Goal: Task Accomplishment & Management: Complete application form

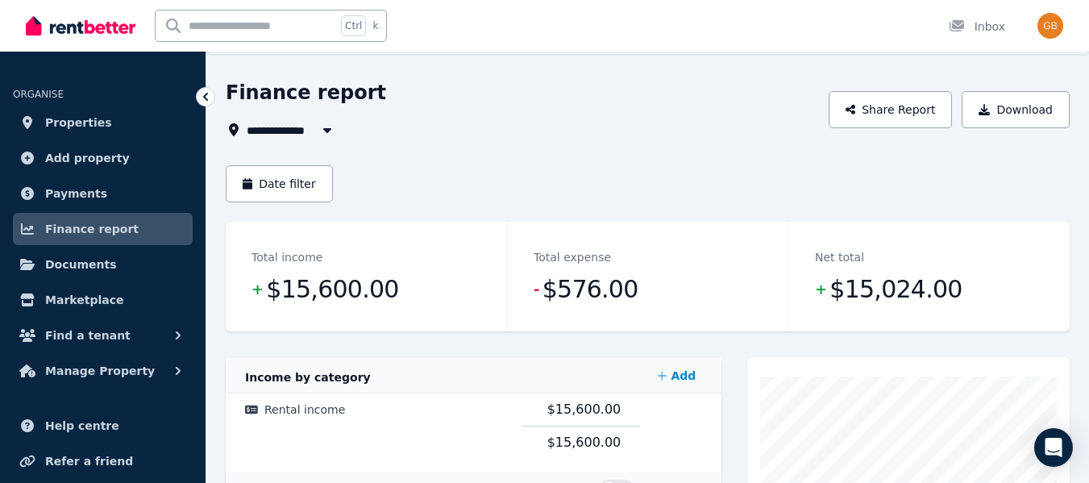
scroll to position [44, 0]
click at [82, 113] on span "Properties" at bounding box center [78, 122] width 67 height 19
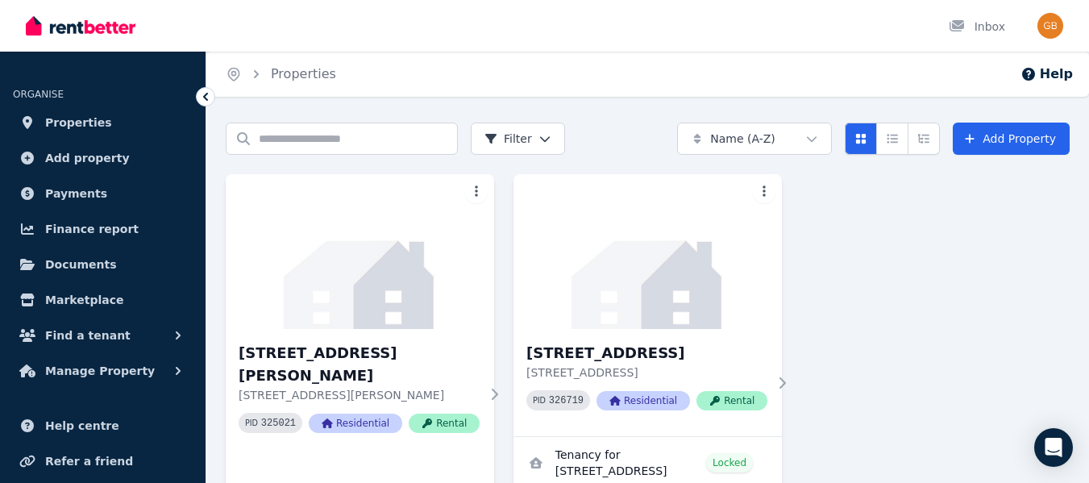
click at [552, 345] on h3 "5/13 Nation Crescent, Coconut Grove" at bounding box center [647, 353] width 241 height 23
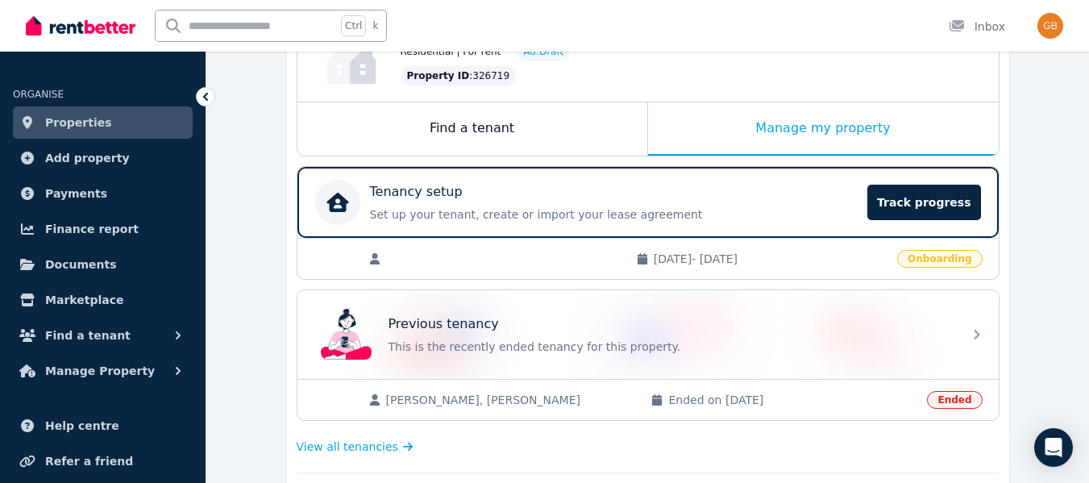
scroll to position [216, 0]
click at [798, 213] on p "Set up your tenant, create or import your lease agreement" at bounding box center [614, 215] width 489 height 16
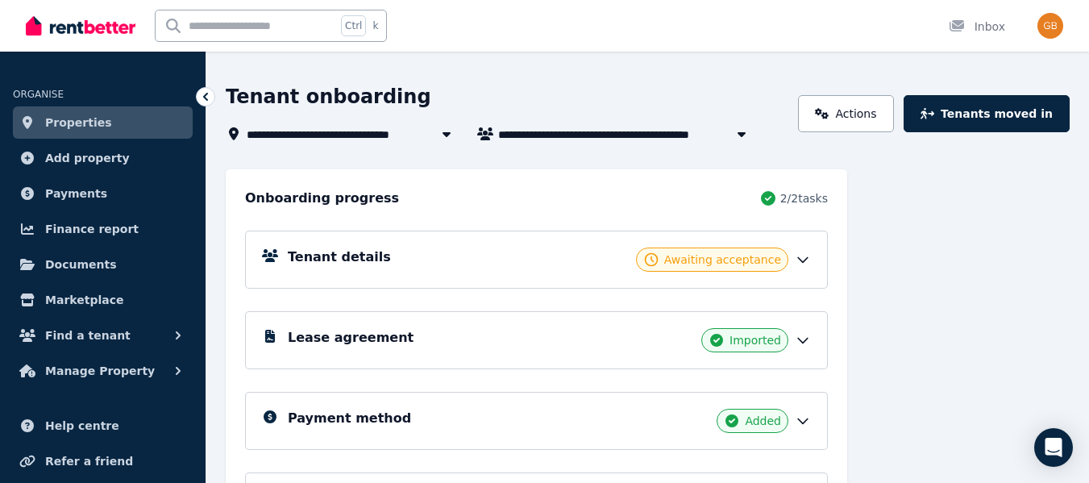
scroll to position [69, 0]
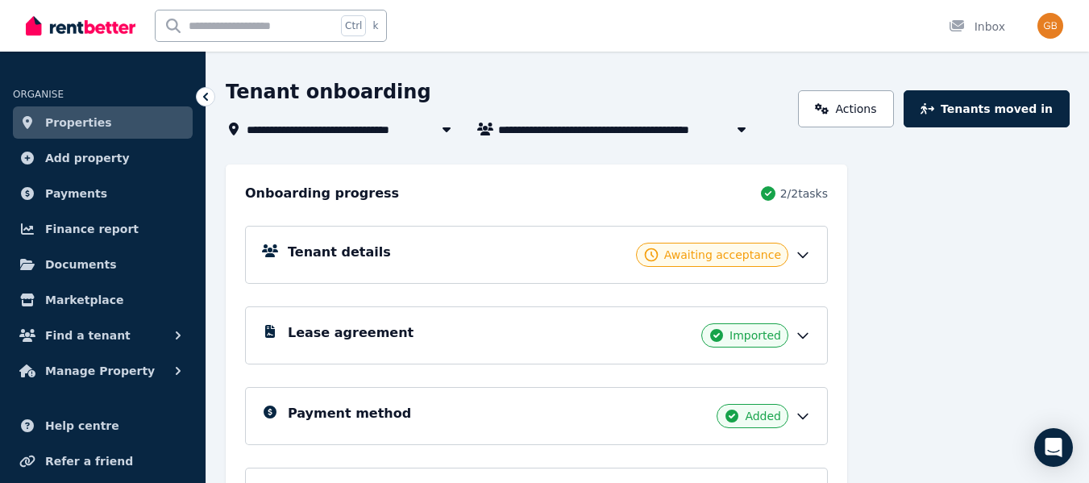
click at [807, 254] on icon at bounding box center [803, 255] width 10 height 5
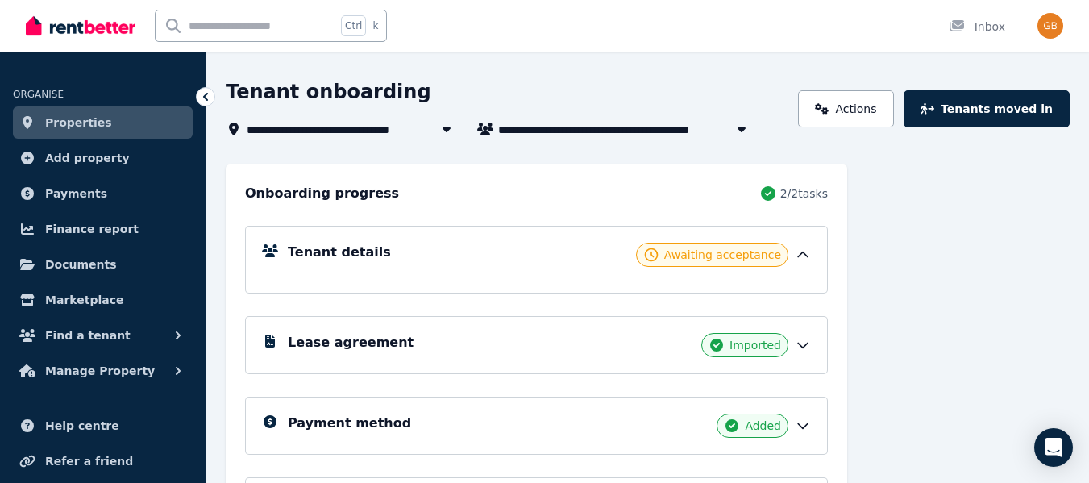
click at [807, 254] on icon at bounding box center [803, 255] width 16 height 16
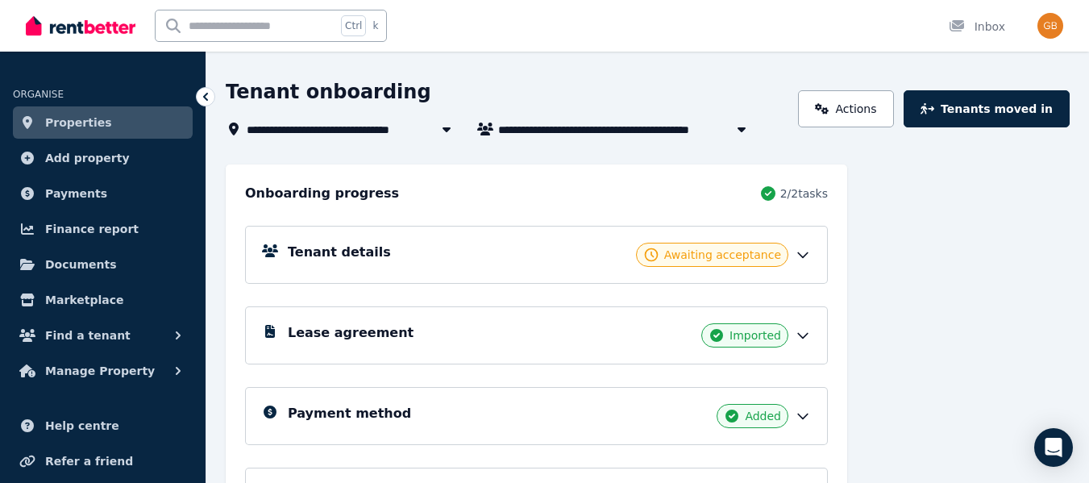
click at [807, 254] on icon at bounding box center [803, 255] width 10 height 5
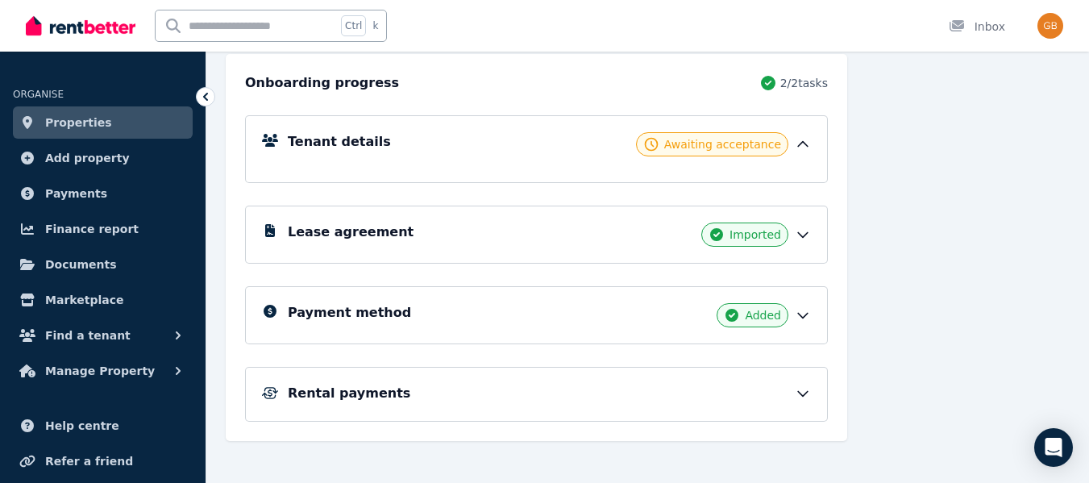
scroll to position [193, 0]
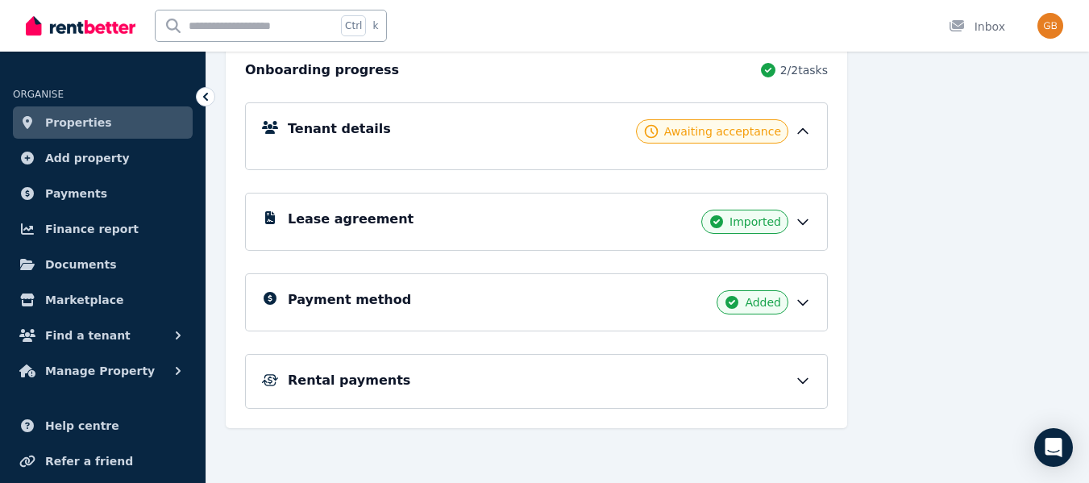
click at [802, 374] on icon at bounding box center [803, 381] width 16 height 16
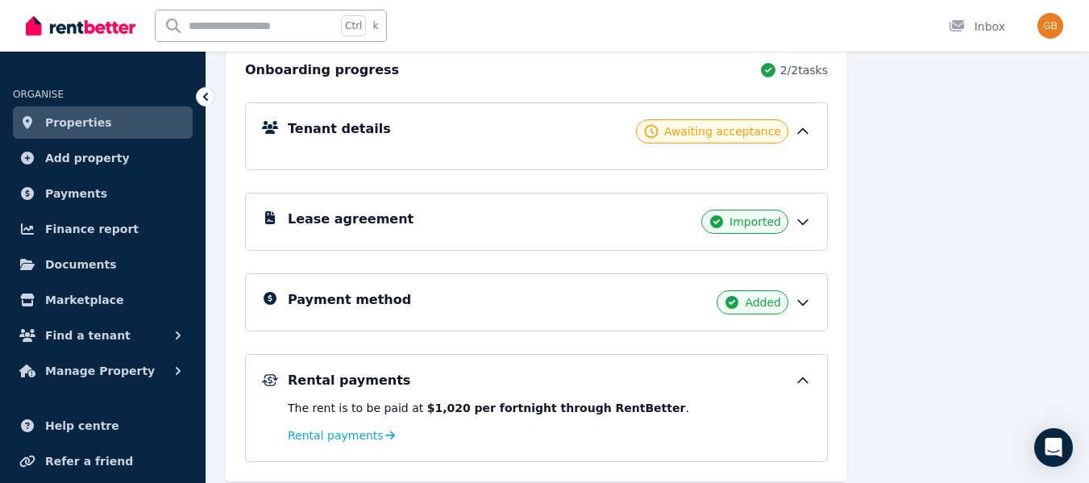
click at [802, 374] on icon at bounding box center [803, 381] width 16 height 16
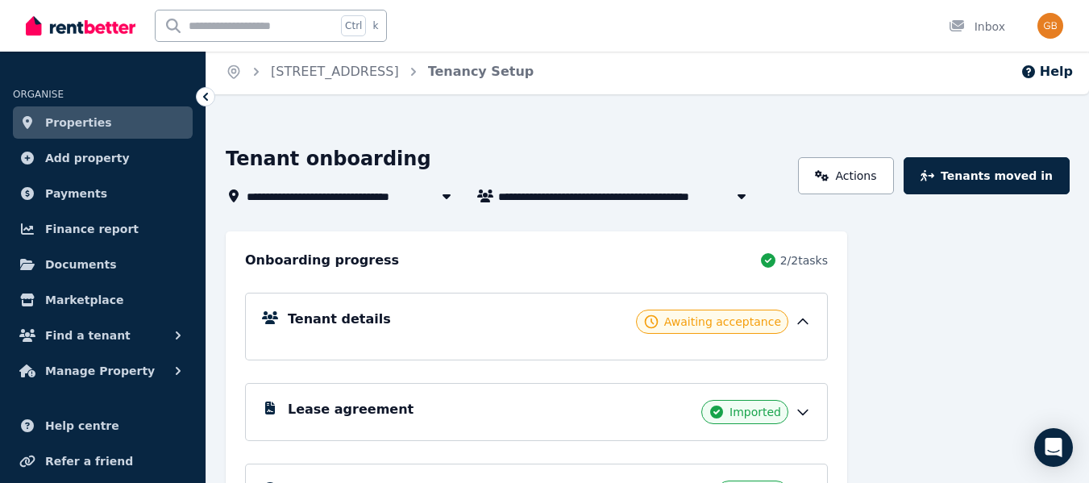
scroll to position [0, 0]
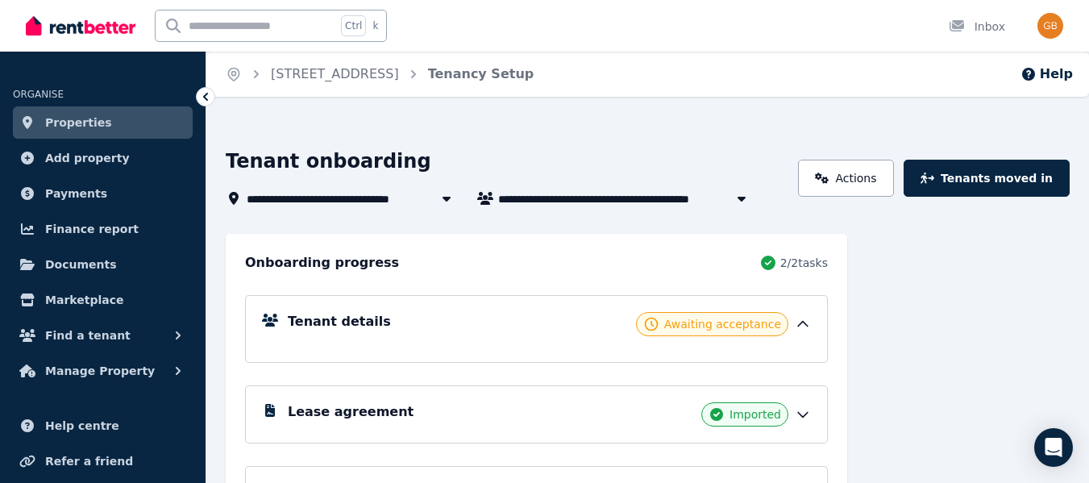
click at [872, 173] on link "Actions" at bounding box center [846, 178] width 96 height 37
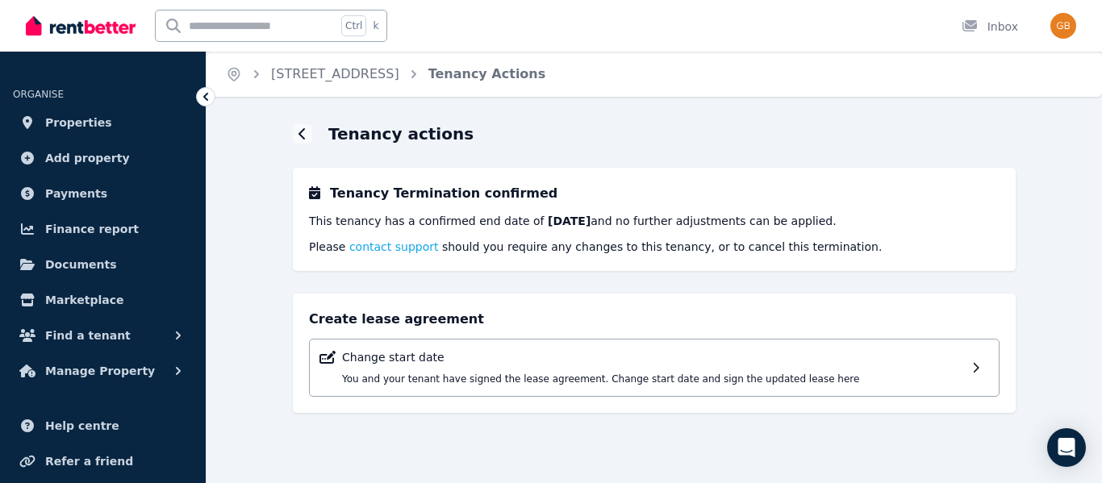
click at [75, 127] on span "Properties" at bounding box center [78, 122] width 67 height 19
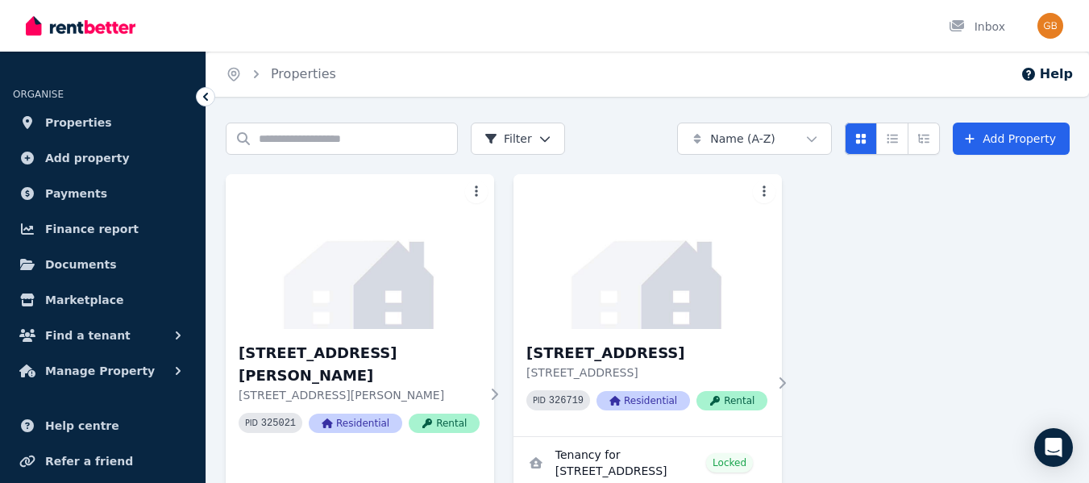
click at [648, 348] on h3 "5/13 Nation Crescent, Coconut Grove" at bounding box center [647, 353] width 241 height 23
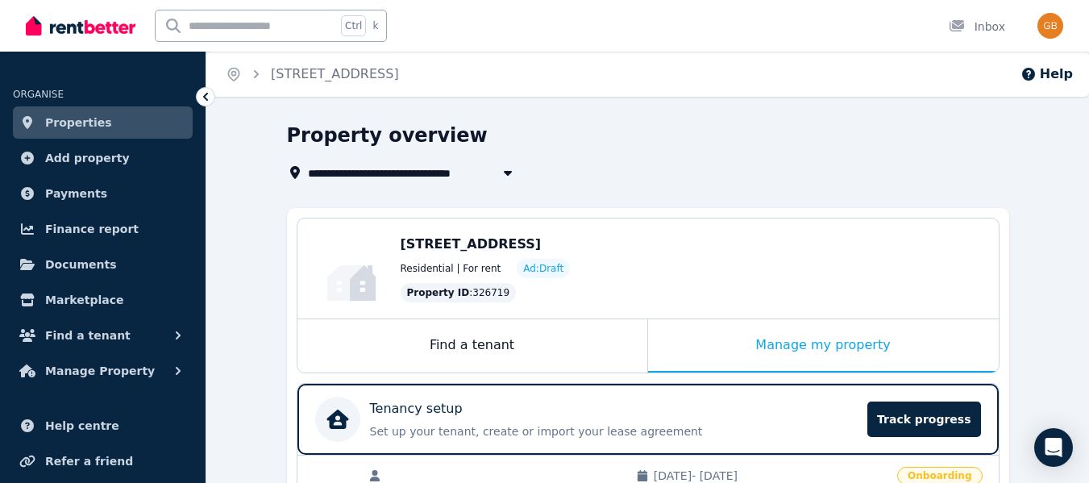
click at [548, 322] on div "Find a tenant" at bounding box center [473, 345] width 350 height 53
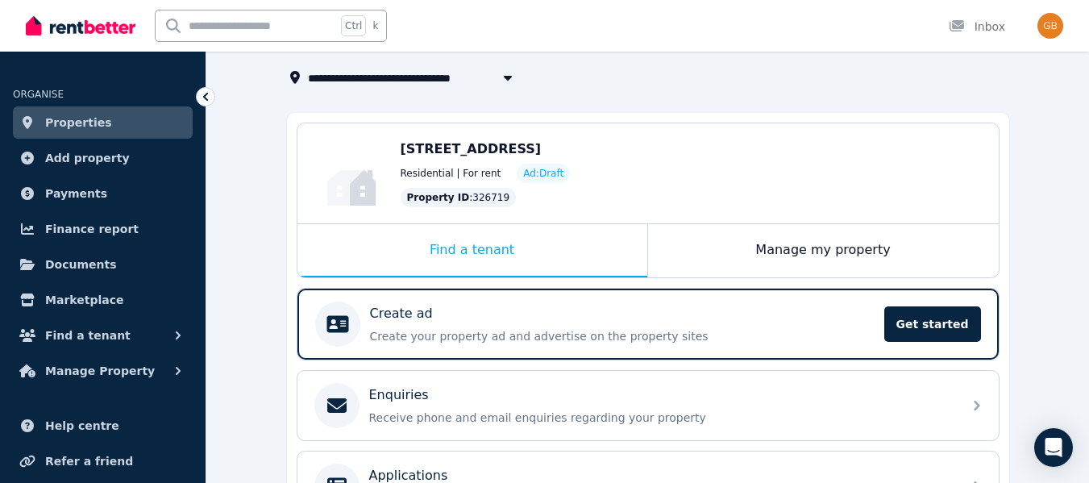
scroll to position [96, 0]
click at [766, 238] on div "Manage my property" at bounding box center [823, 249] width 351 height 53
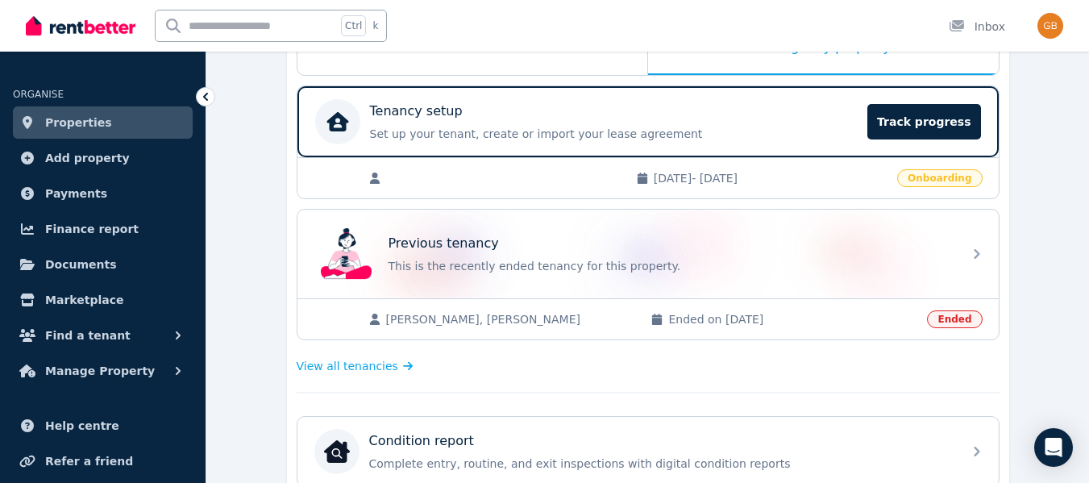
scroll to position [297, 0]
click at [940, 177] on span "Onboarding" at bounding box center [940, 179] width 85 height 18
click at [929, 138] on span "Track progress" at bounding box center [924, 122] width 113 height 35
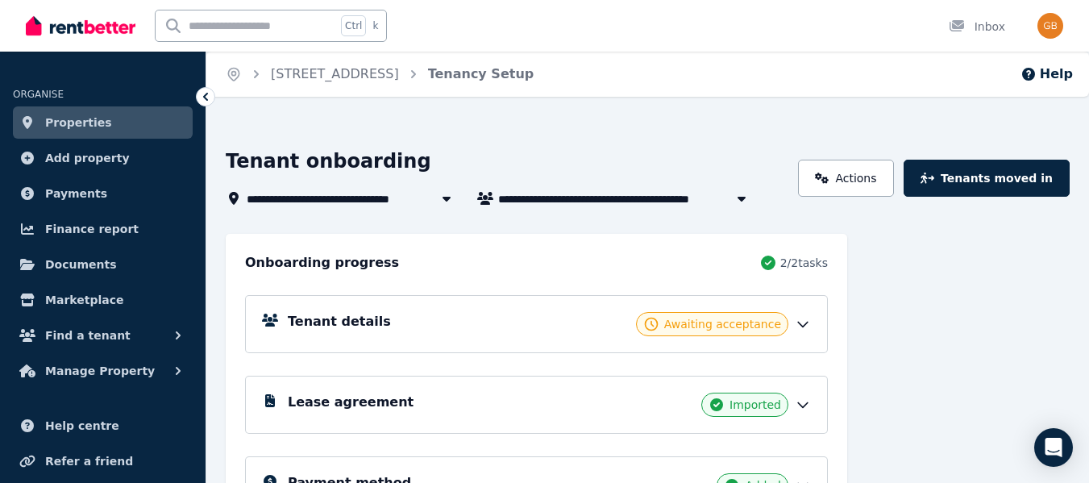
click at [888, 182] on link "Actions" at bounding box center [846, 178] width 96 height 37
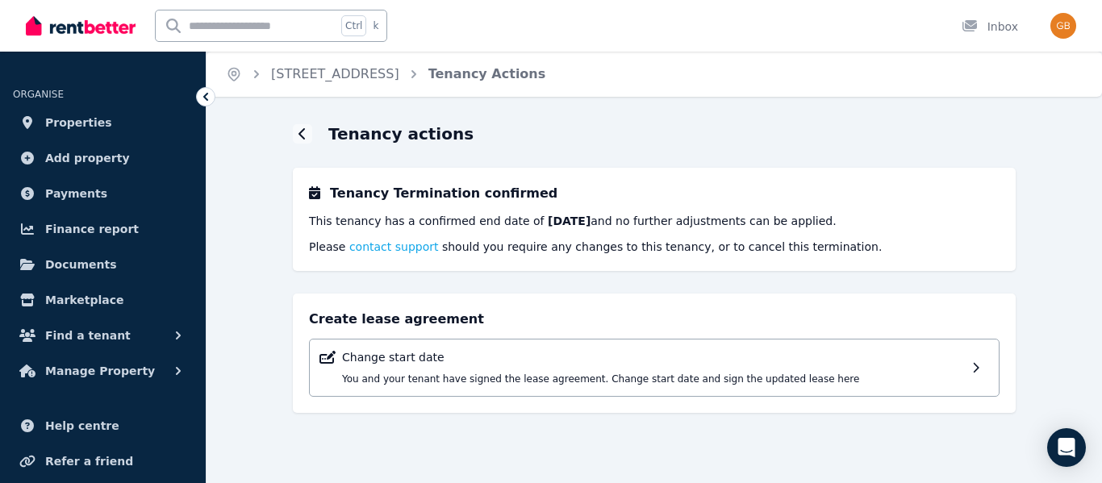
click at [977, 379] on div at bounding box center [980, 367] width 17 height 37
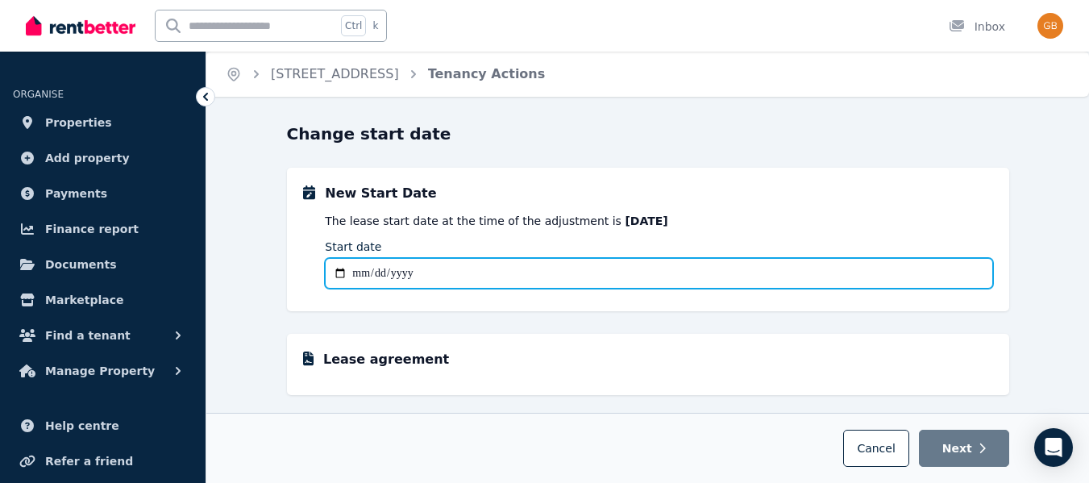
click at [651, 259] on input "Start date" at bounding box center [659, 273] width 668 height 31
click at [390, 273] on input "Start date" at bounding box center [659, 273] width 668 height 31
click at [349, 264] on input "Start date" at bounding box center [659, 273] width 668 height 31
click at [356, 269] on input "Start date" at bounding box center [659, 273] width 668 height 31
click at [339, 273] on input "Start date" at bounding box center [659, 273] width 668 height 31
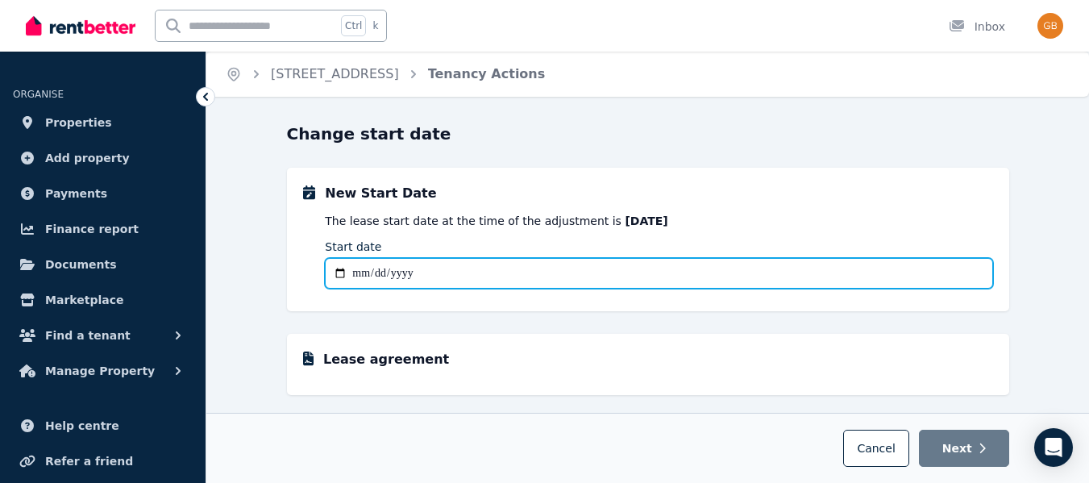
type input "**********"
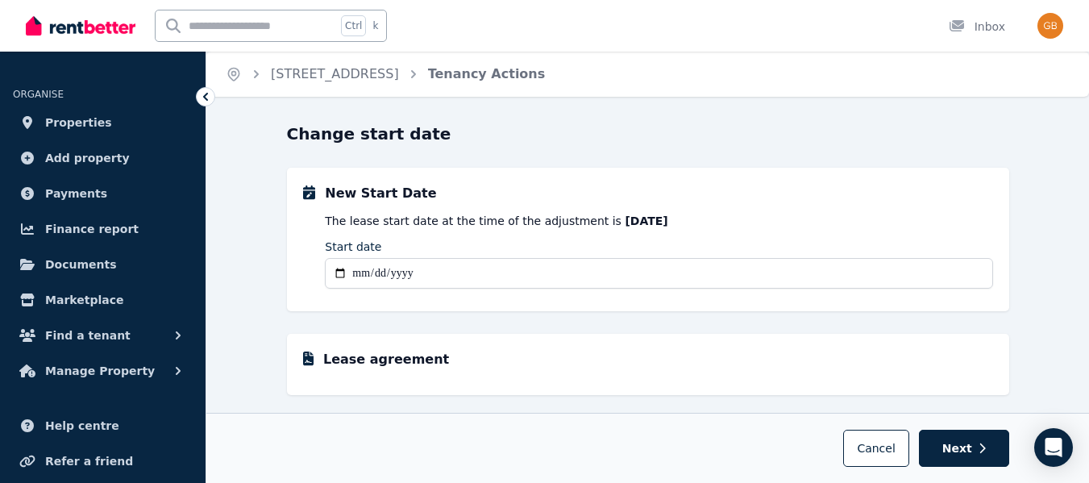
click at [414, 360] on h5 "Lease agreement" at bounding box center [386, 359] width 126 height 19
click at [971, 444] on span "Next" at bounding box center [958, 448] width 30 height 16
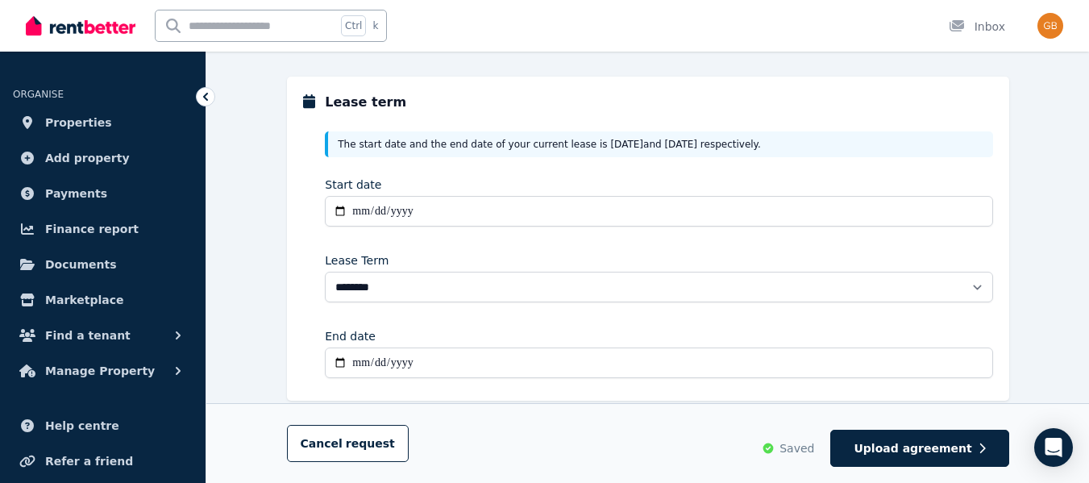
scroll to position [92, 0]
click at [971, 444] on span "Upload agreement" at bounding box center [913, 448] width 118 height 16
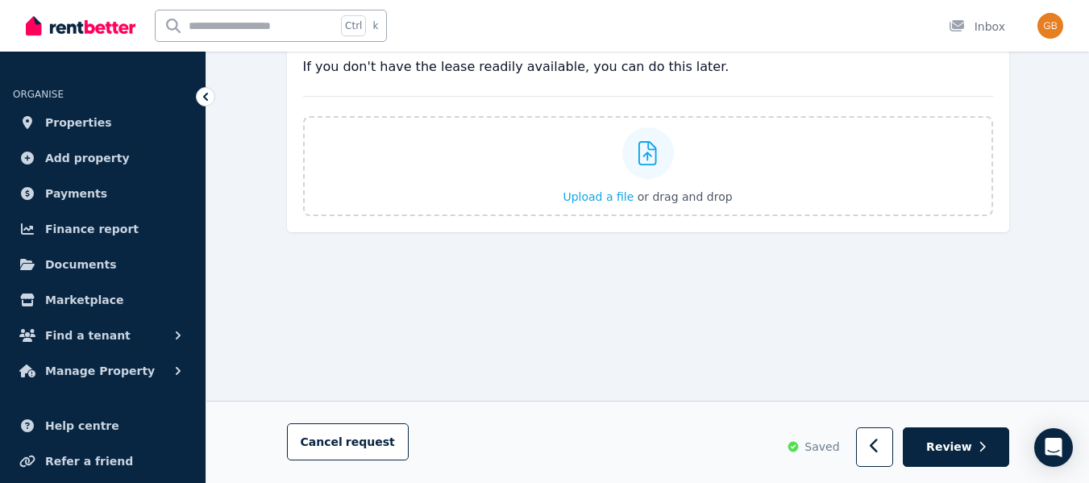
scroll to position [110, 0]
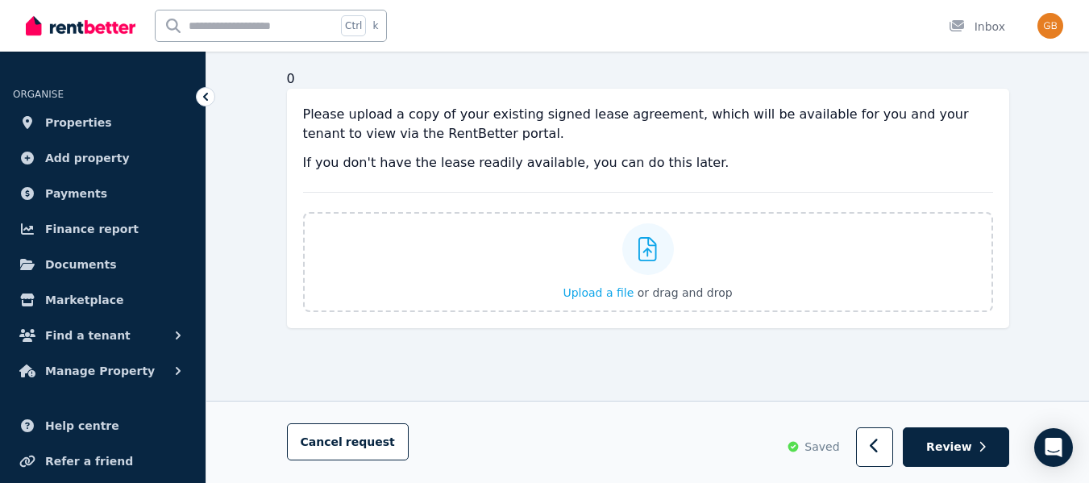
click at [990, 449] on button "Review" at bounding box center [956, 448] width 106 height 40
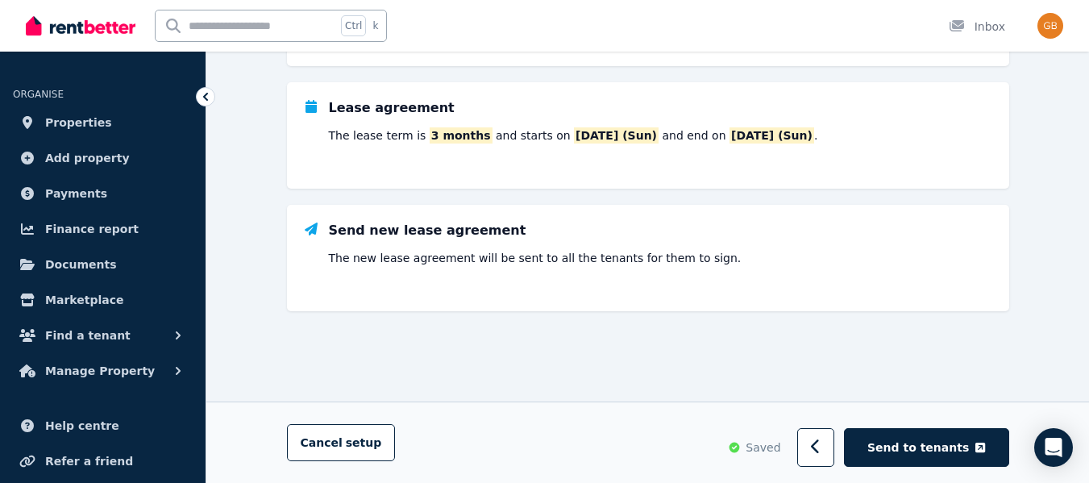
scroll to position [235, 0]
click at [1058, 456] on icon "Open Intercom Messenger" at bounding box center [1053, 447] width 19 height 19
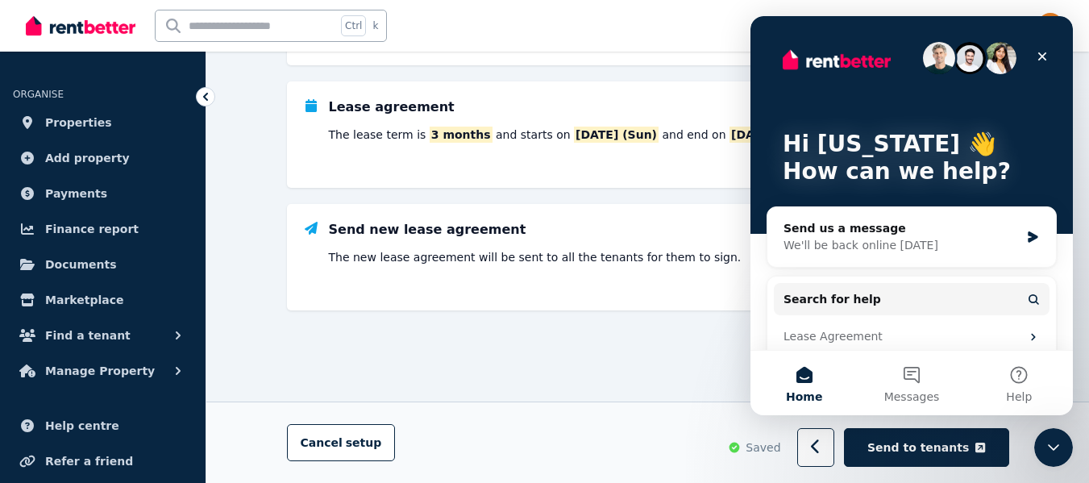
scroll to position [0, 0]
click at [1049, 57] on div "Close" at bounding box center [1042, 56] width 29 height 29
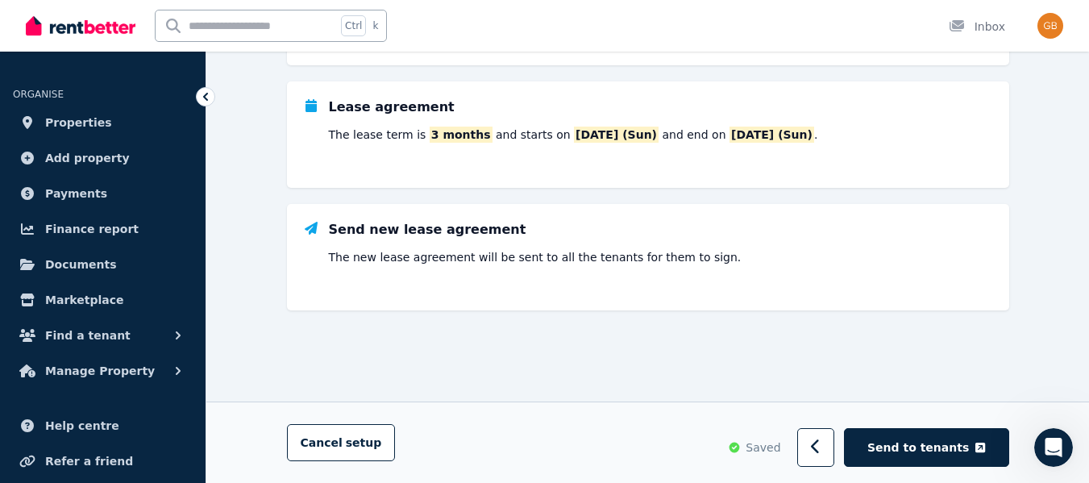
click at [88, 123] on span "Properties" at bounding box center [78, 122] width 67 height 19
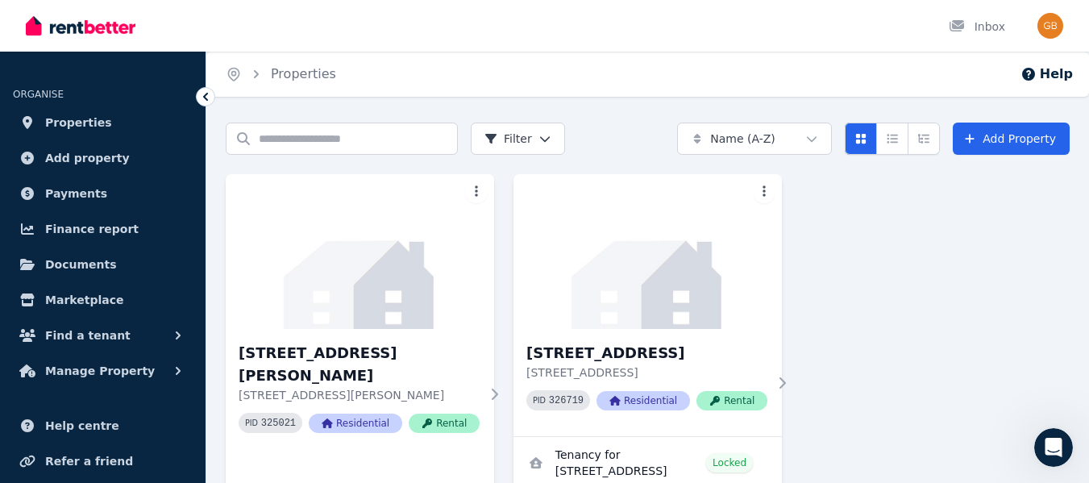
click at [676, 356] on h3 "5/13 Nation Crescent, Coconut Grove" at bounding box center [647, 353] width 241 height 23
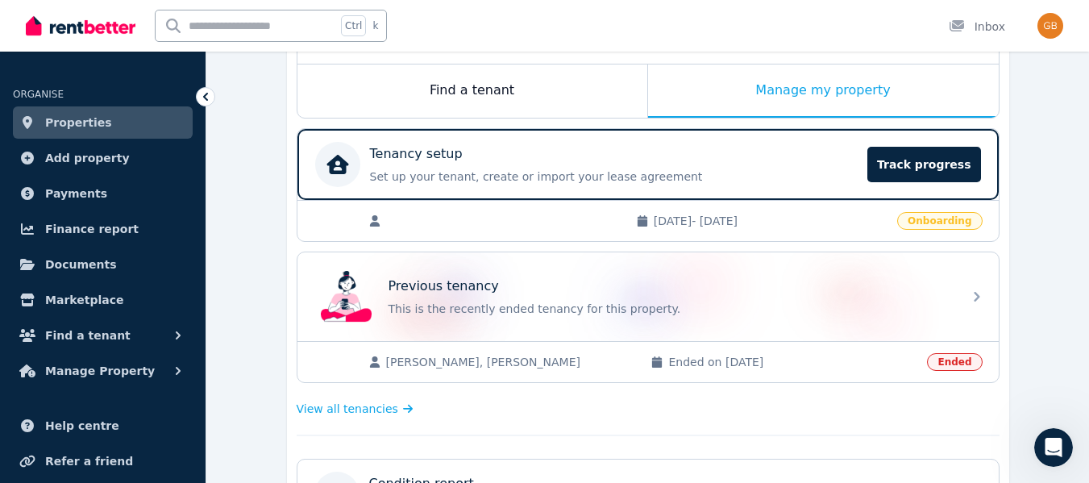
scroll to position [256, 0]
click at [746, 297] on div "Previous tenancy This is the recently ended tenancy for this property." at bounding box center [671, 296] width 564 height 40
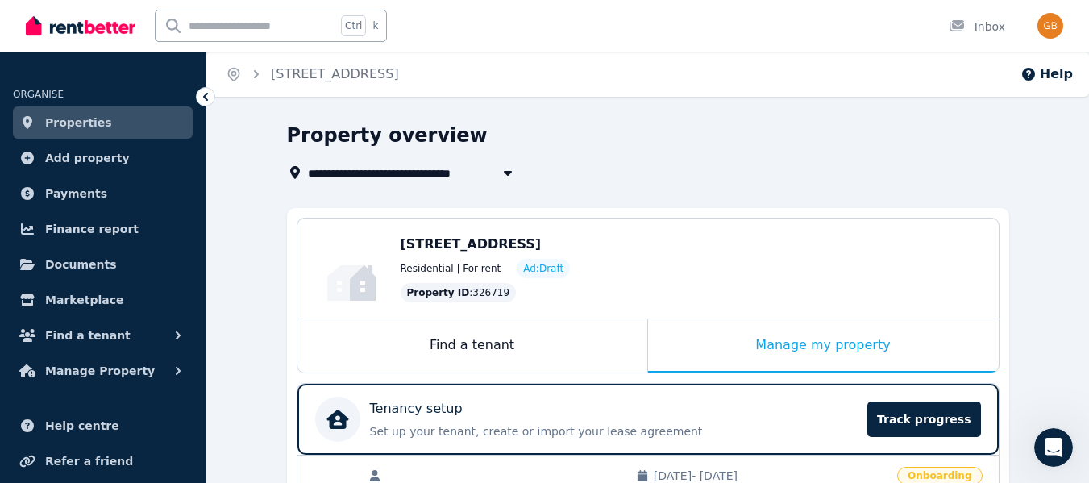
click at [514, 169] on icon "button" at bounding box center [508, 172] width 16 height 13
type input "**********"
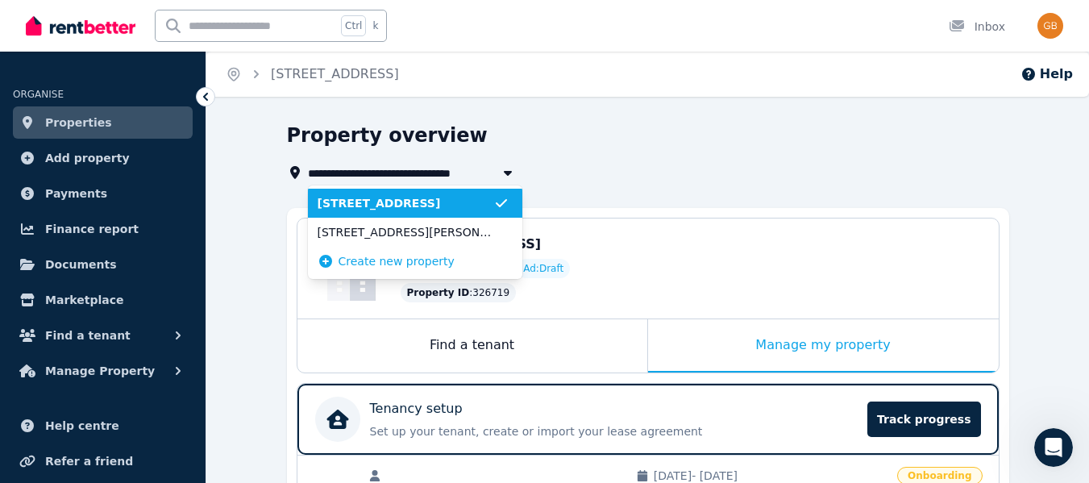
click at [514, 169] on icon "button" at bounding box center [508, 172] width 16 height 13
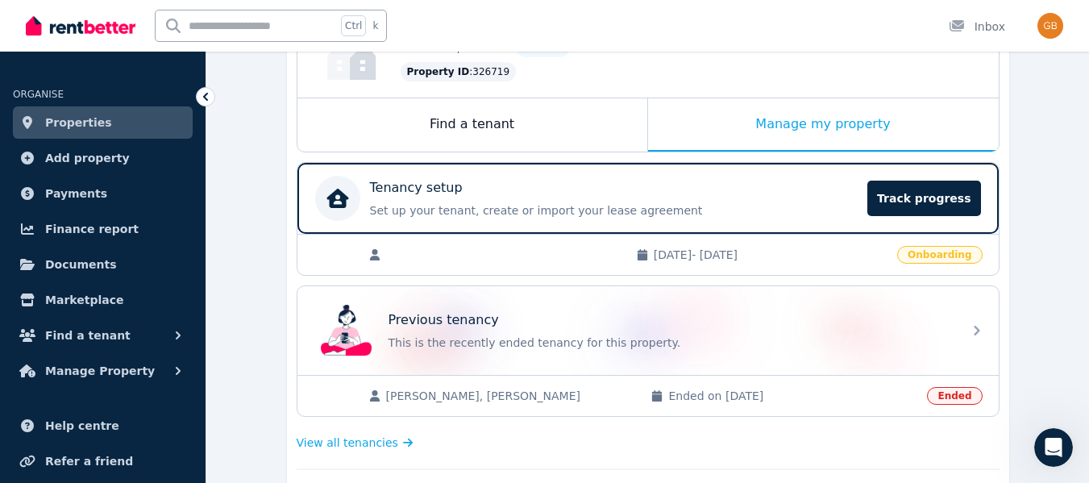
scroll to position [219, 0]
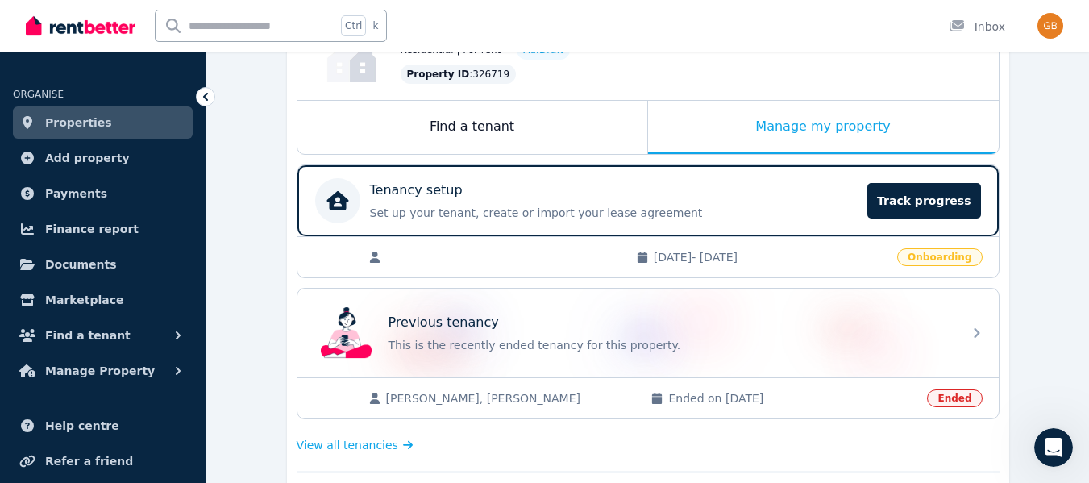
click at [907, 202] on span "Track progress" at bounding box center [924, 200] width 113 height 35
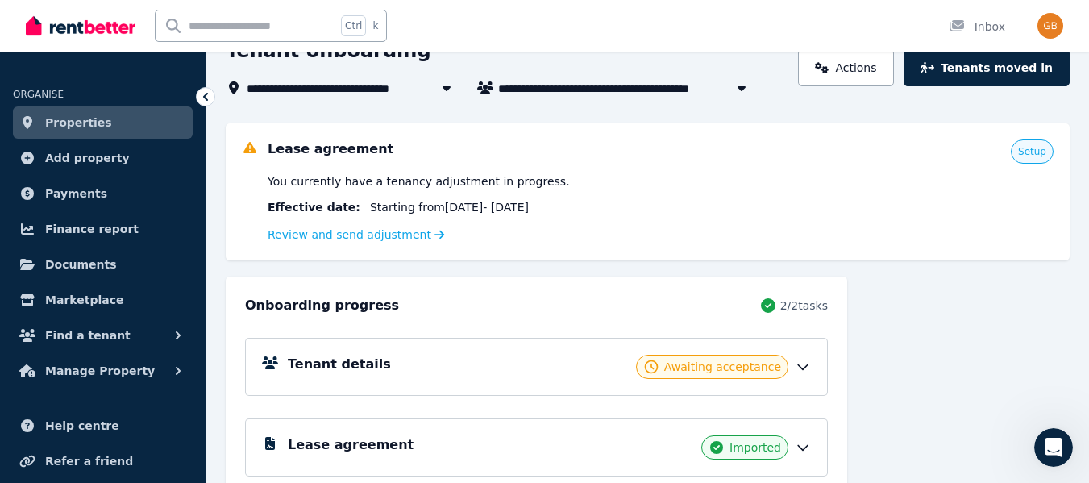
scroll to position [111, 0]
click at [435, 233] on icon at bounding box center [440, 233] width 10 height 11
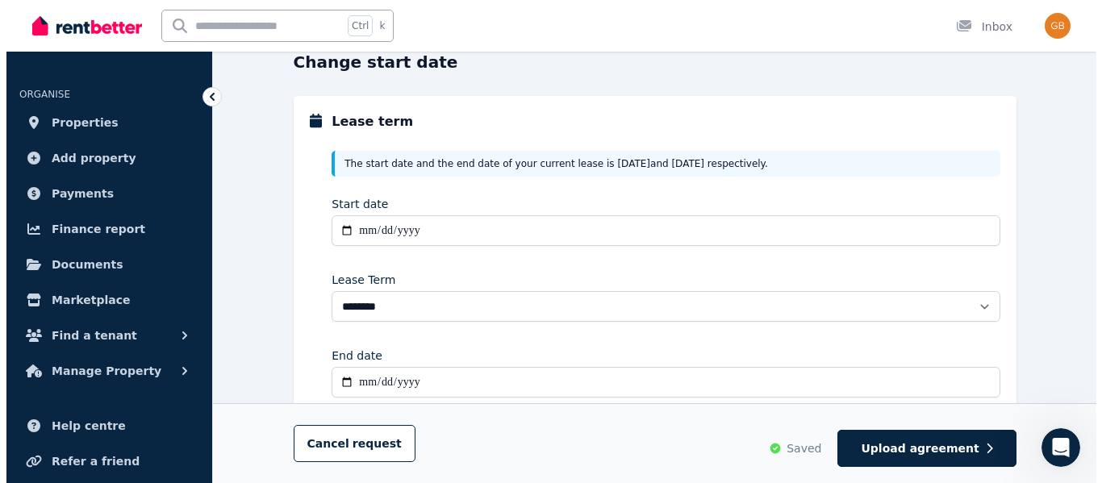
scroll to position [73, 0]
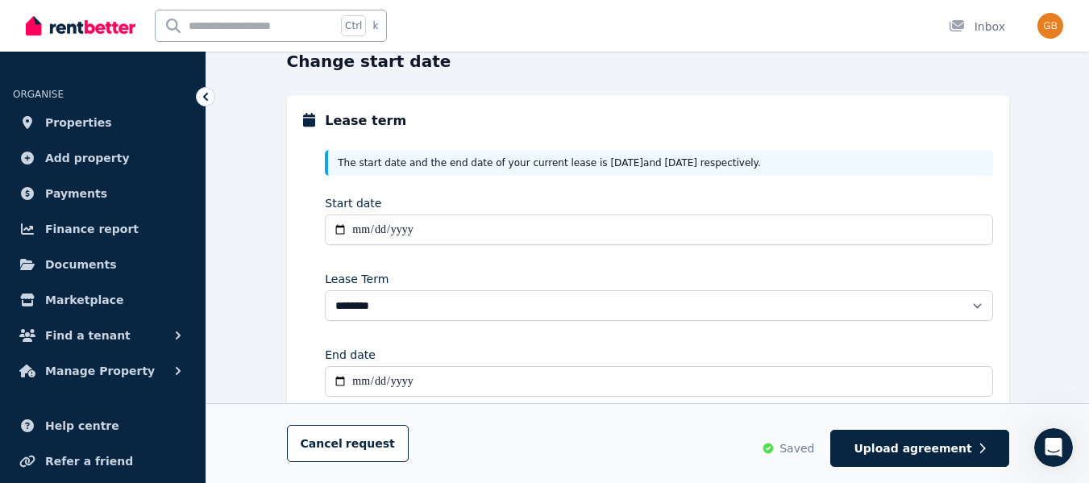
click at [359, 435] on span "request" at bounding box center [370, 443] width 49 height 16
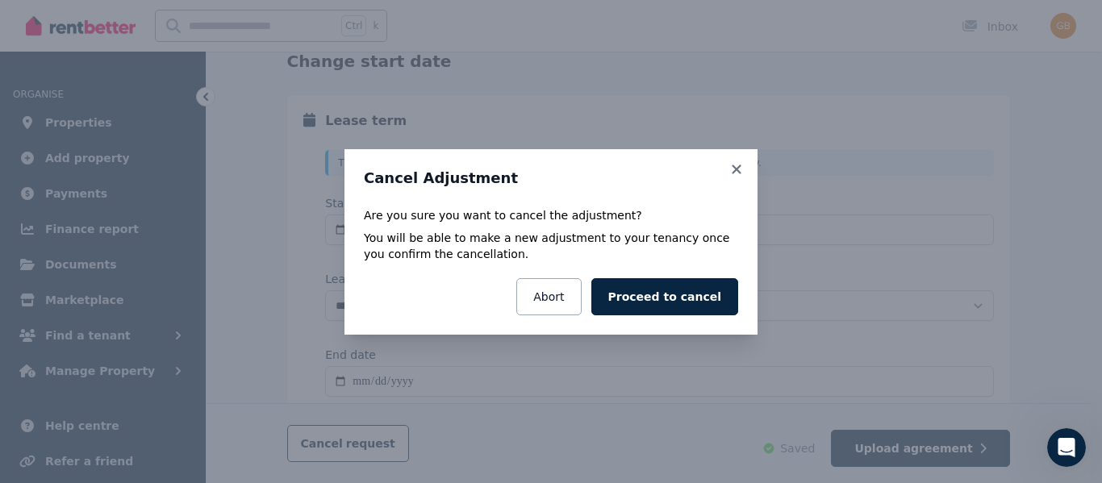
click at [656, 294] on button "Proceed to cancel" at bounding box center [664, 296] width 147 height 37
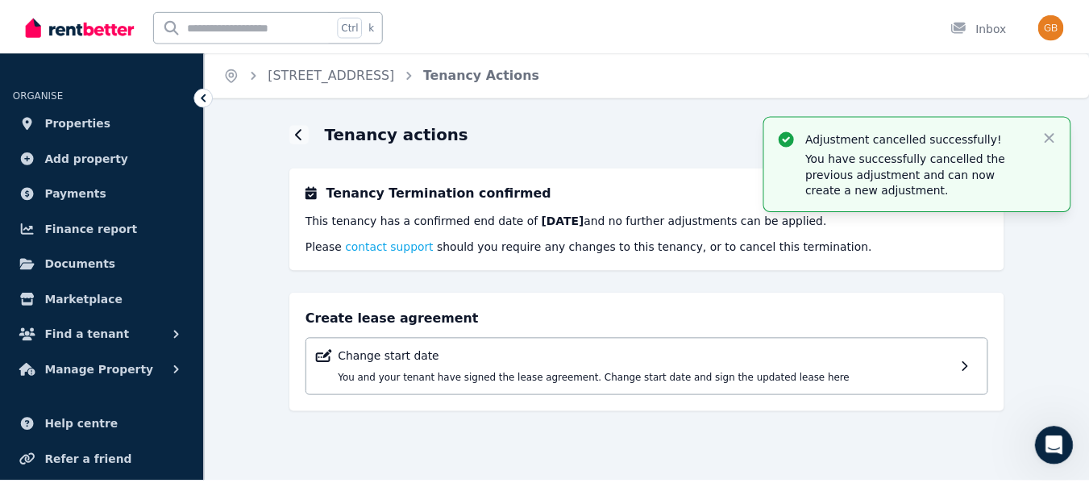
scroll to position [0, 0]
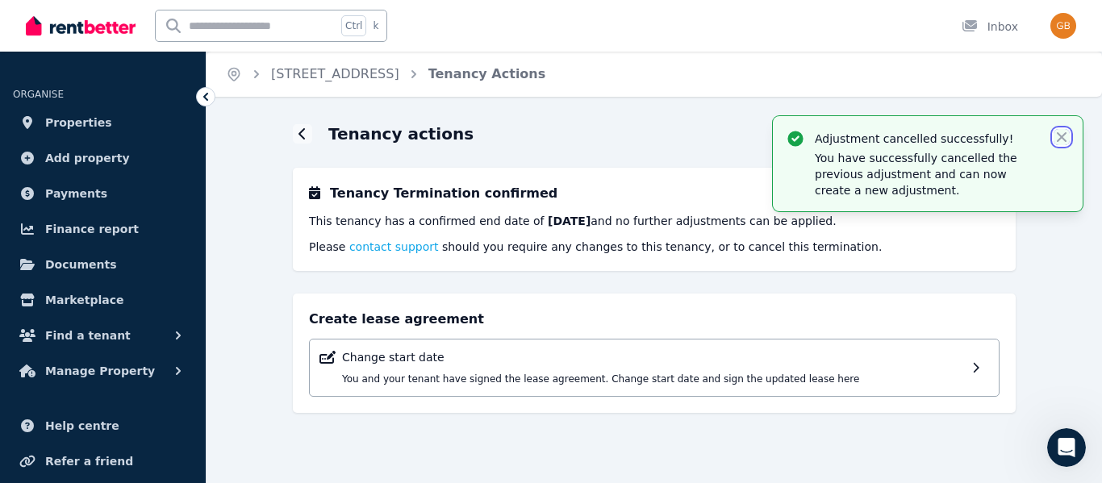
click at [1059, 134] on icon "button" at bounding box center [1061, 137] width 10 height 10
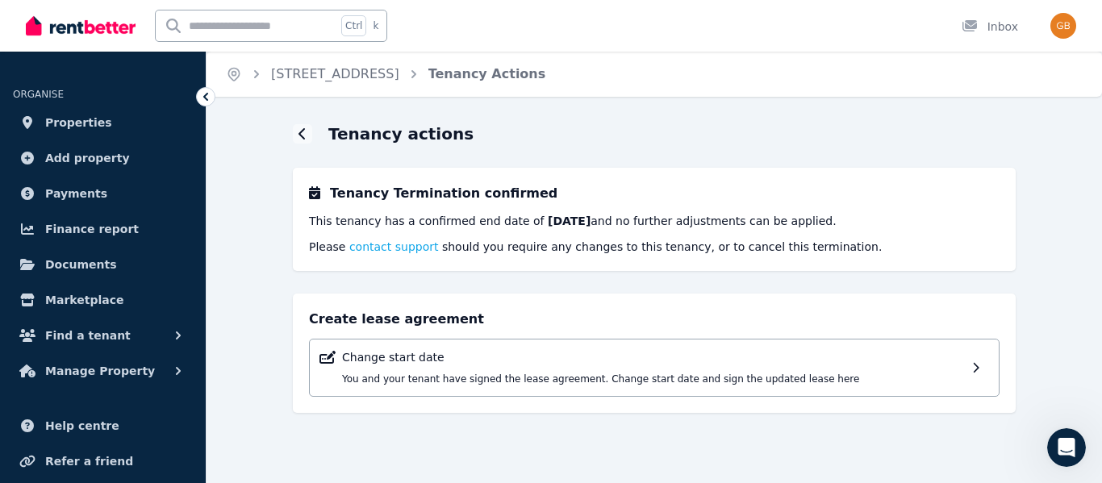
click at [301, 142] on div at bounding box center [302, 133] width 19 height 19
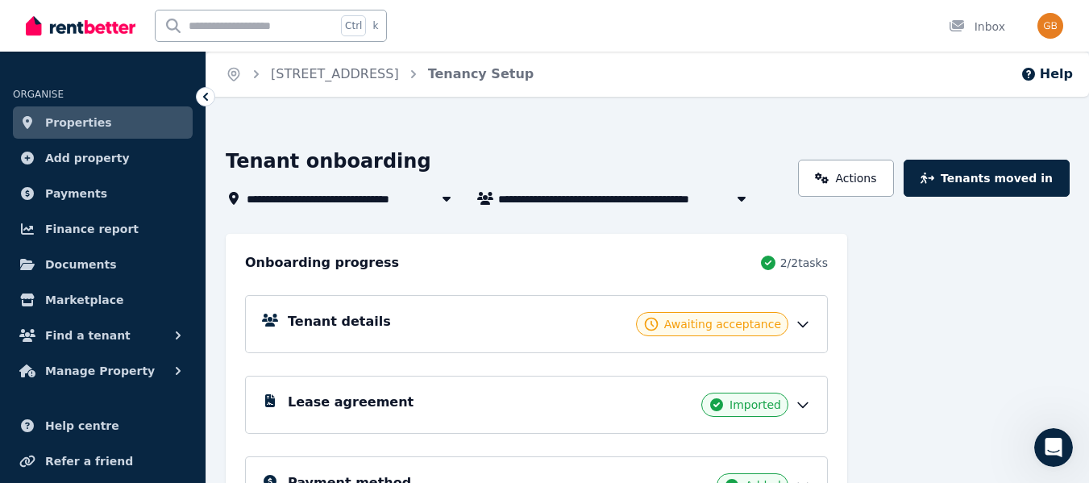
click at [803, 328] on icon at bounding box center [803, 324] width 16 height 16
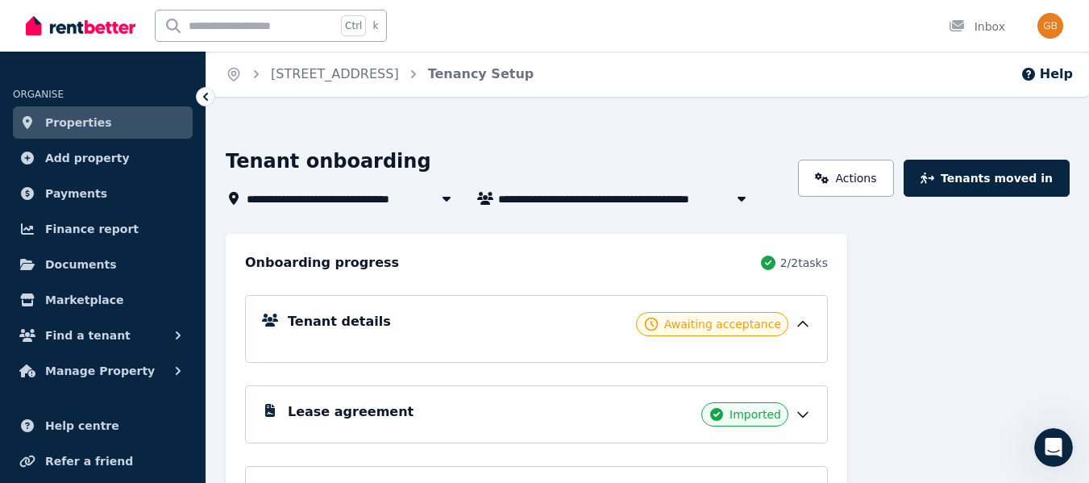
click at [334, 326] on h5 "Tenant details" at bounding box center [339, 321] width 103 height 19
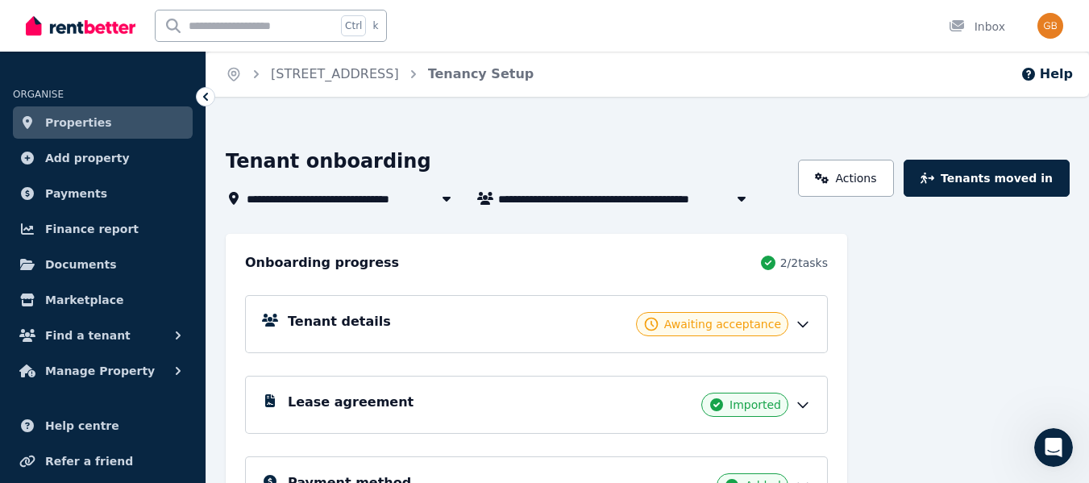
click at [334, 326] on h5 "Tenant details" at bounding box center [339, 321] width 103 height 19
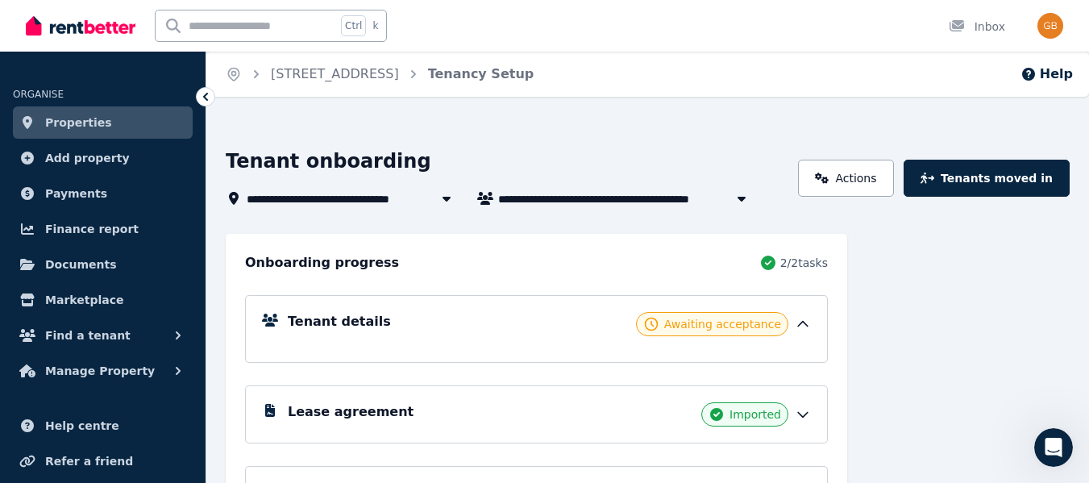
click at [364, 317] on h5 "Tenant details" at bounding box center [339, 321] width 103 height 19
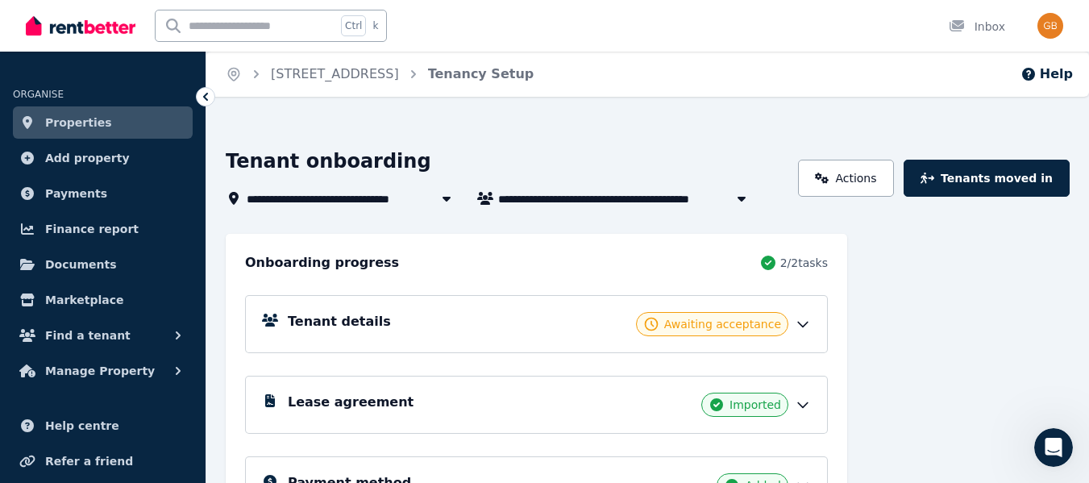
click at [364, 317] on h5 "Tenant details" at bounding box center [339, 321] width 103 height 19
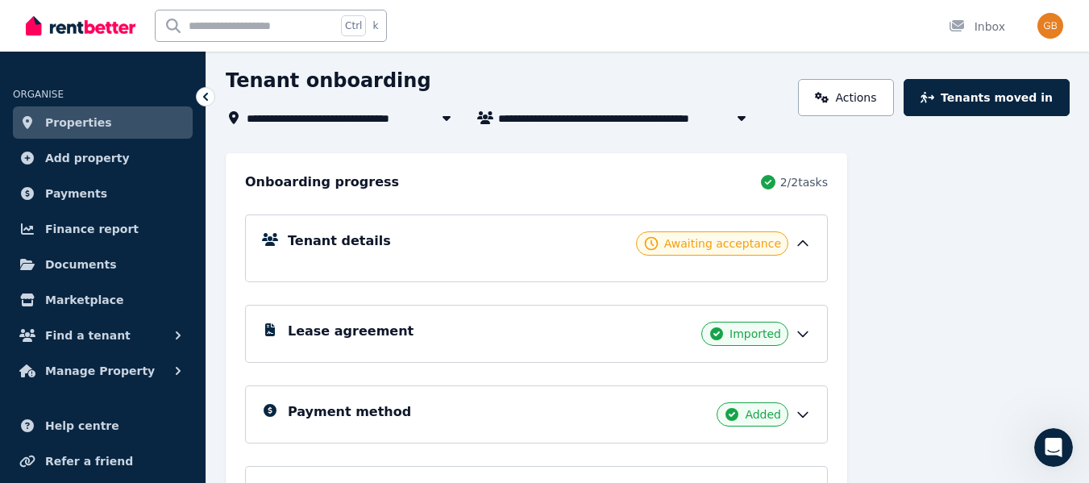
scroll to position [193, 0]
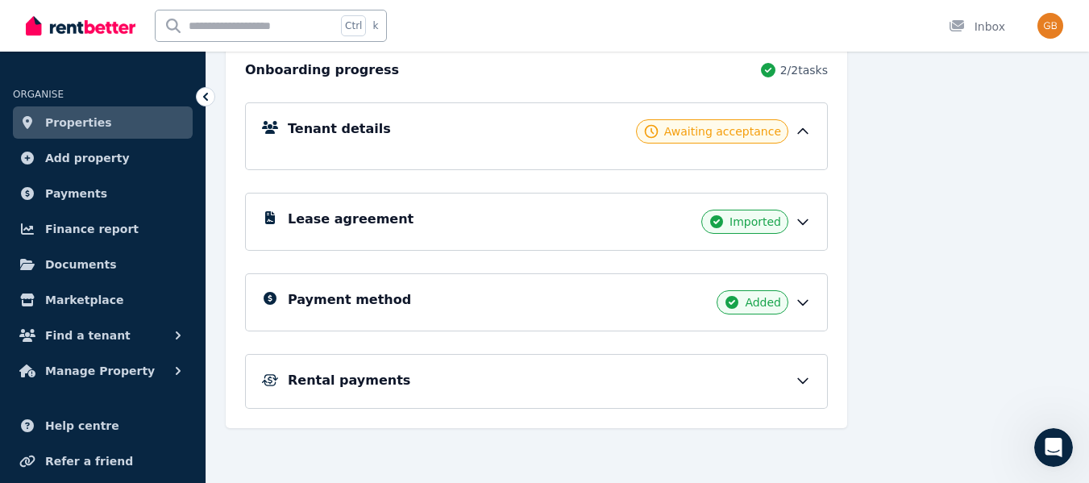
click at [804, 376] on icon at bounding box center [803, 381] width 16 height 16
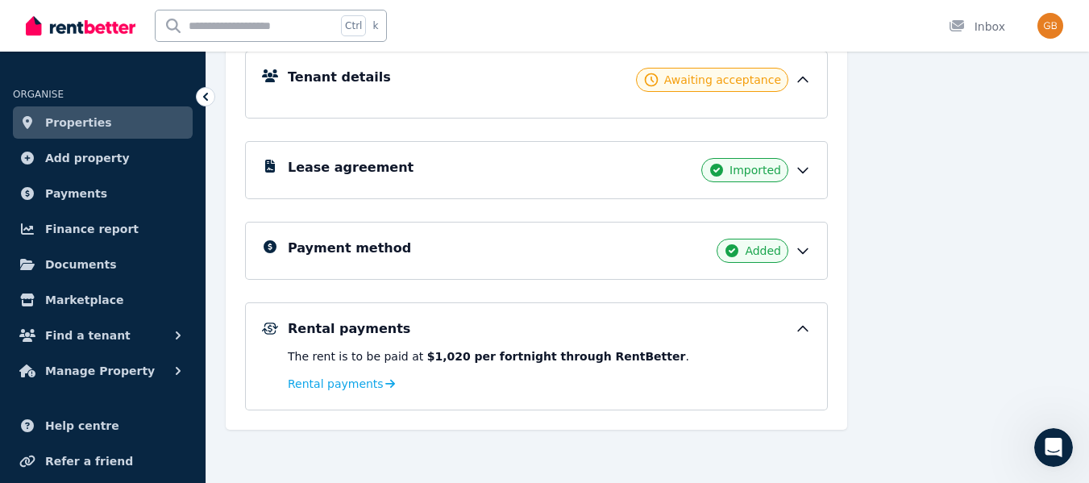
scroll to position [246, 0]
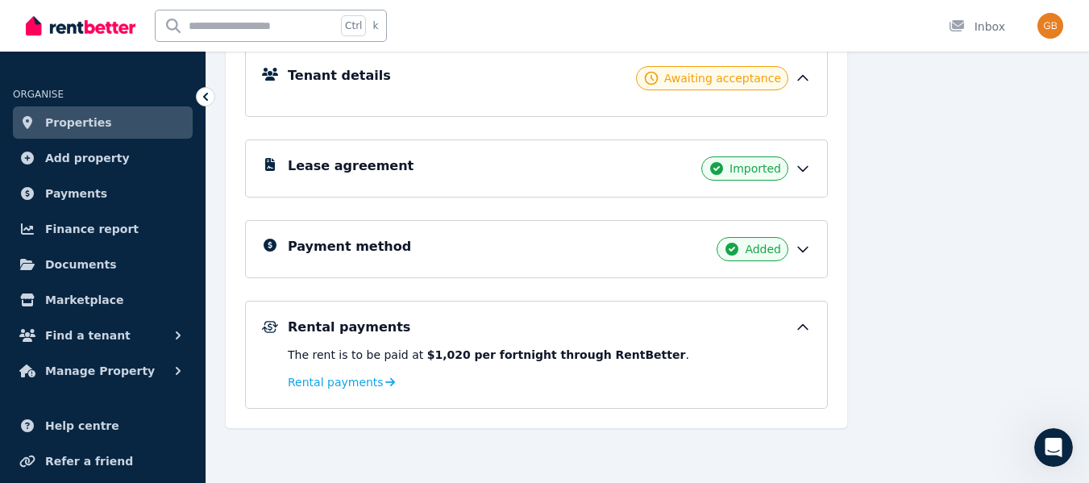
click at [374, 377] on link "Rental payments" at bounding box center [341, 382] width 107 height 16
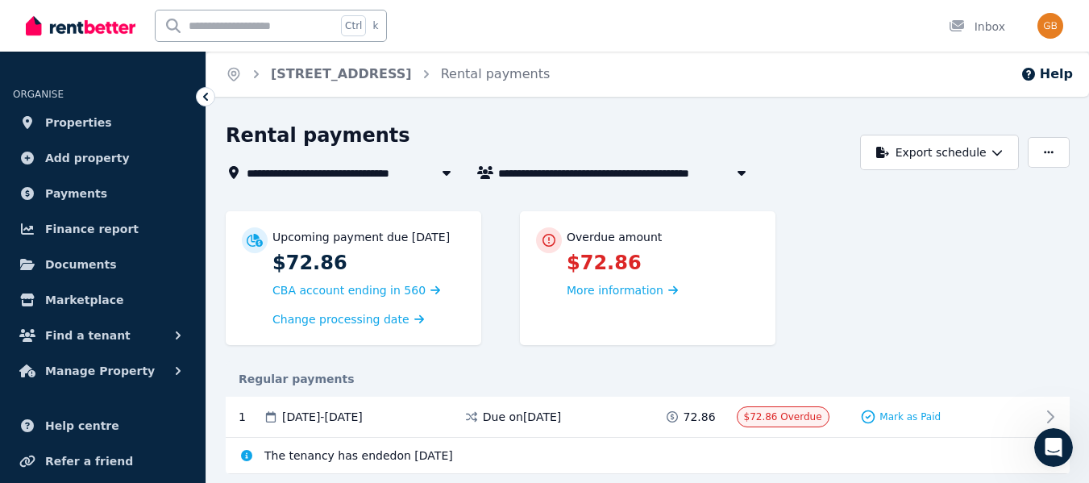
scroll to position [48, 0]
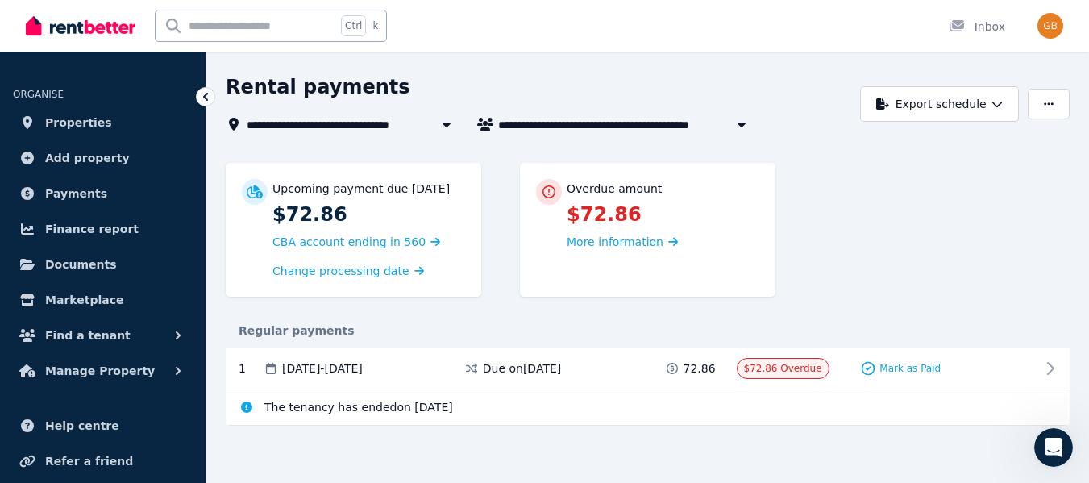
click at [60, 127] on span "Properties" at bounding box center [78, 122] width 67 height 19
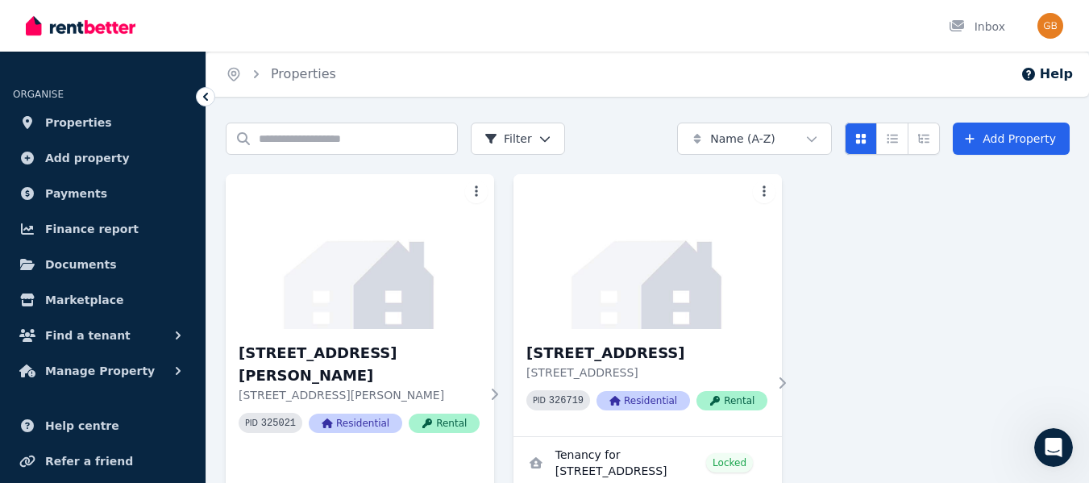
click at [558, 360] on h3 "5/13 Nation Crescent, Coconut Grove" at bounding box center [647, 353] width 241 height 23
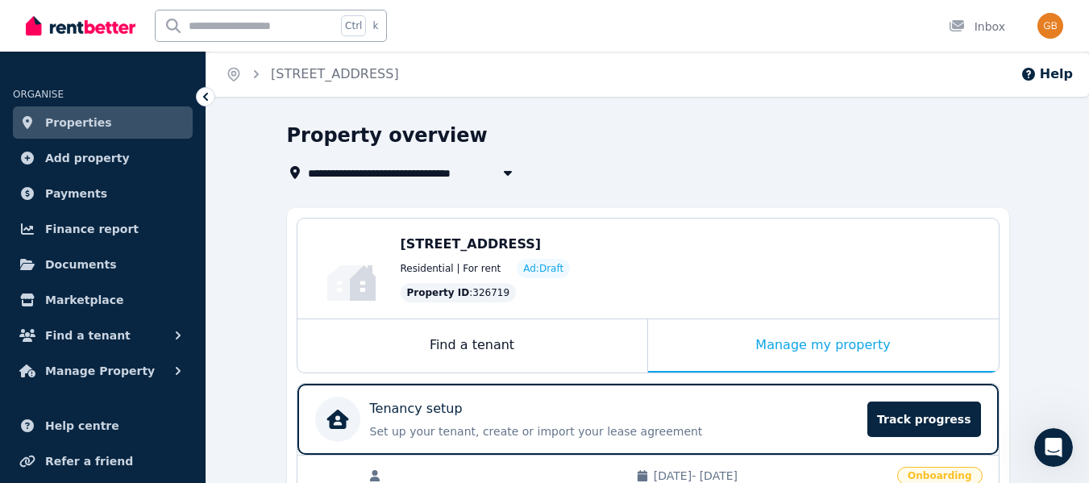
click at [490, 346] on div "Find a tenant" at bounding box center [473, 345] width 350 height 53
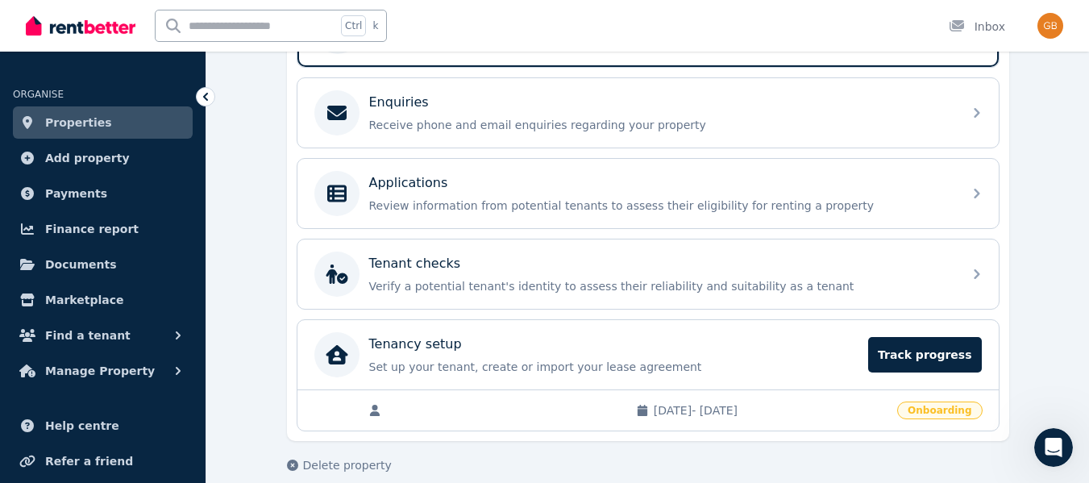
scroll to position [389, 0]
click at [429, 353] on div "Tenancy setup Set up your tenant, create or import your lease agreement Track p…" at bounding box center [614, 354] width 490 height 40
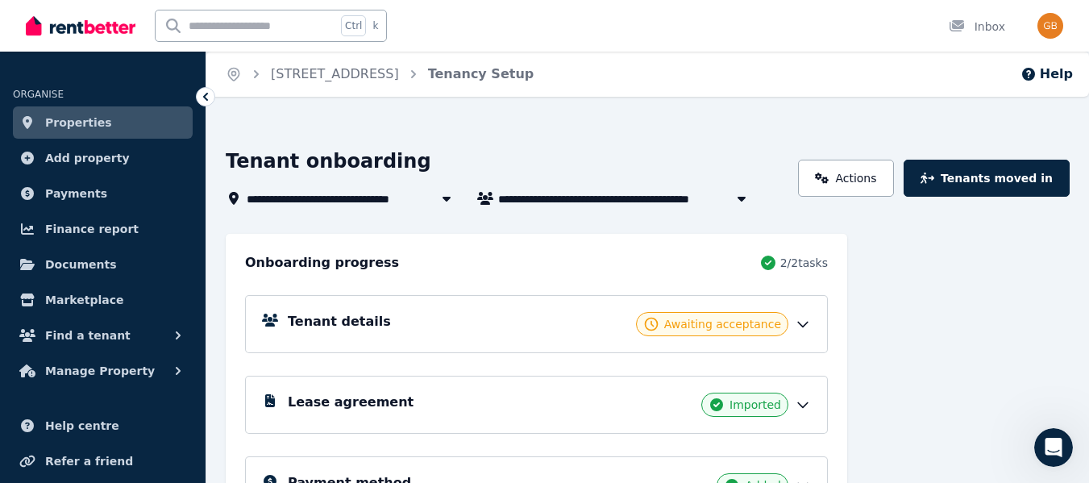
click at [443, 197] on icon at bounding box center [447, 198] width 16 height 13
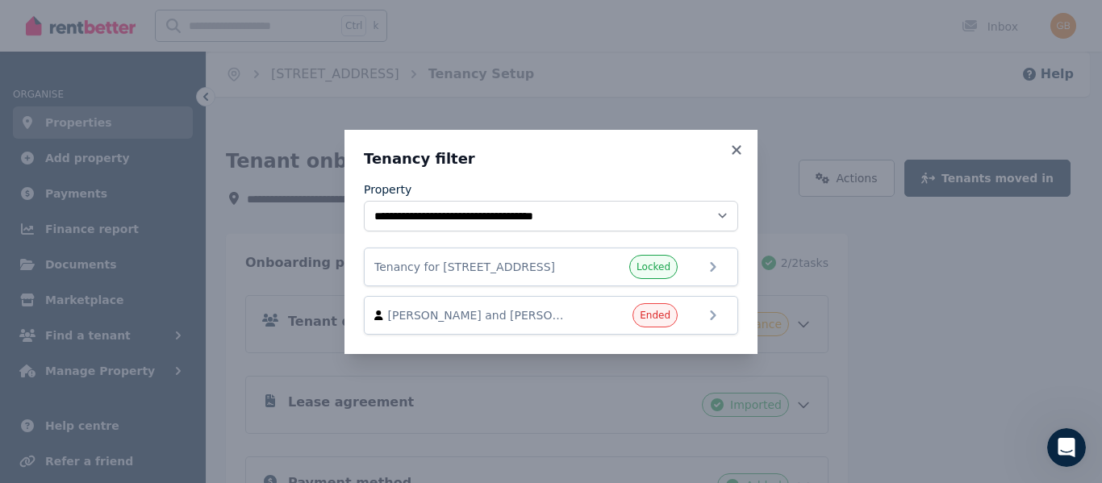
click at [715, 269] on icon at bounding box center [713, 267] width 6 height 10
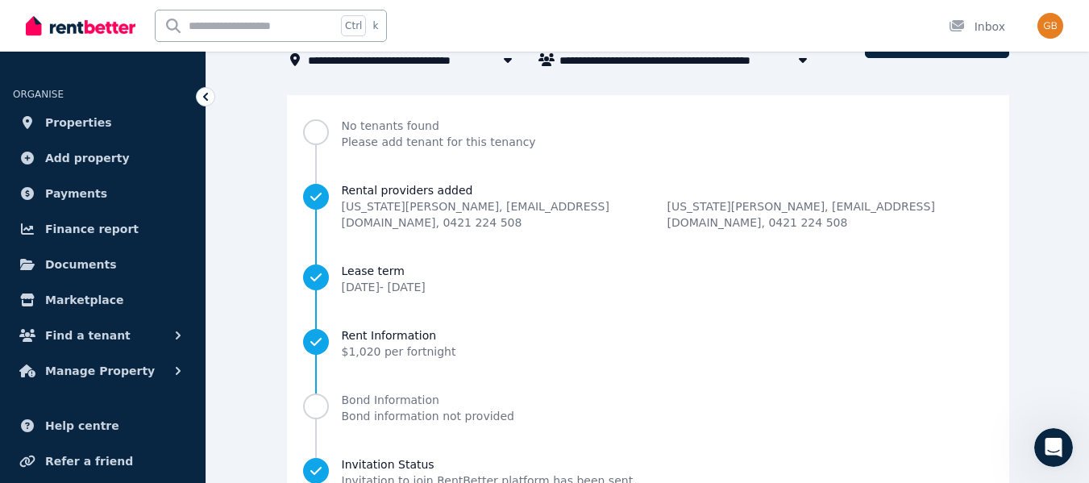
scroll to position [100, 0]
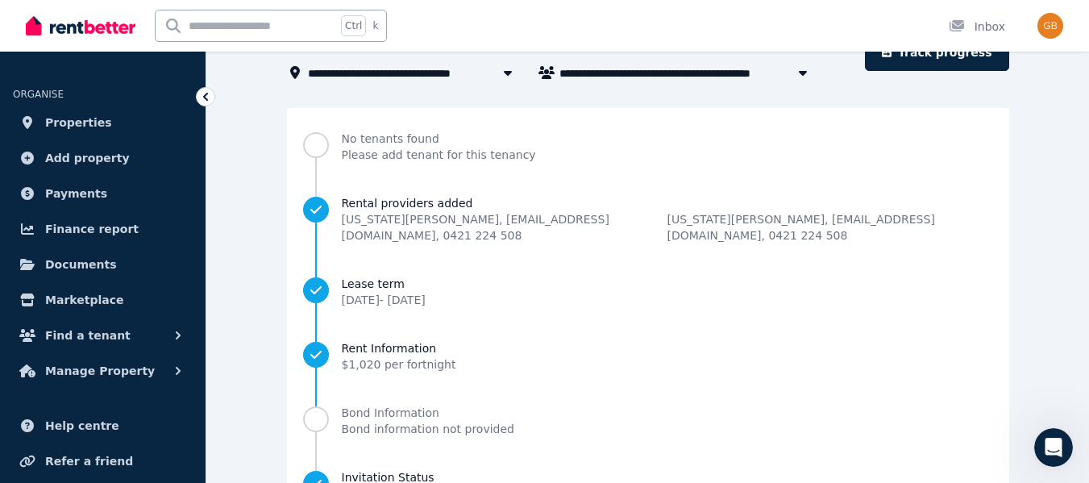
click at [320, 144] on span "Progress" at bounding box center [316, 145] width 8 height 8
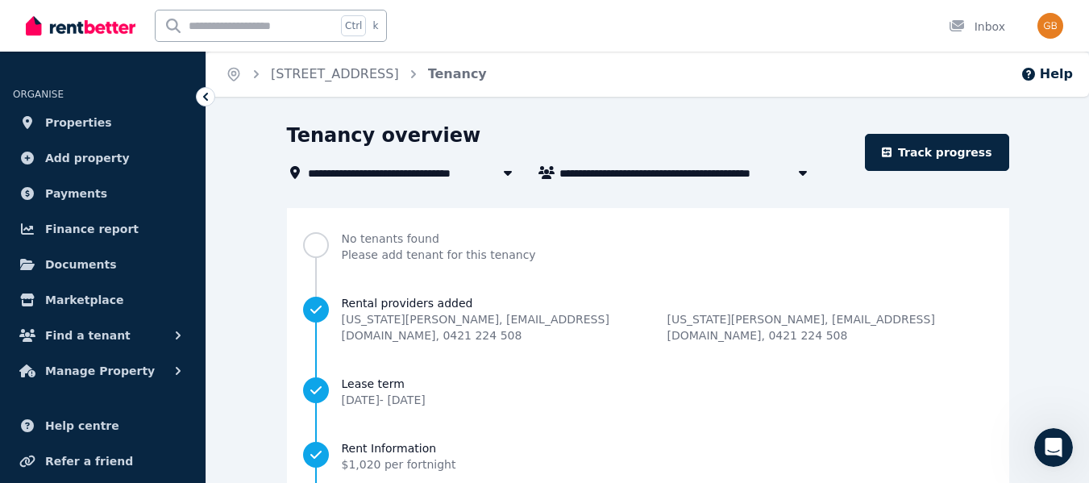
click at [329, 248] on span "Progress" at bounding box center [316, 245] width 26 height 26
click at [324, 314] on icon "Progress" at bounding box center [316, 310] width 16 height 16
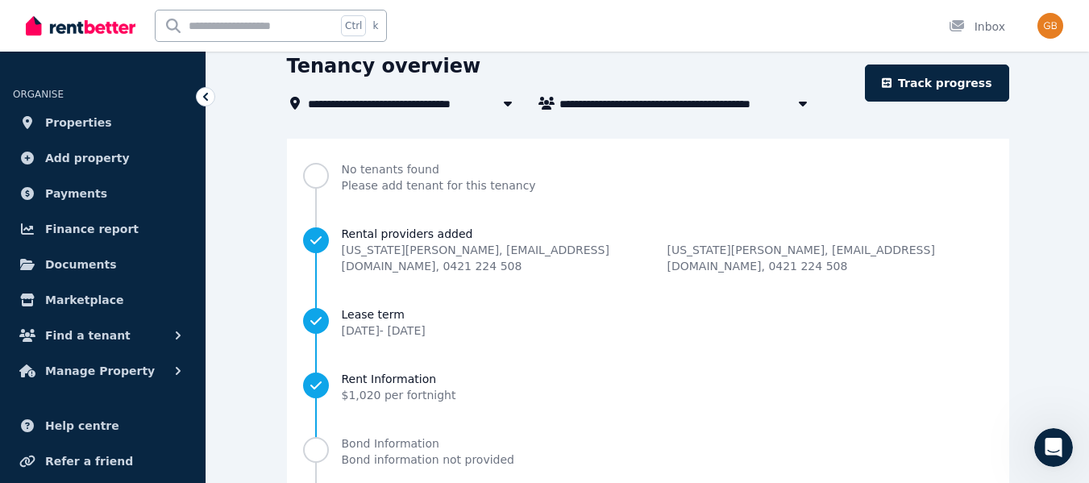
scroll to position [70, 0]
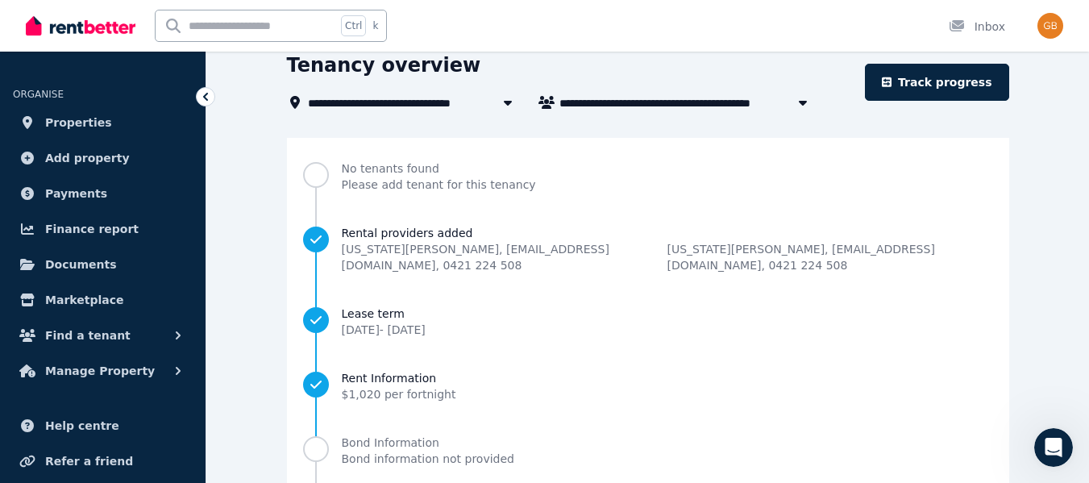
click at [400, 323] on span "16 June 2025 - 15 Sept 2025" at bounding box center [384, 329] width 84 height 13
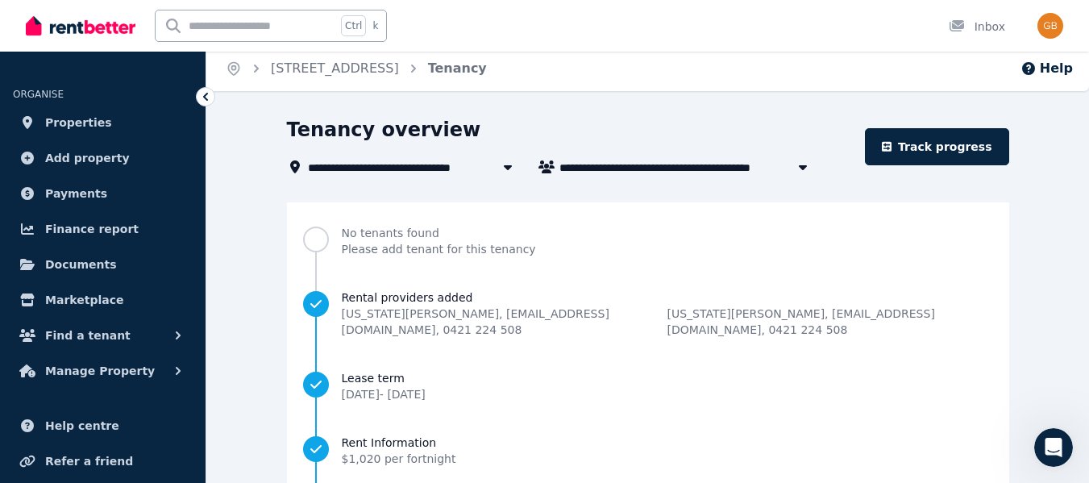
scroll to position [4, 0]
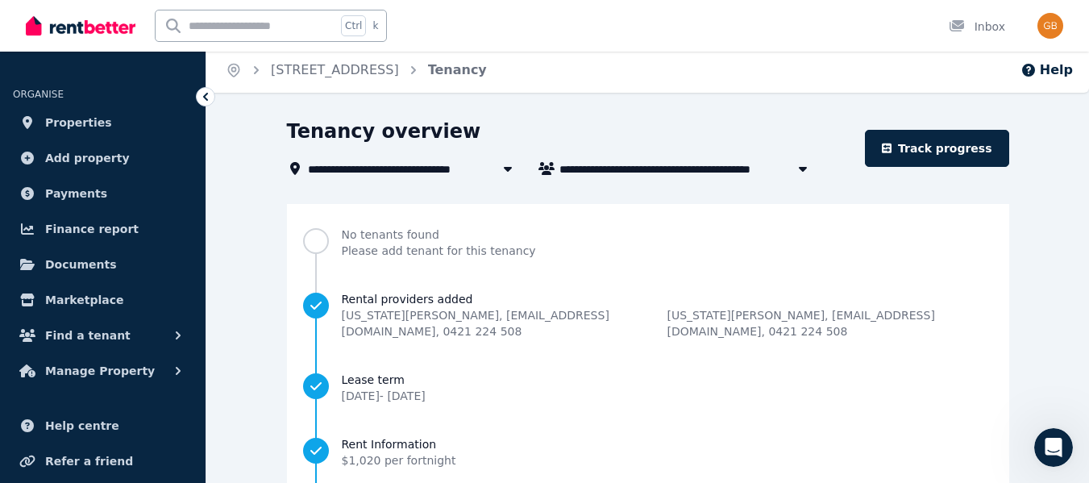
click at [805, 170] on icon "button" at bounding box center [803, 168] width 16 height 13
type input "**********"
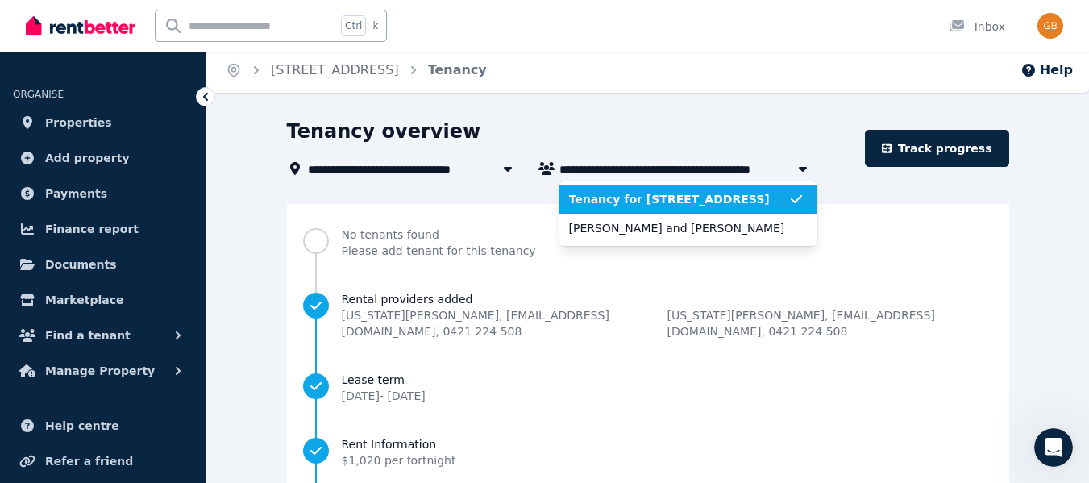
click at [805, 170] on icon "button" at bounding box center [803, 168] width 16 height 13
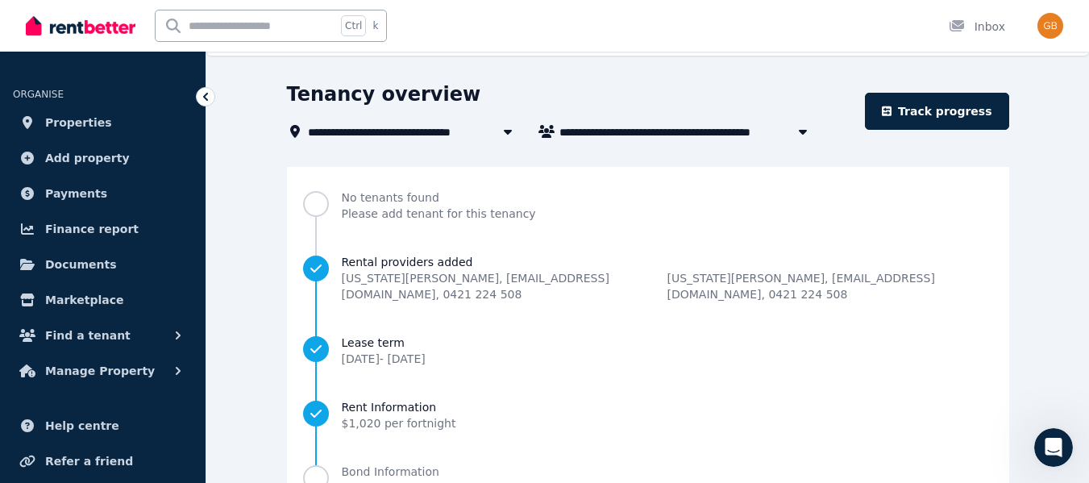
scroll to position [40, 0]
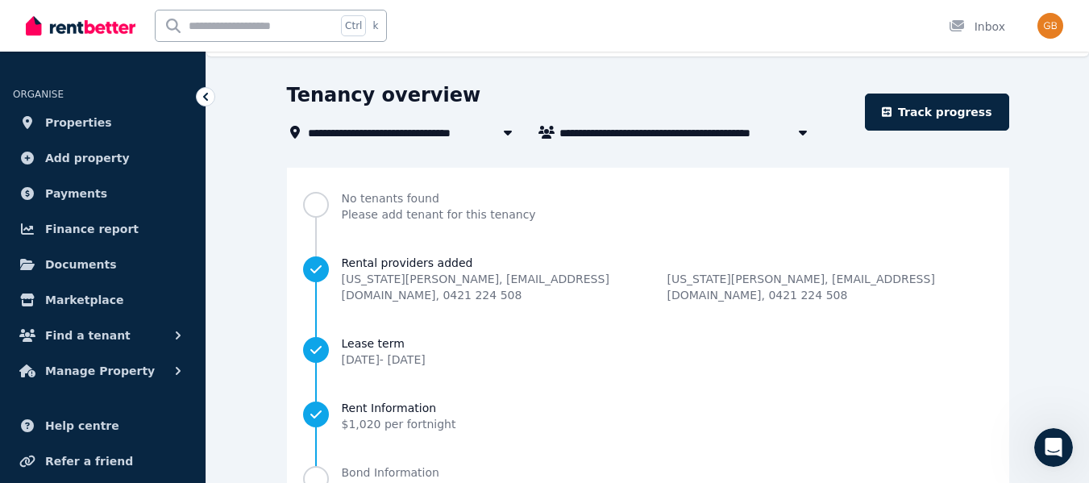
click at [933, 112] on link "Track progress" at bounding box center [937, 112] width 144 height 37
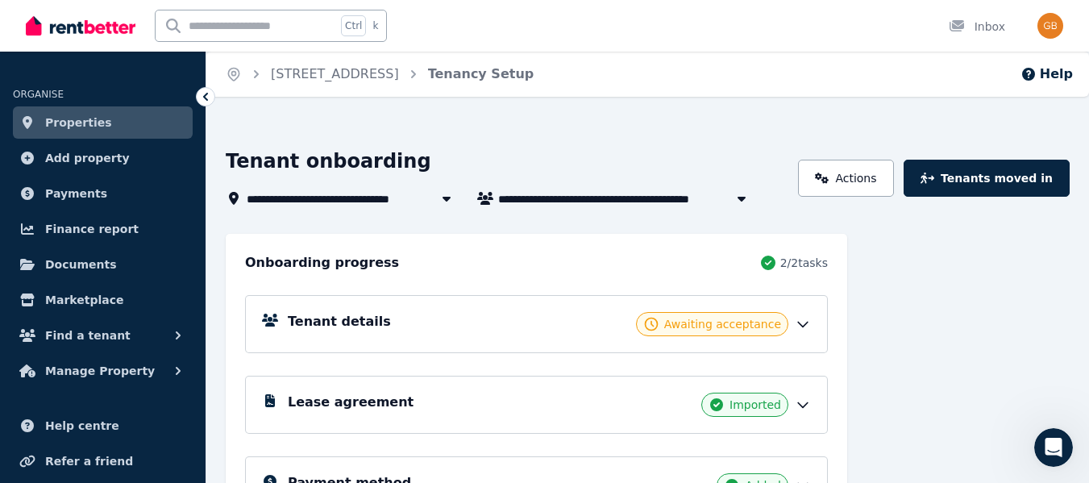
scroll to position [42, 0]
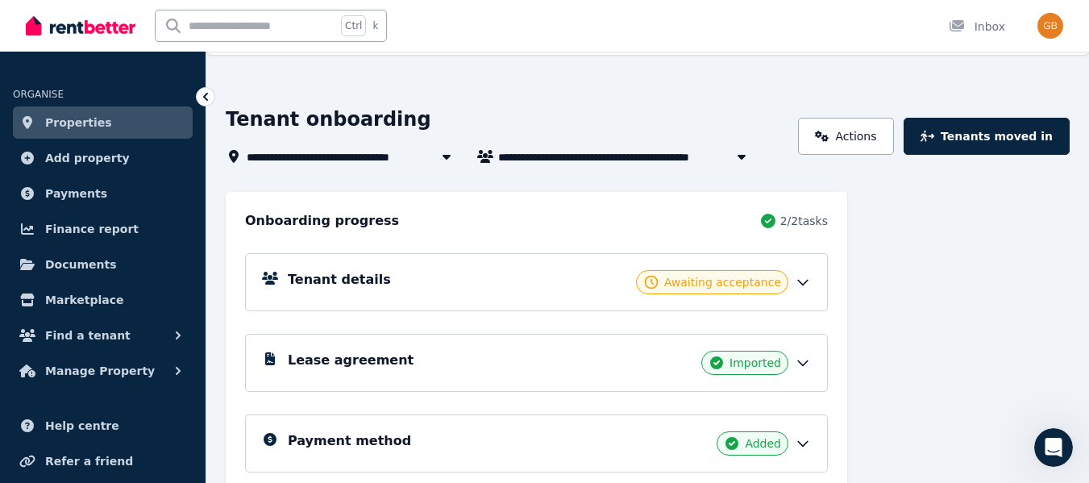
click at [359, 279] on h5 "Tenant details" at bounding box center [339, 279] width 103 height 19
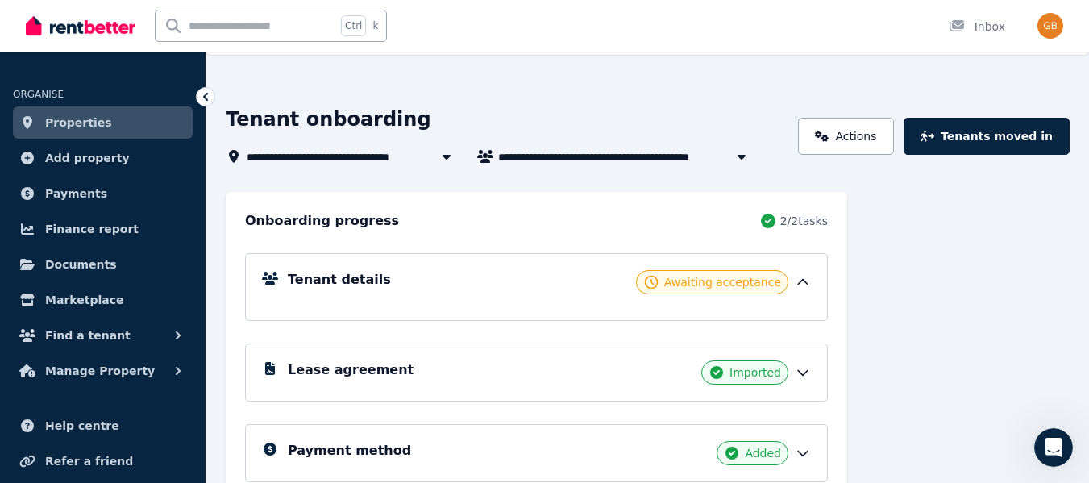
click at [660, 282] on icon at bounding box center [651, 282] width 16 height 16
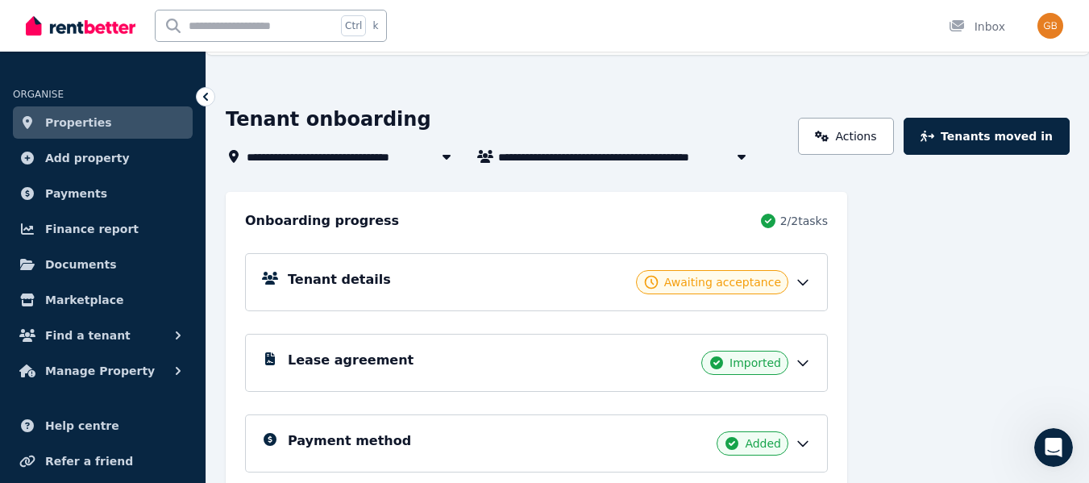
click at [660, 282] on icon at bounding box center [651, 282] width 16 height 16
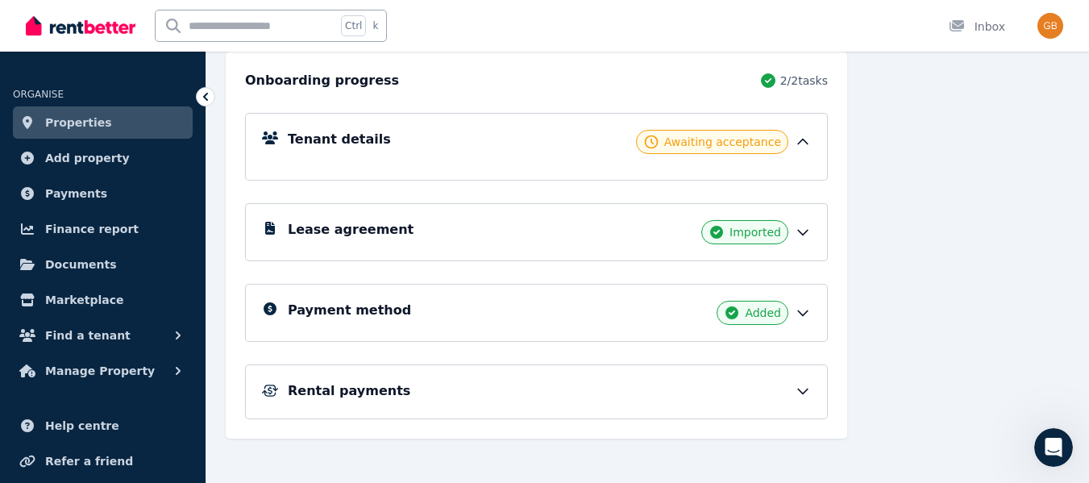
scroll to position [183, 0]
click at [798, 231] on icon at bounding box center [803, 231] width 16 height 16
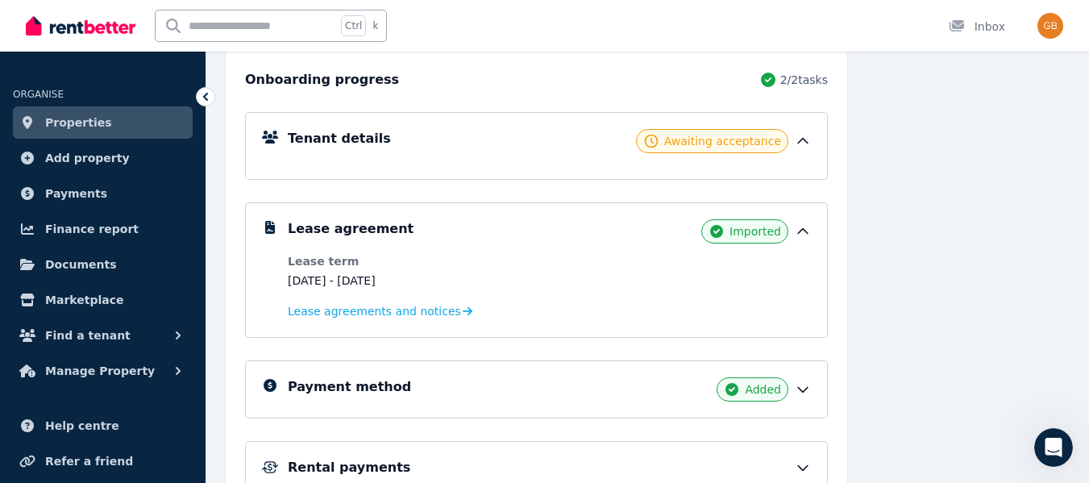
click at [419, 314] on span "Lease agreements and notices" at bounding box center [374, 311] width 173 height 16
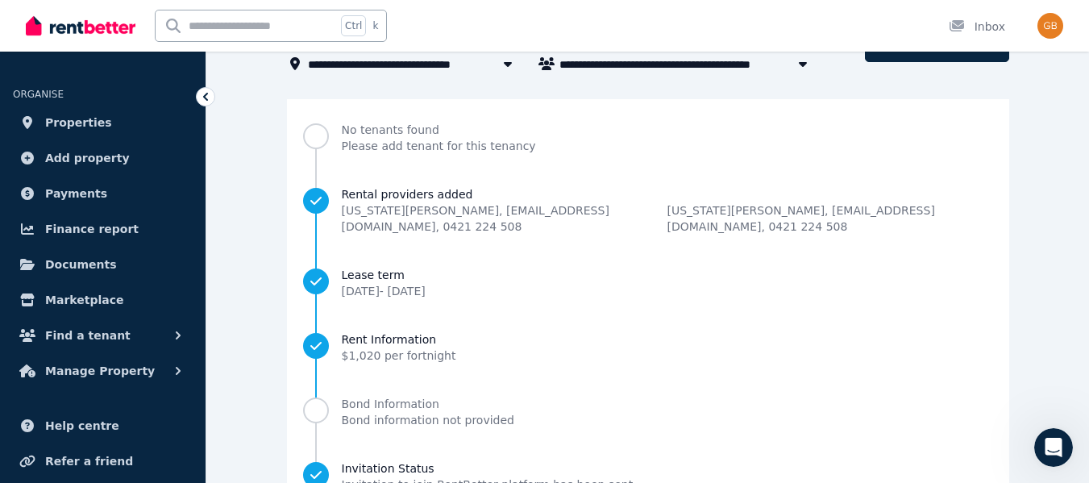
scroll to position [48, 0]
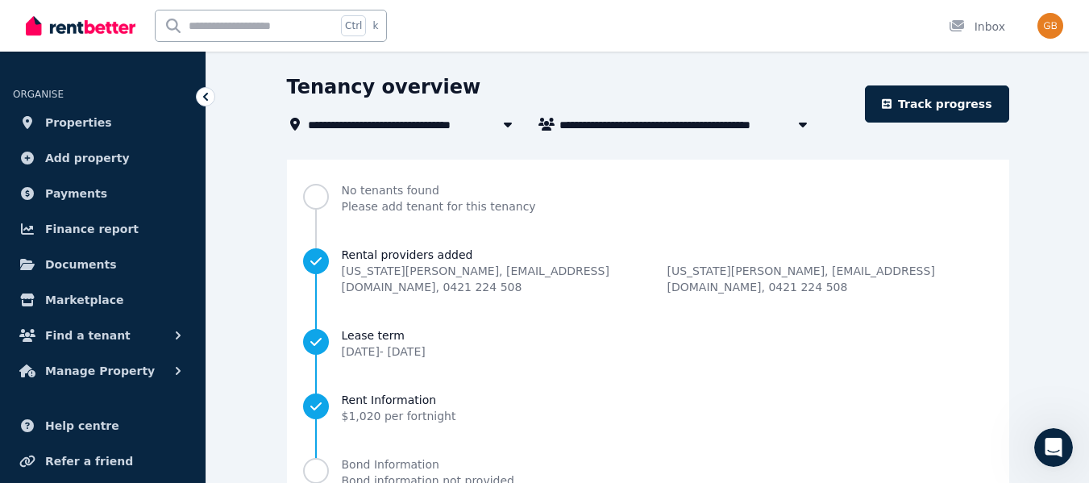
click at [722, 266] on span "Georgia Beven , georgiabeven@gmail.com , 0421 224 508" at bounding box center [831, 279] width 326 height 32
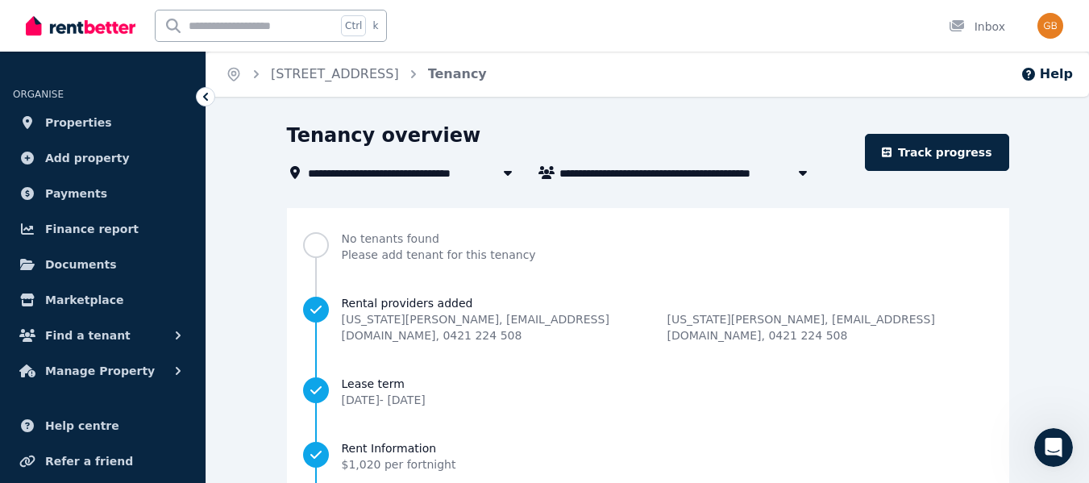
click at [519, 249] on span "Please add tenant for this tenancy" at bounding box center [439, 255] width 194 height 16
click at [110, 349] on button "Find a tenant" at bounding box center [103, 335] width 180 height 32
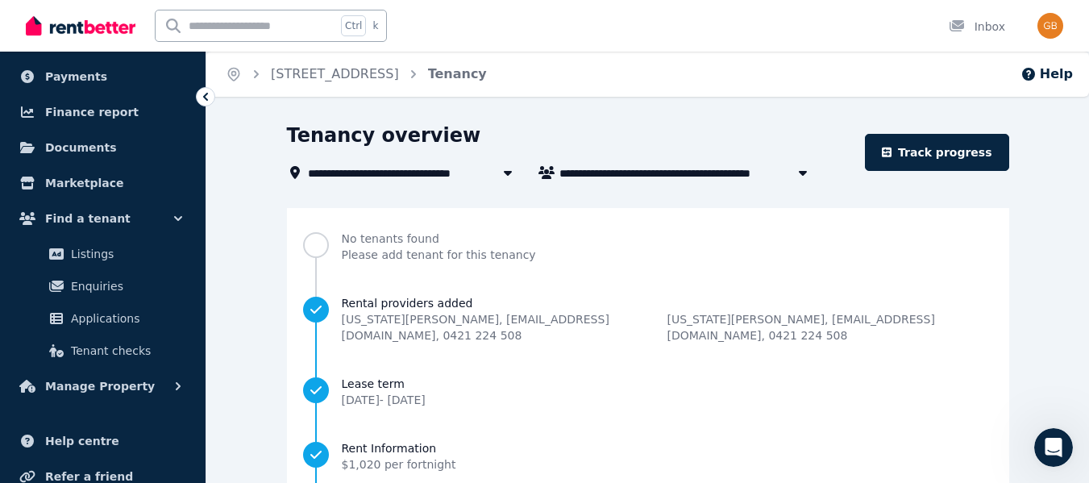
scroll to position [119, 0]
click at [133, 357] on span "Tenant checks" at bounding box center [125, 348] width 109 height 19
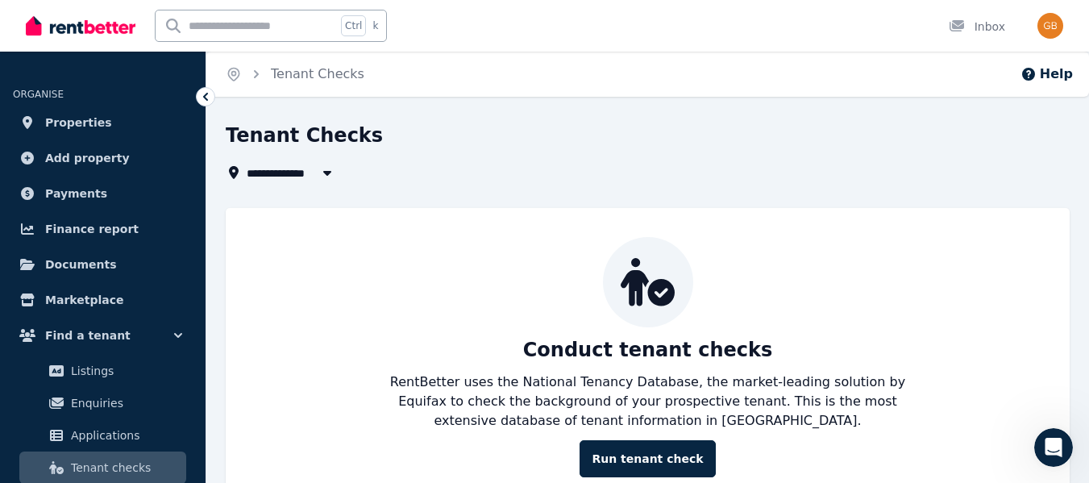
click at [622, 446] on link "Run tenant check" at bounding box center [647, 458] width 135 height 37
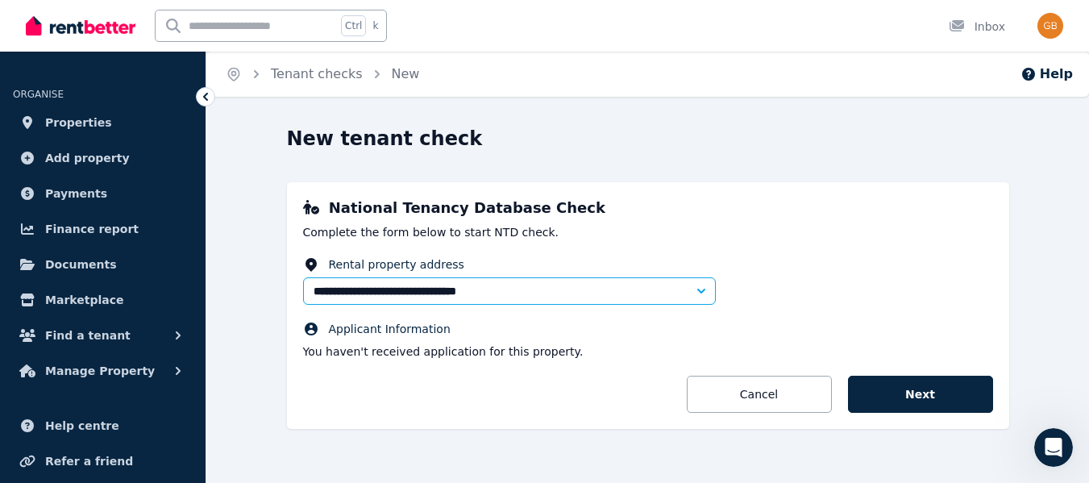
scroll to position [20, 0]
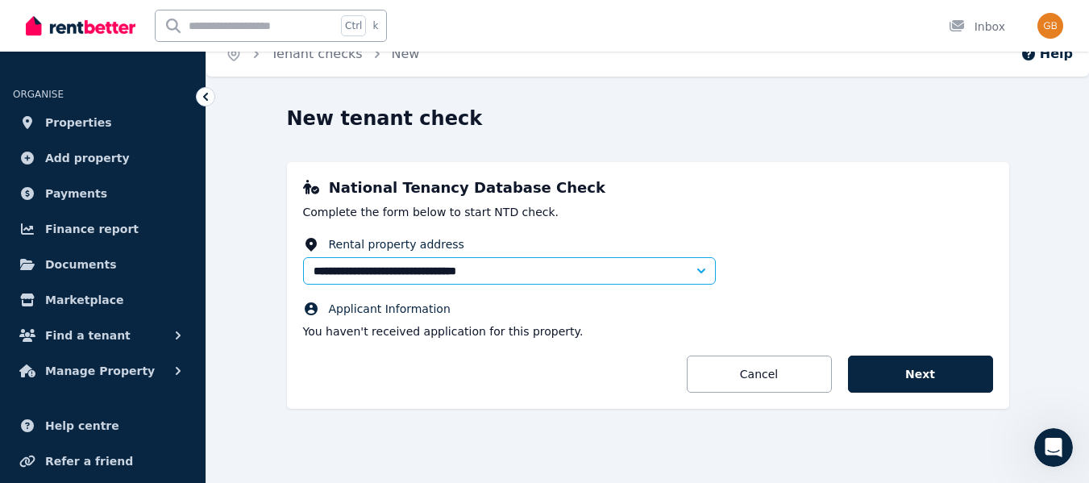
click at [908, 381] on button "Next" at bounding box center [920, 374] width 145 height 37
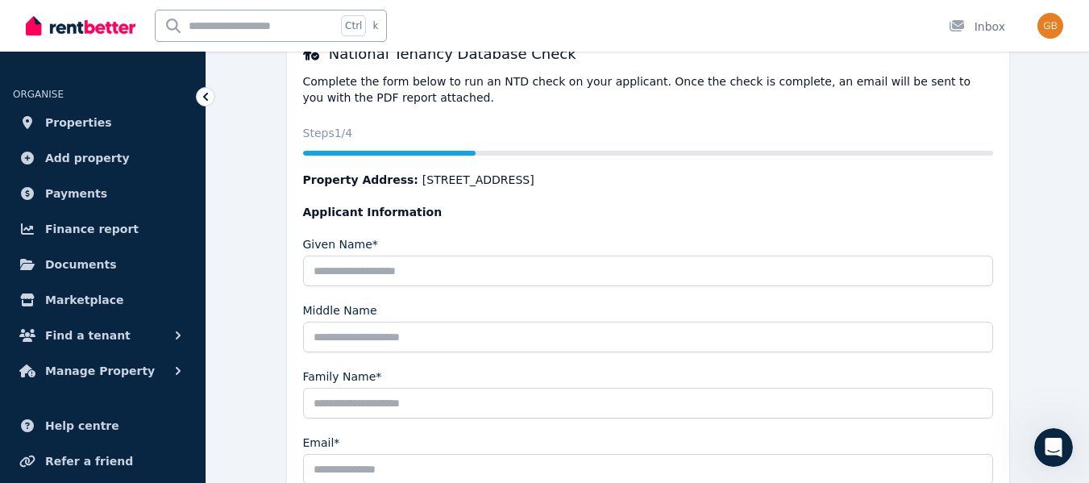
scroll to position [155, 0]
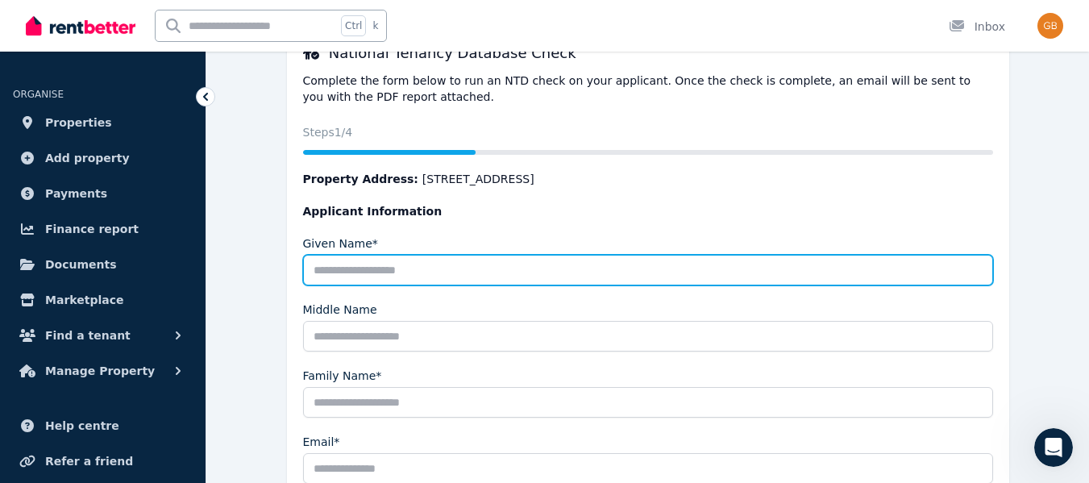
click at [759, 272] on input "Given Name*" at bounding box center [648, 270] width 690 height 31
type input "*****"
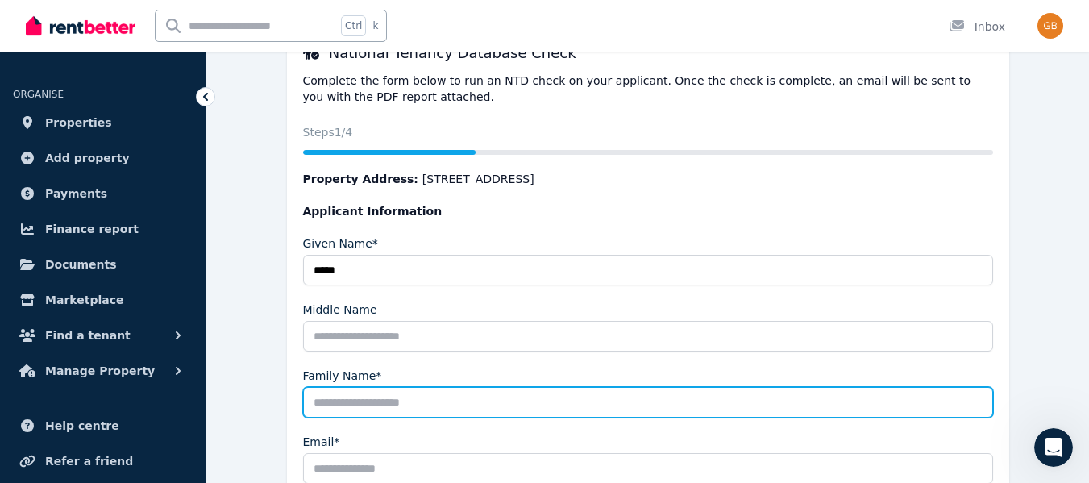
click at [345, 414] on input "Family Name*" at bounding box center [648, 402] width 690 height 31
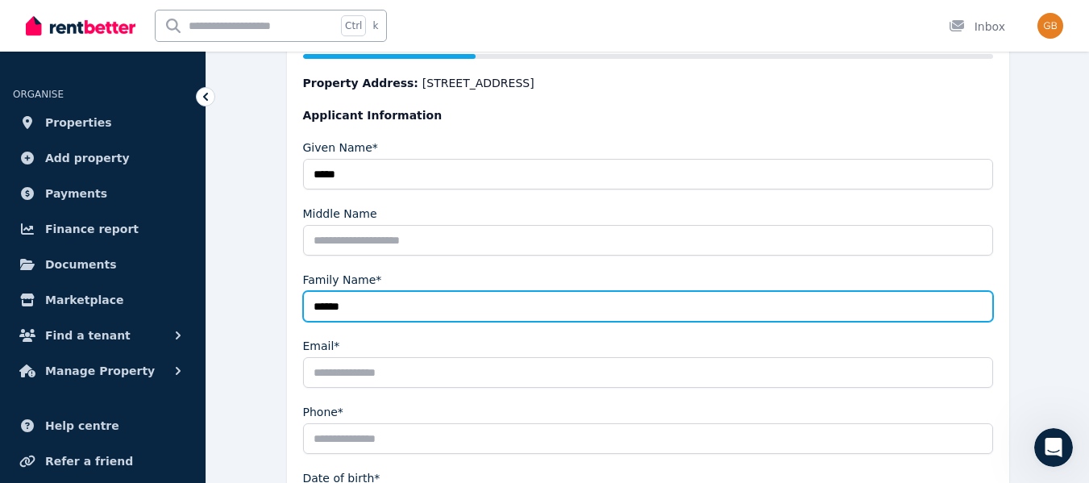
scroll to position [252, 0]
type input "******"
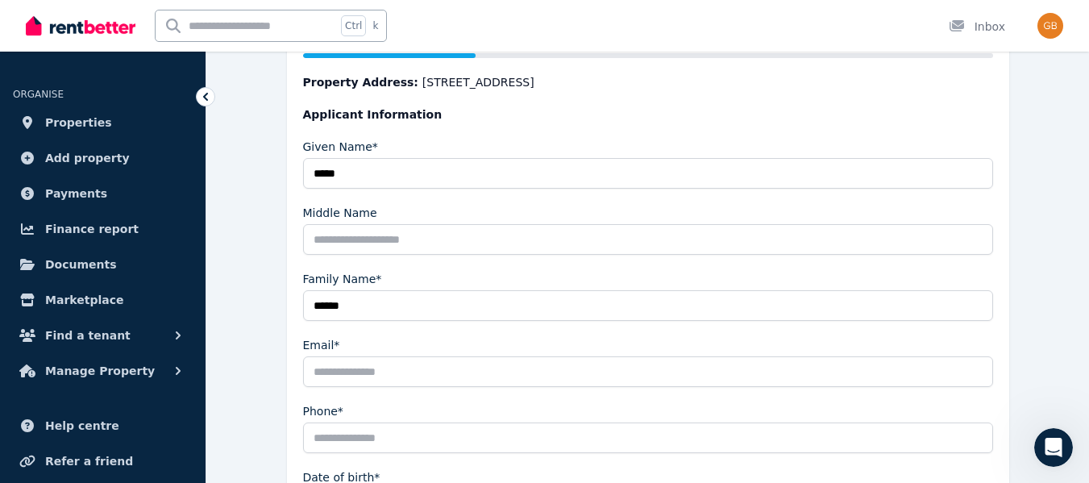
click at [415, 369] on input "Email*" at bounding box center [648, 371] width 690 height 31
type input "**********"
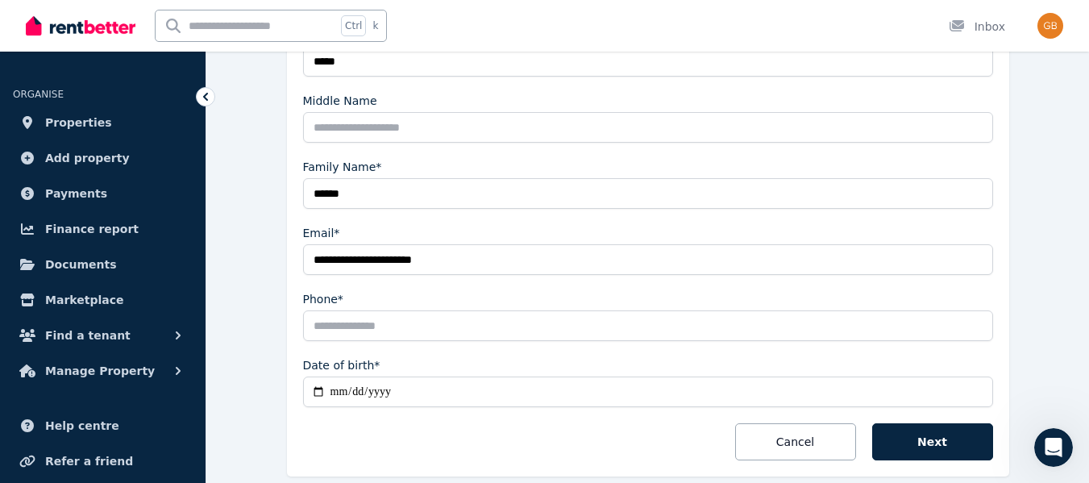
scroll to position [365, 0]
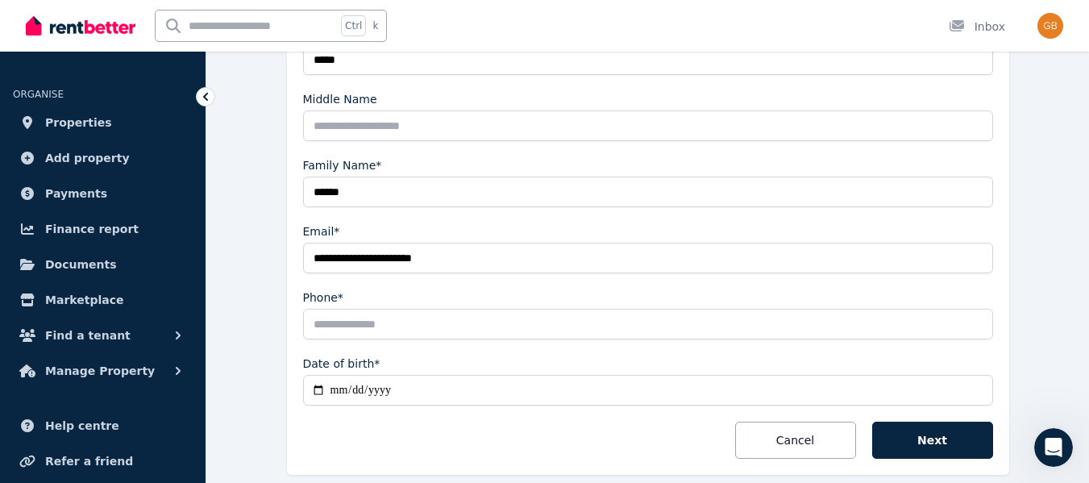
click at [888, 436] on button "Next" at bounding box center [933, 440] width 121 height 37
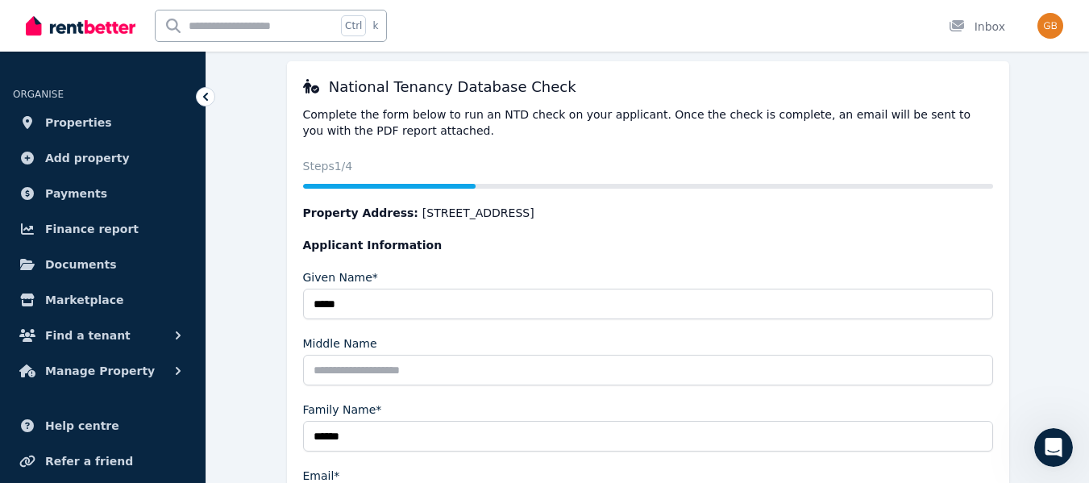
scroll to position [120, 0]
click at [179, 379] on button "Manage Property" at bounding box center [103, 371] width 180 height 32
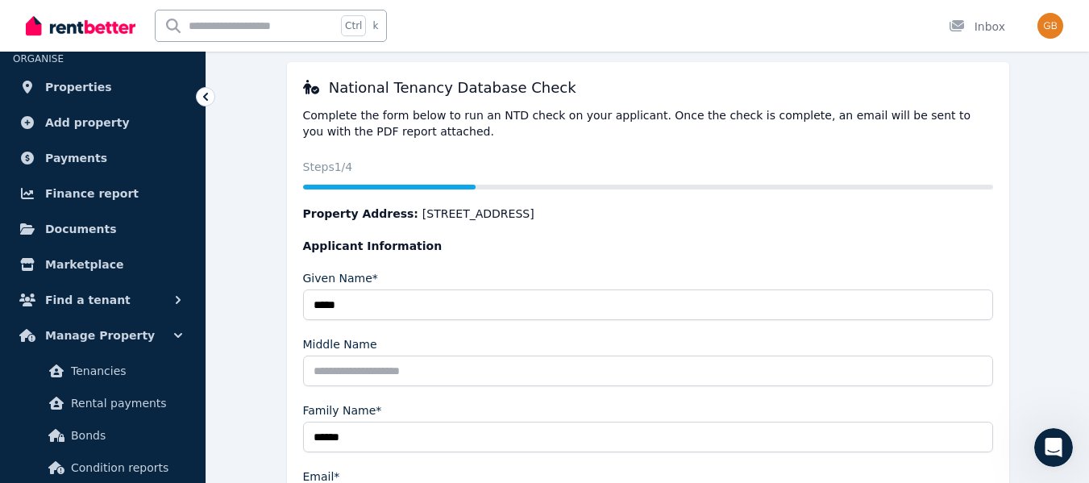
scroll to position [36, 0]
click at [154, 374] on span "Tenancies" at bounding box center [125, 369] width 109 height 19
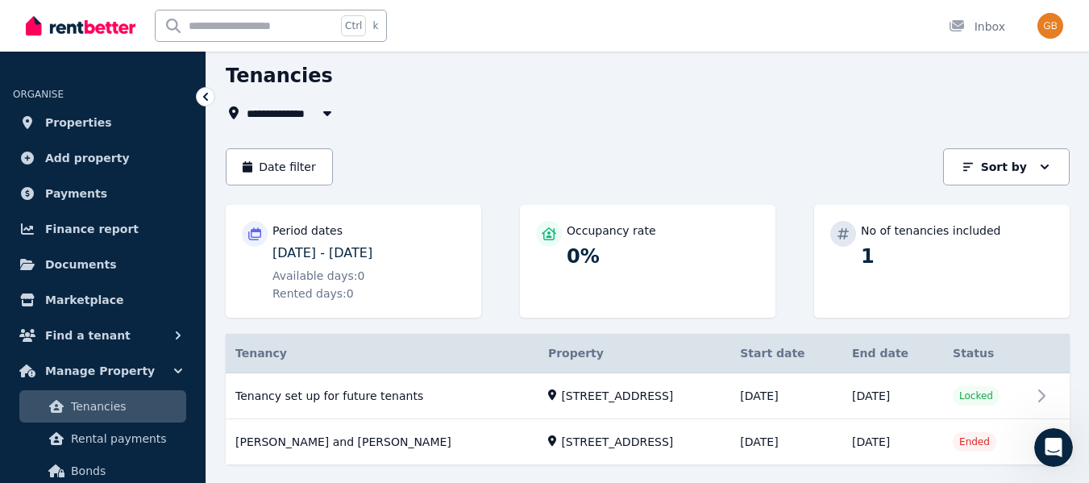
scroll to position [99, 0]
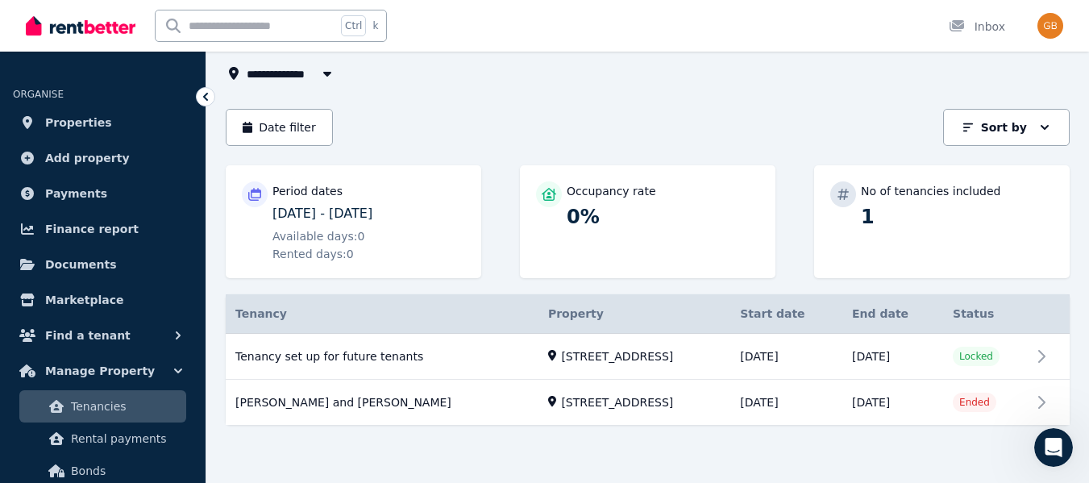
click at [1052, 352] on link "View property details" at bounding box center [648, 357] width 844 height 46
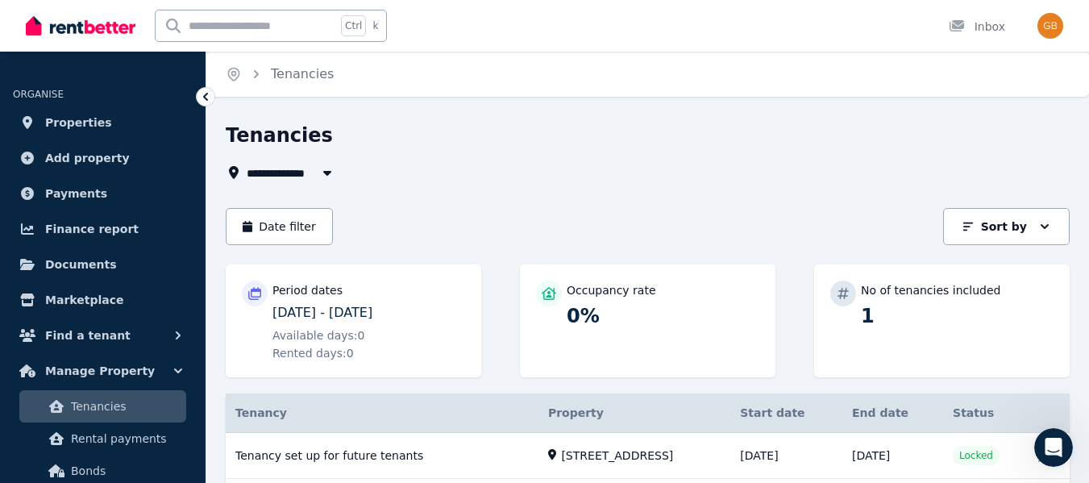
scroll to position [99, 0]
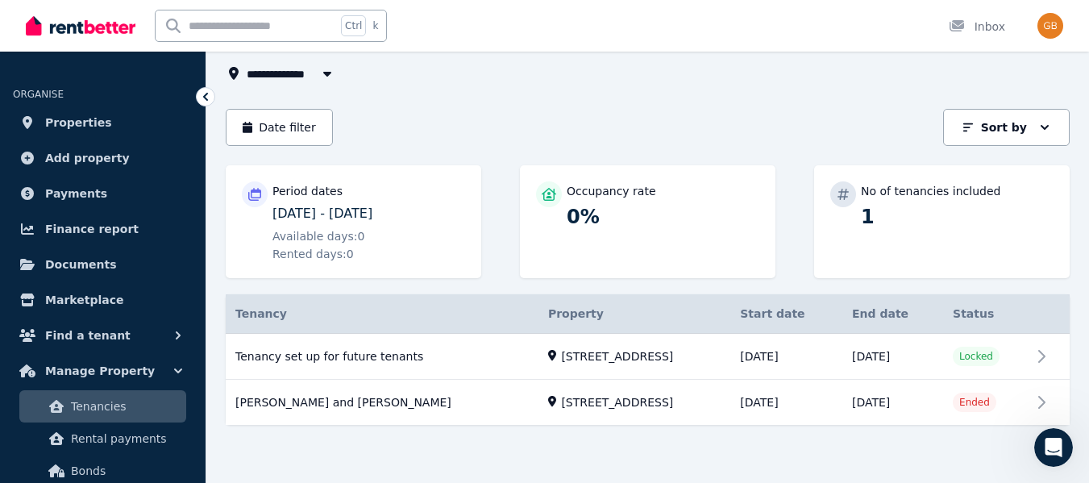
click at [394, 359] on link "View property details" at bounding box center [648, 357] width 844 height 46
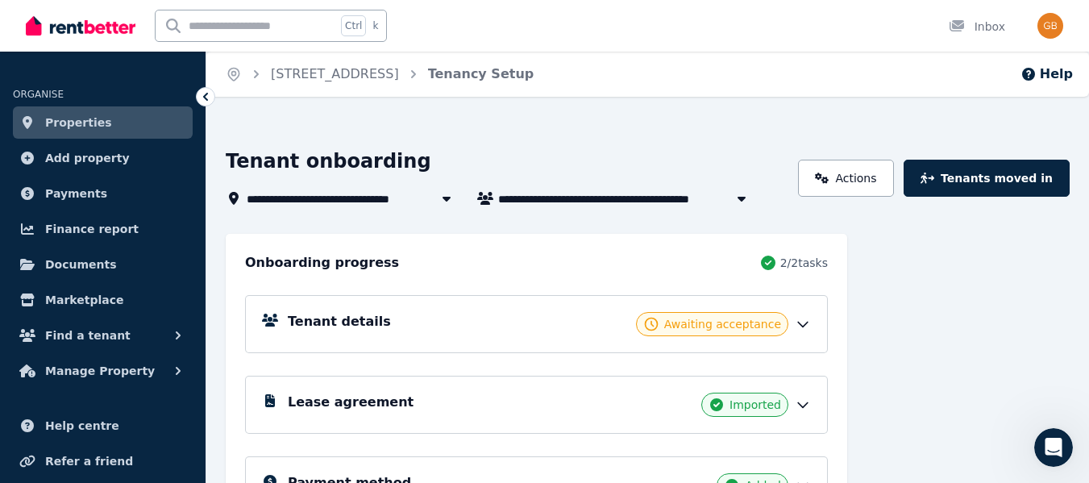
click at [969, 177] on button "Tenants moved in" at bounding box center [987, 178] width 166 height 37
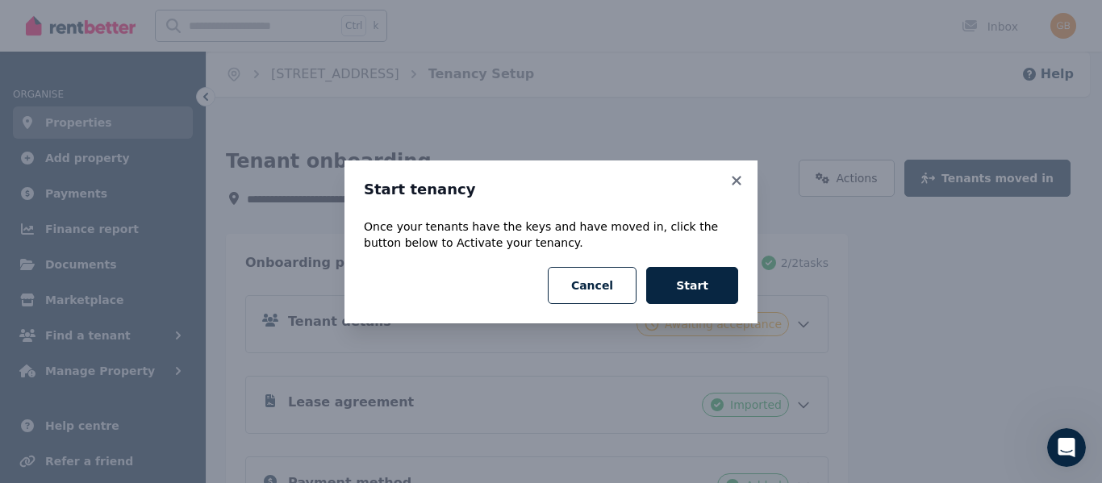
click at [693, 289] on button "Start" at bounding box center [692, 285] width 92 height 37
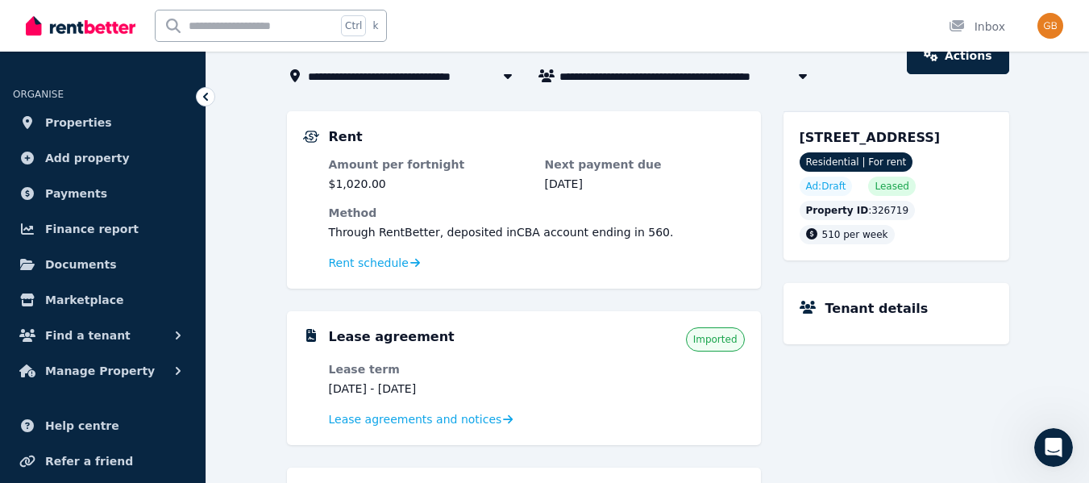
scroll to position [70, 0]
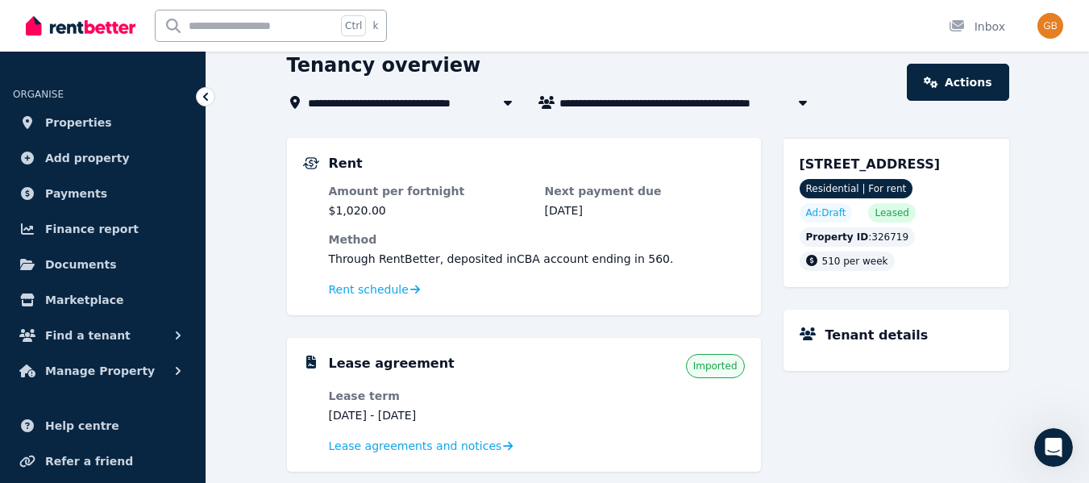
click at [931, 93] on link "Actions" at bounding box center [958, 82] width 102 height 37
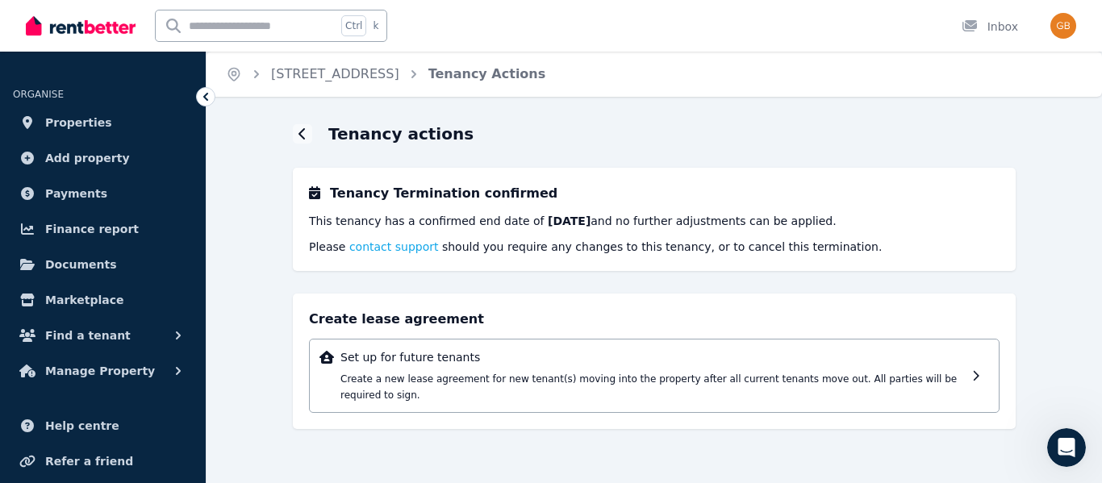
click at [797, 375] on span "Create a new lease agreement for new tenant(s) moving into the property after a…" at bounding box center [648, 386] width 616 height 27
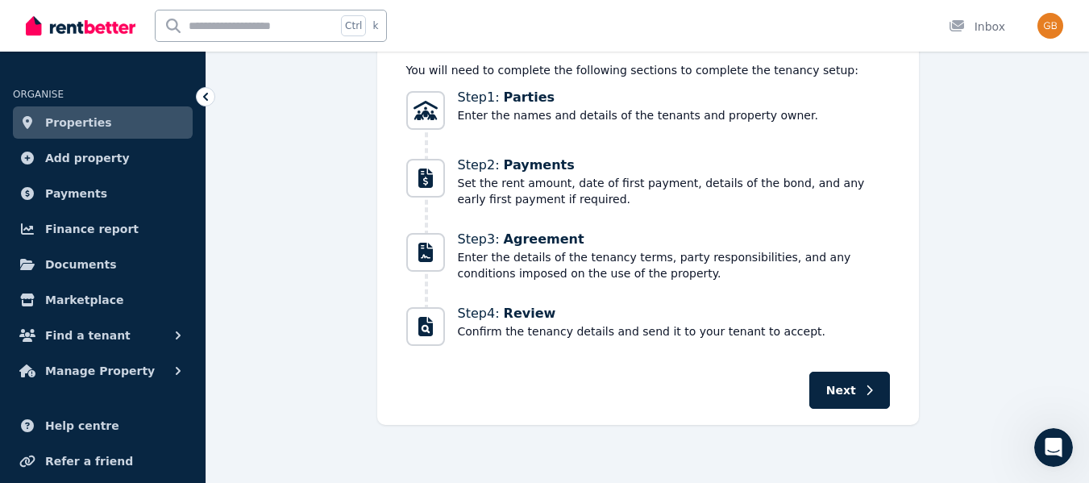
click at [842, 399] on button "Next" at bounding box center [850, 390] width 81 height 37
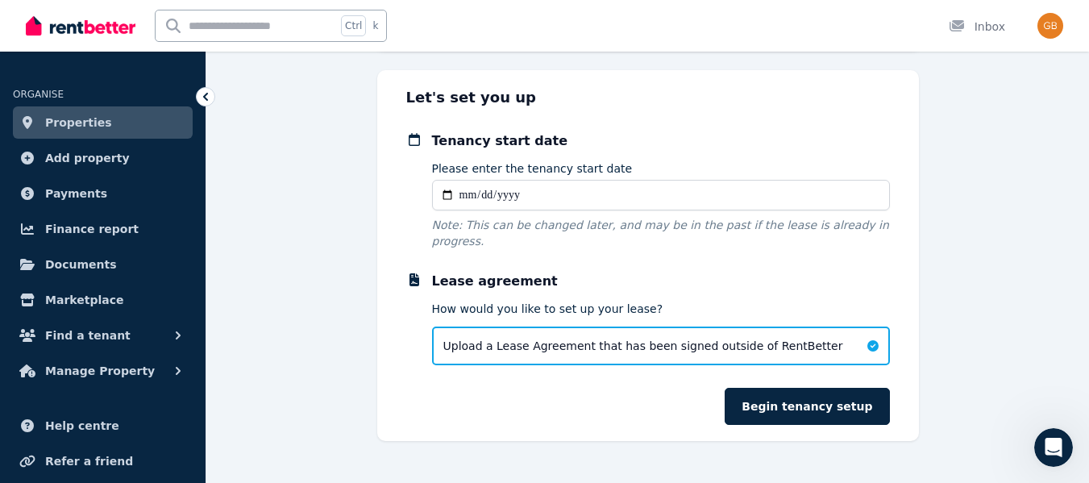
click at [843, 338] on div "Upload a Lease Agreement that has been signed outside of RentBetter" at bounding box center [661, 346] width 458 height 39
click at [930, 302] on div "Current active tenancy You currently have an active tenancy for this property 1…" at bounding box center [647, 195] width 883 height 494
click at [508, 194] on input "Please enter the tenancy start date" at bounding box center [661, 195] width 458 height 31
click at [446, 194] on input "Please enter the tenancy start date" at bounding box center [661, 195] width 458 height 31
type input "**********"
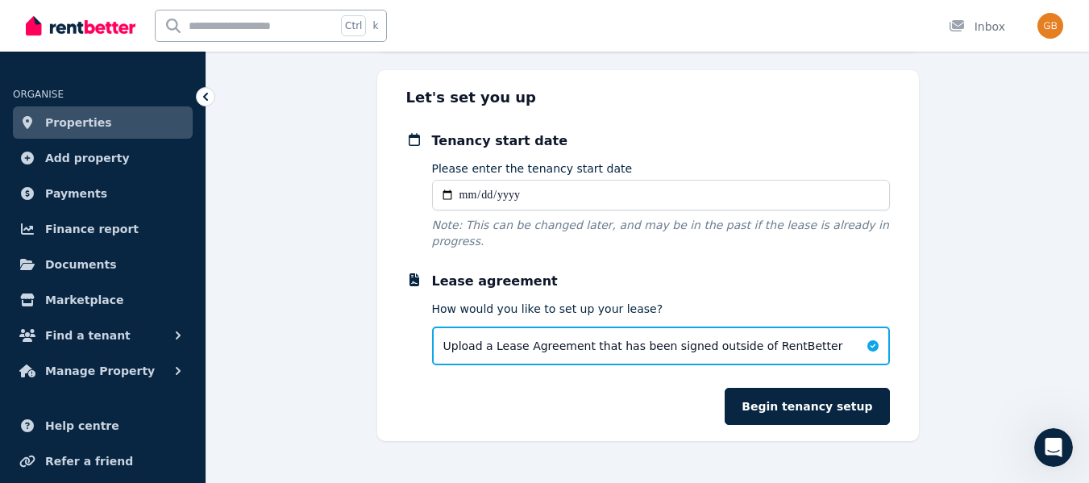
click at [969, 296] on div "**********" at bounding box center [647, 195] width 883 height 494
click at [842, 389] on button "Begin tenancy setup" at bounding box center [807, 406] width 165 height 37
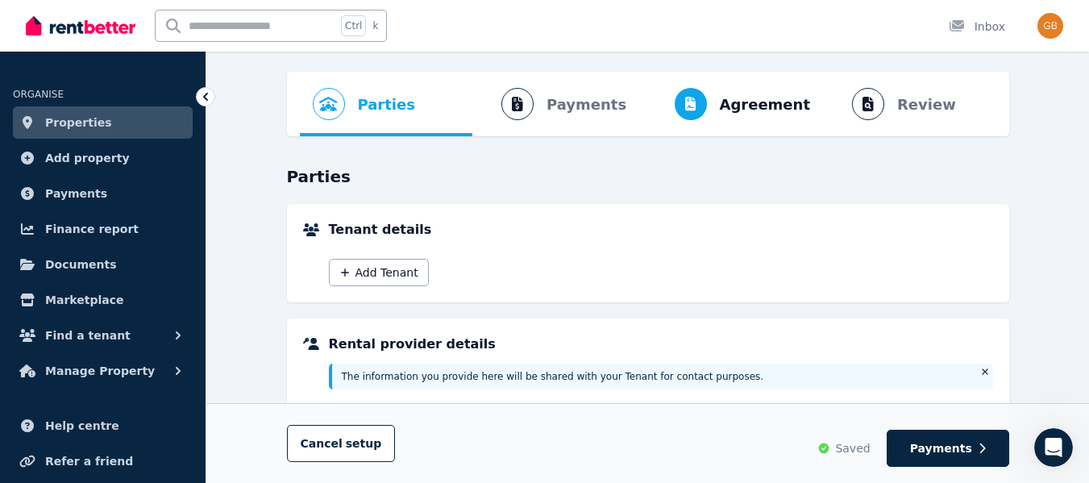
scroll to position [52, 0]
click at [396, 282] on button "Add Tenant" at bounding box center [379, 271] width 100 height 27
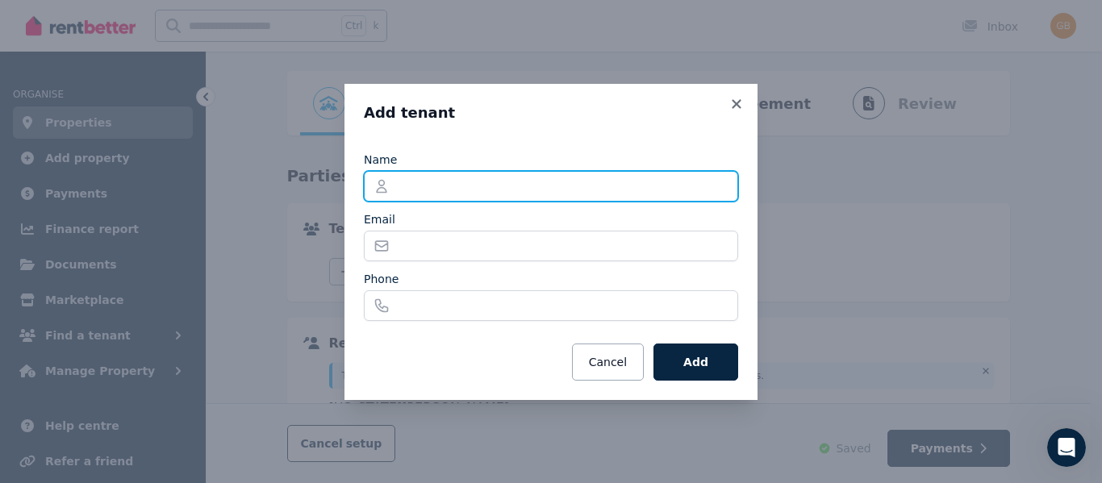
click at [545, 187] on input "Name" at bounding box center [551, 186] width 374 height 31
type input "**********"
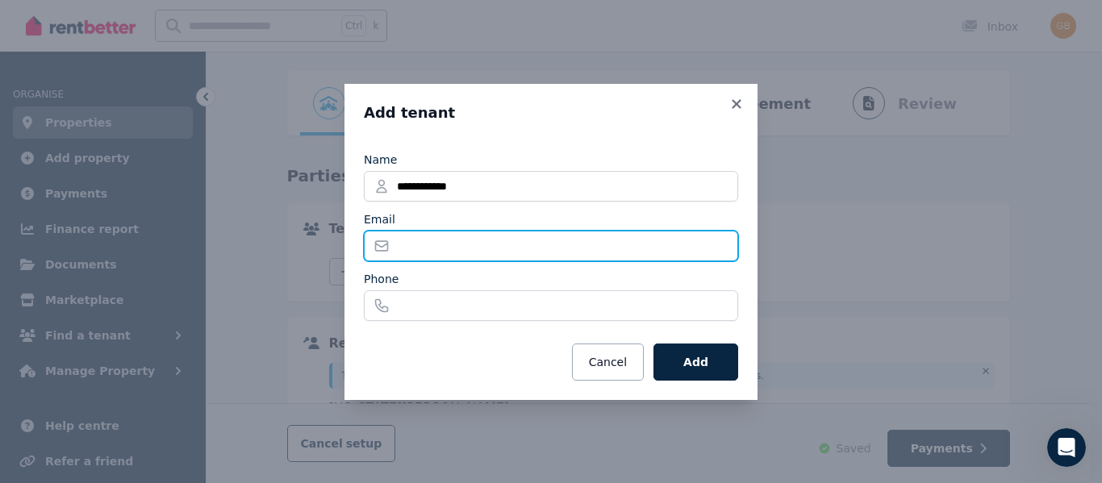
click at [447, 244] on input "Email" at bounding box center [551, 246] width 374 height 31
type input "**********"
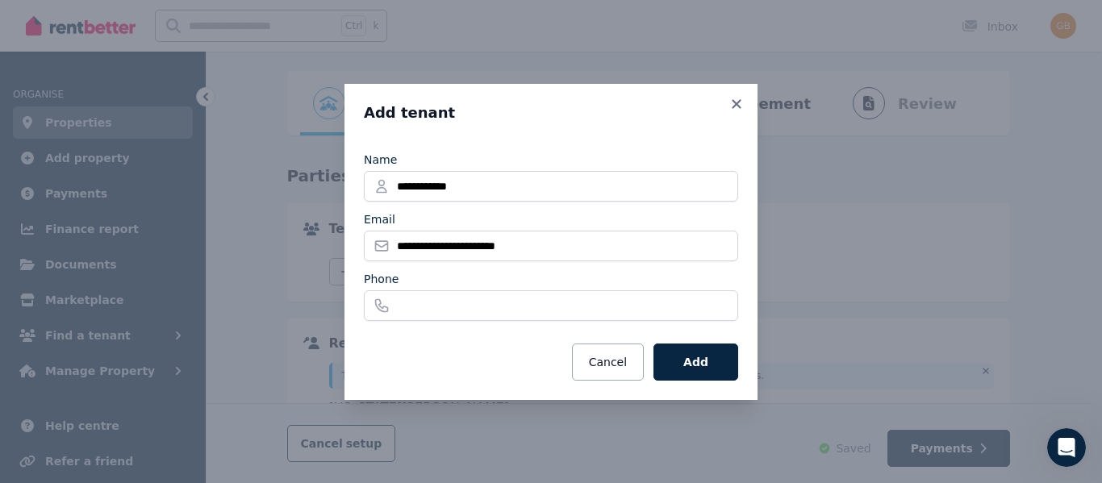
click at [693, 356] on button "Add" at bounding box center [695, 362] width 85 height 37
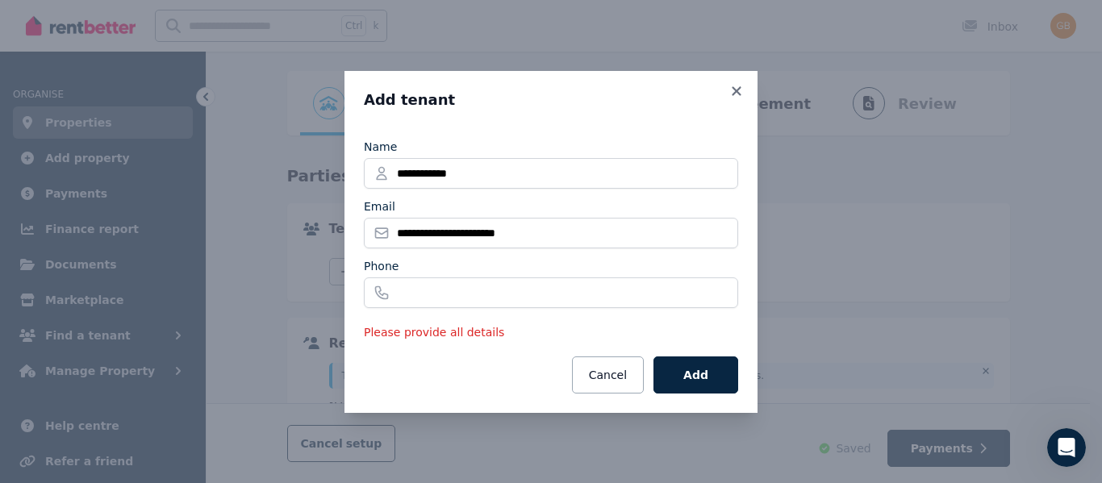
click at [739, 87] on icon at bounding box center [735, 90] width 9 height 9
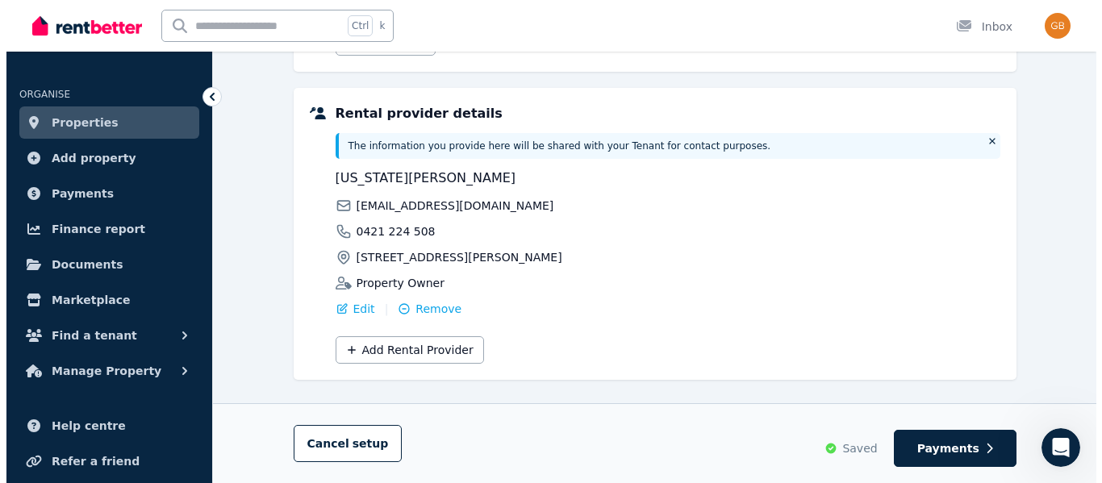
scroll to position [281, 0]
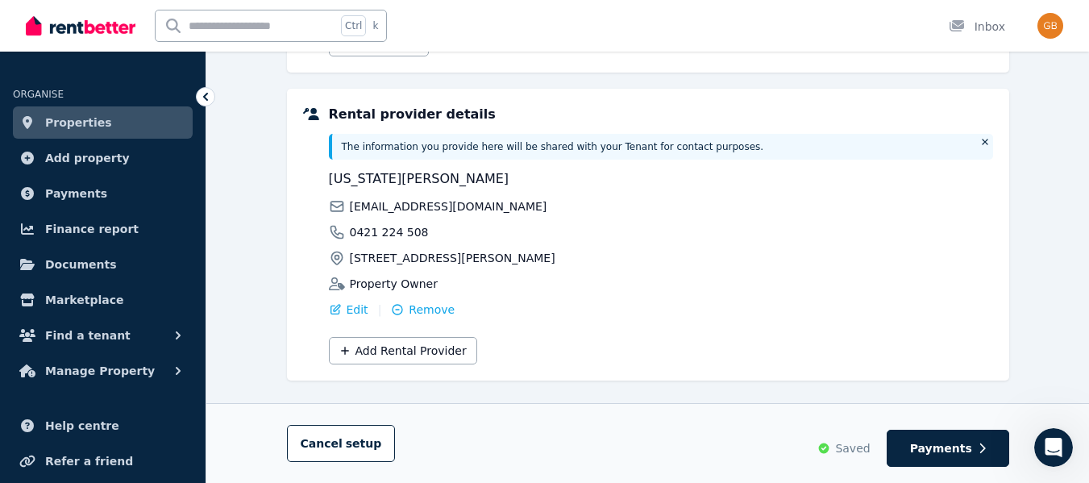
click at [361, 310] on span "Edit" at bounding box center [358, 310] width 22 height 16
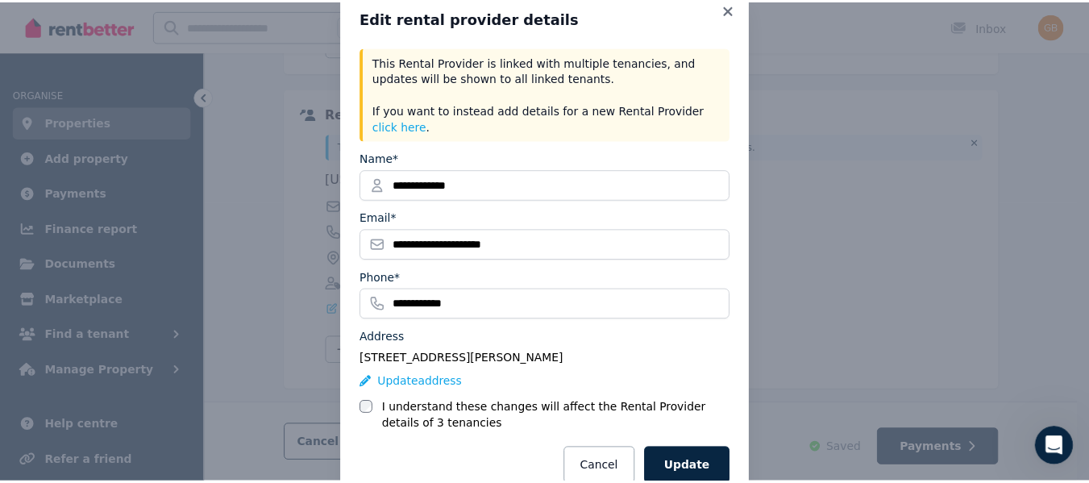
scroll to position [0, 0]
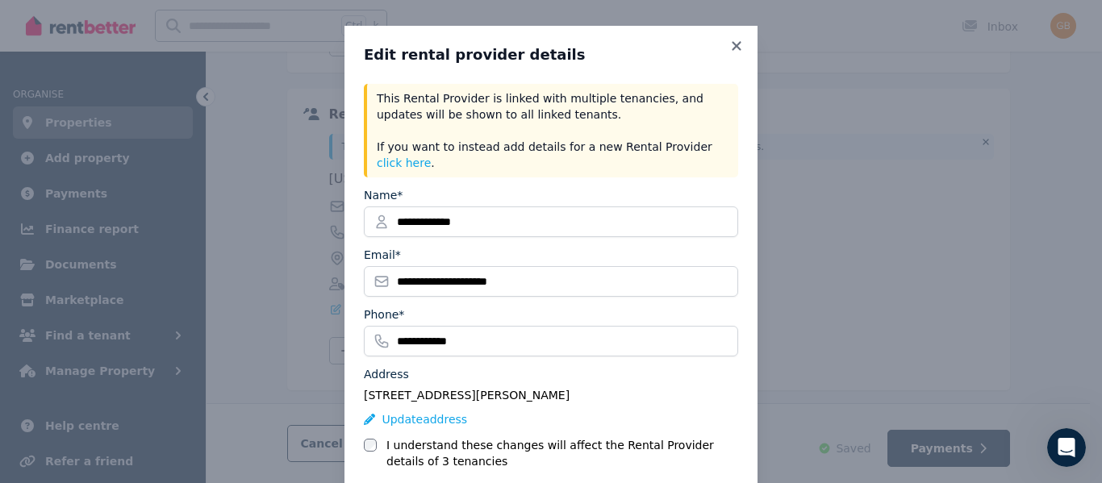
click at [735, 45] on icon at bounding box center [736, 46] width 16 height 15
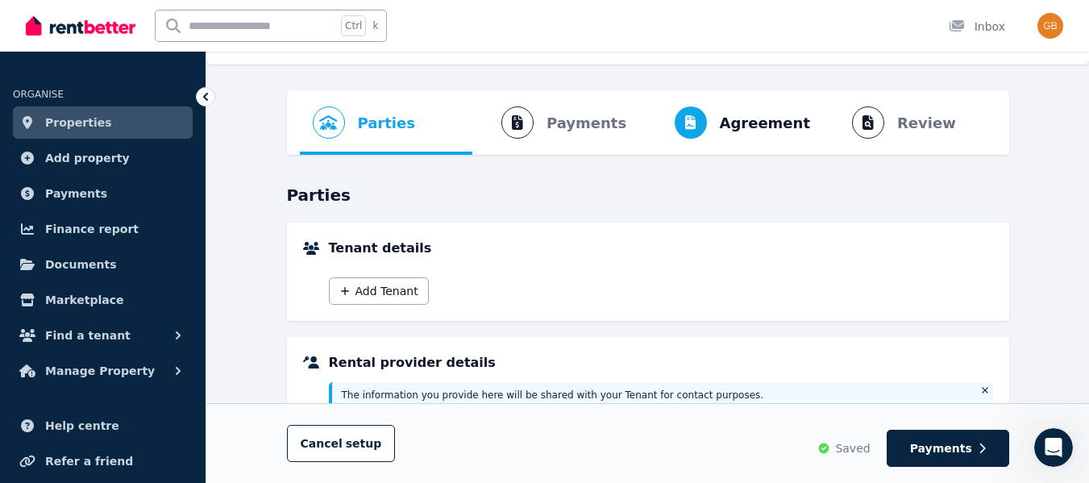
scroll to position [31, 0]
click at [371, 131] on span "Parties" at bounding box center [386, 124] width 57 height 23
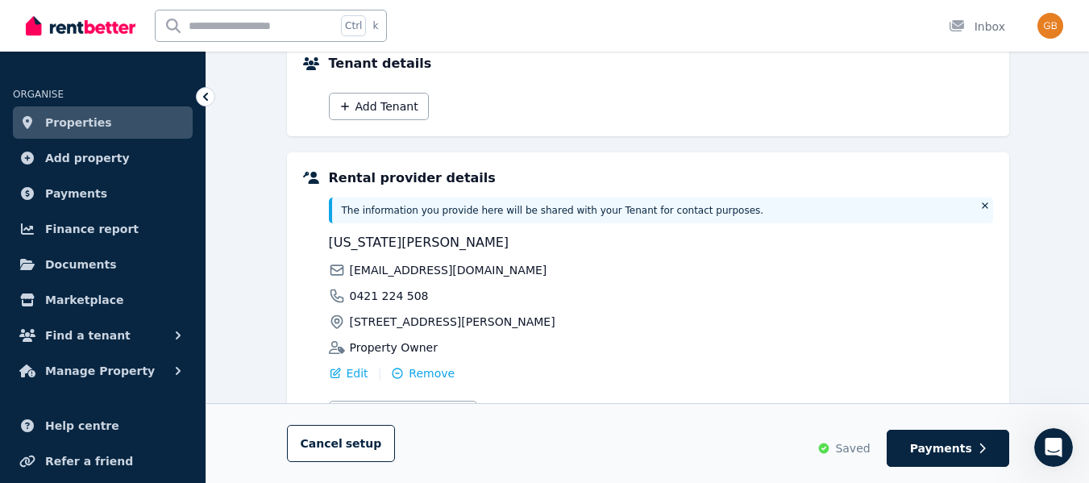
scroll to position [303, 0]
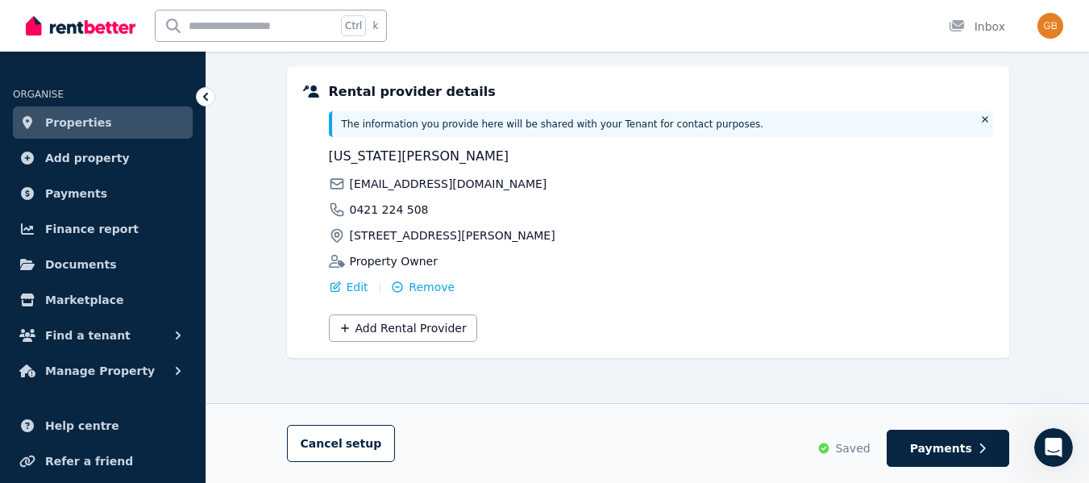
click at [927, 434] on button "Payments" at bounding box center [948, 448] width 123 height 37
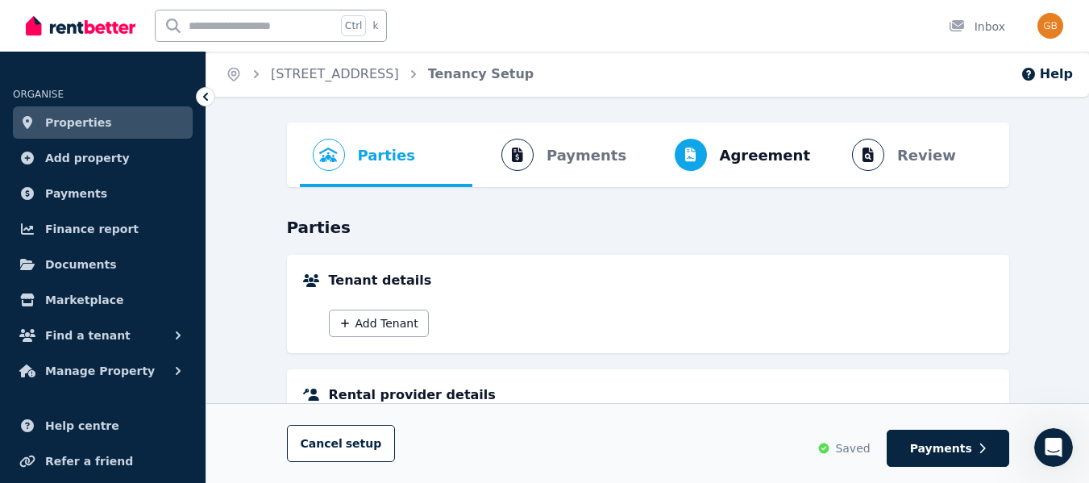
select select "**********"
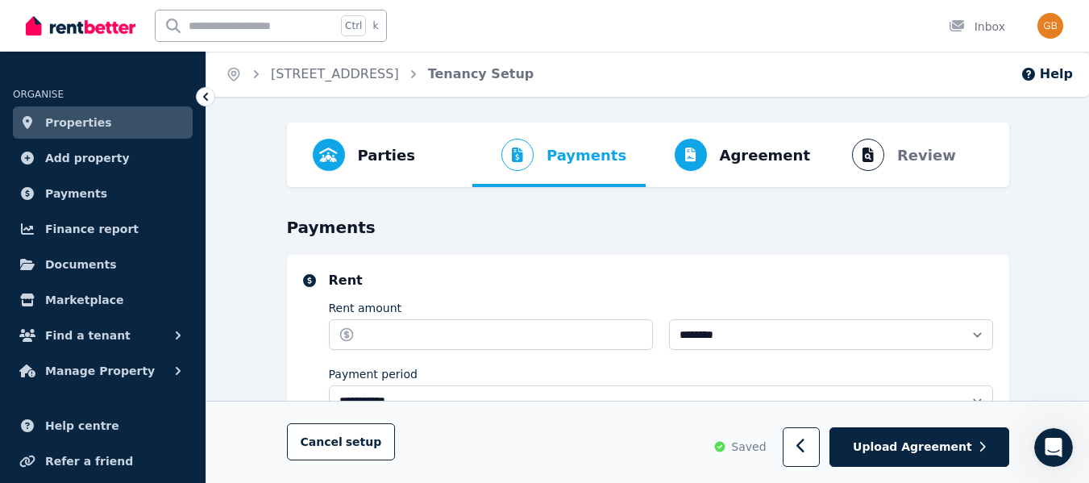
scroll to position [54, 0]
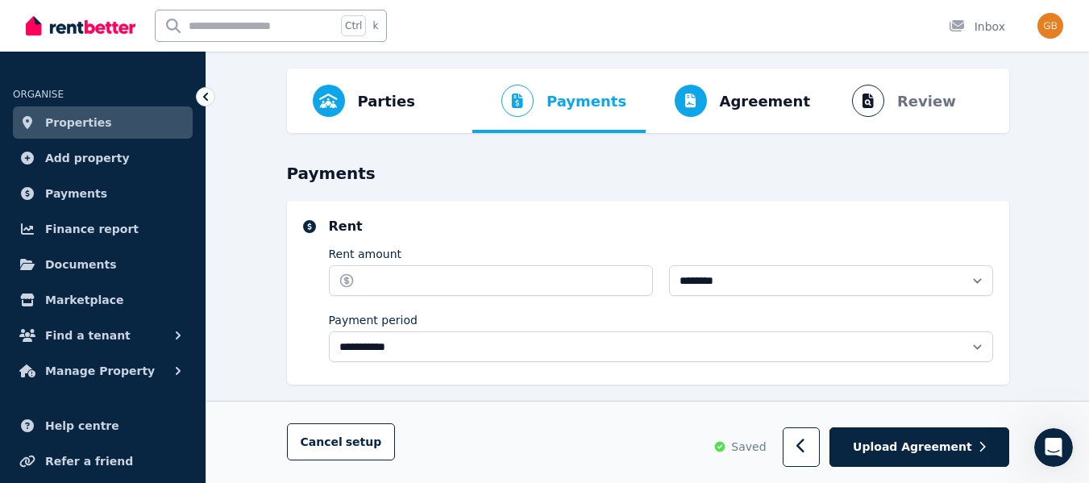
select select "**********"
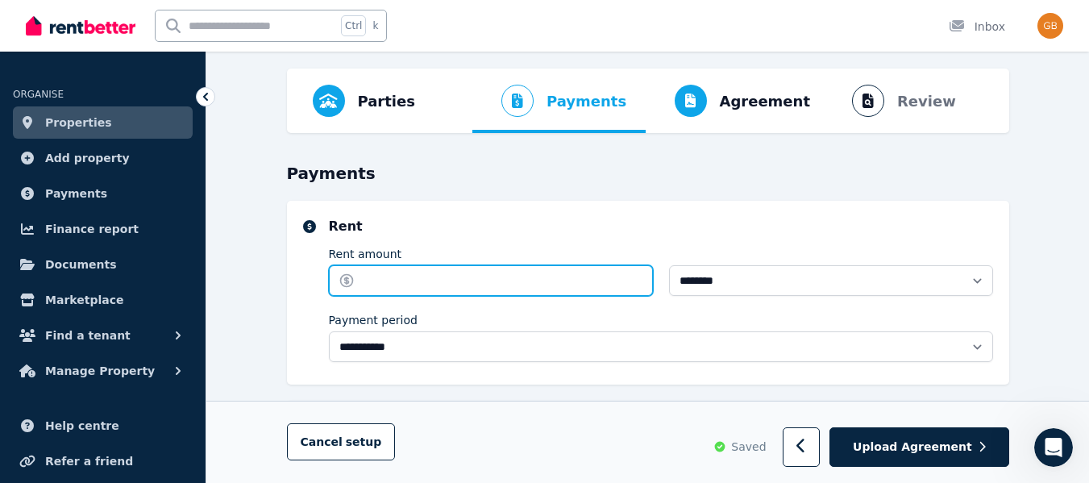
click at [585, 277] on input "Rent amount" at bounding box center [491, 280] width 324 height 31
type input "***"
type input "**********"
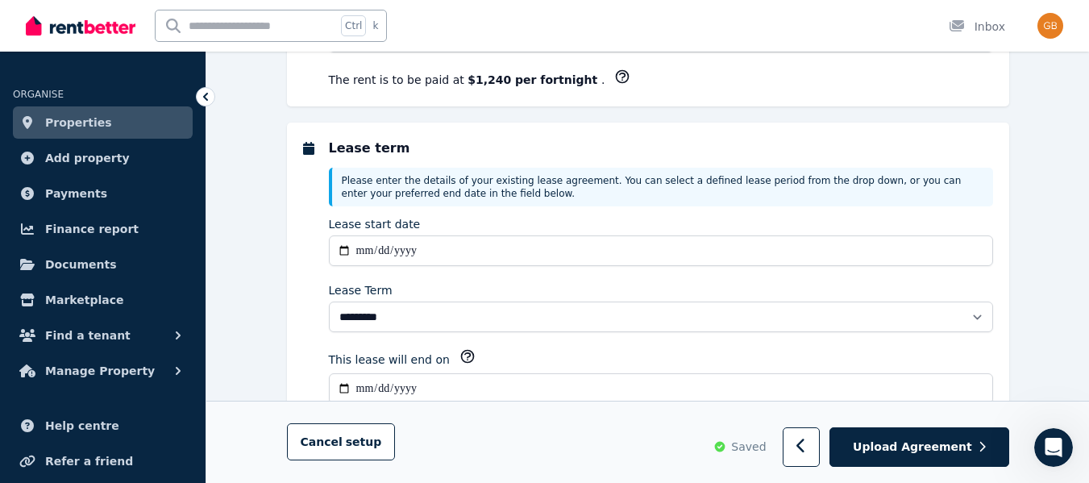
scroll to position [364, 0]
type input "******"
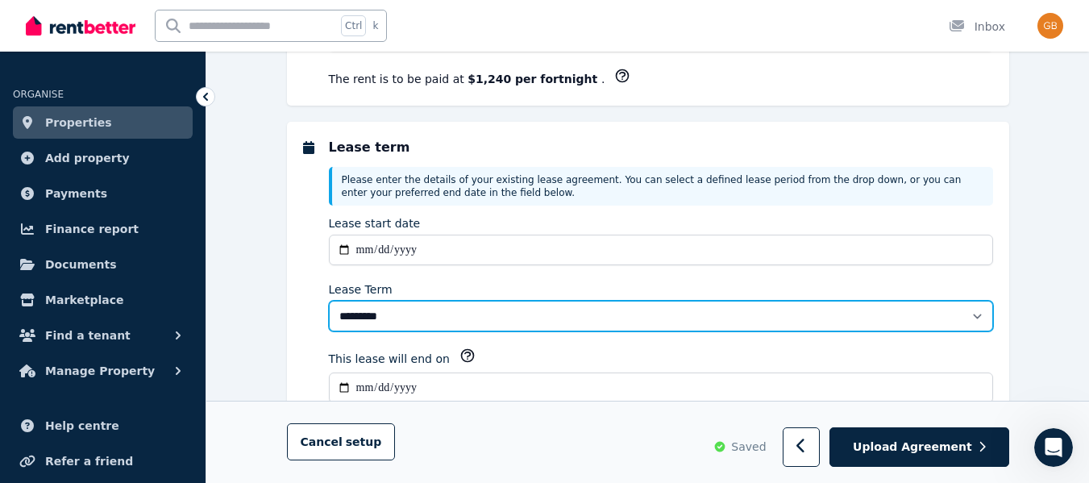
click at [689, 320] on select "******** ******** ********* ******* ******* ******* ******* ***** ********" at bounding box center [661, 316] width 664 height 31
select select "**********"
click at [329, 301] on select "******** ******** ********* ******* ******* ******* ******* ***** ********" at bounding box center [661, 316] width 664 height 31
type input "**********"
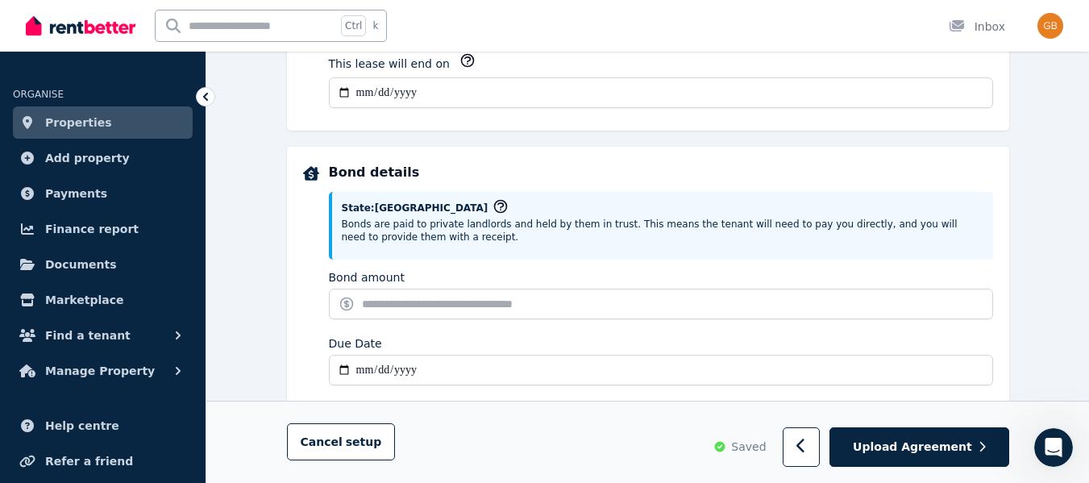
scroll to position [660, 0]
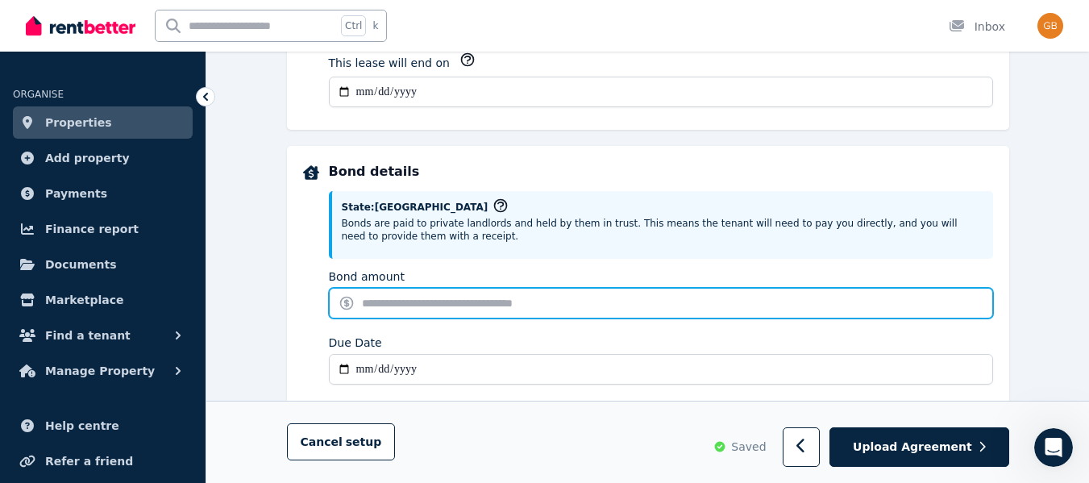
click at [498, 293] on input "Bond amount" at bounding box center [661, 303] width 664 height 31
type input "*"
click at [432, 298] on input "Bond amount" at bounding box center [661, 303] width 664 height 31
type input "****"
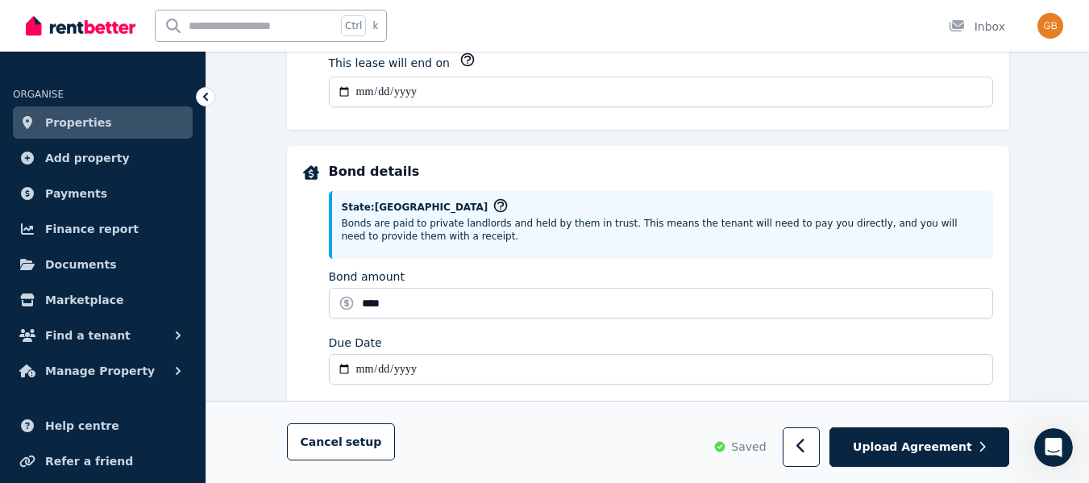
click at [420, 364] on input "Due Date" at bounding box center [661, 369] width 664 height 31
click at [364, 357] on input "Due Date" at bounding box center [661, 369] width 664 height 31
click at [364, 362] on input "Due Date" at bounding box center [661, 369] width 664 height 31
click at [347, 364] on input "Due Date" at bounding box center [661, 369] width 664 height 31
type input "**********"
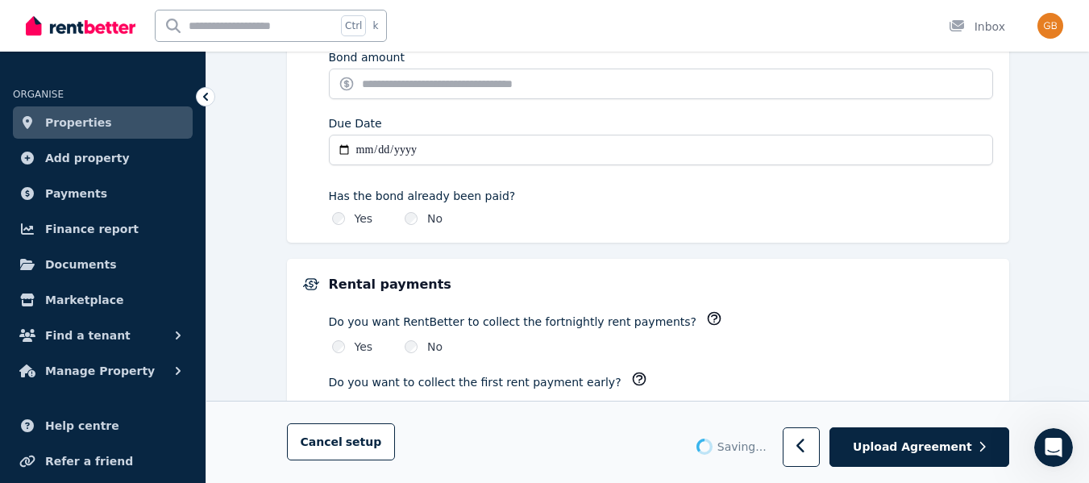
type input "*******"
type input "**********"
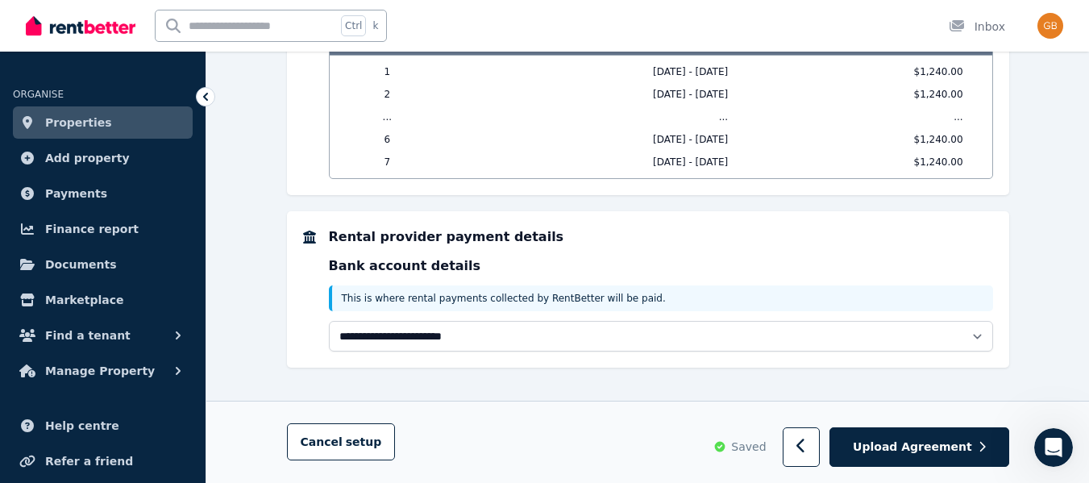
scroll to position [1482, 0]
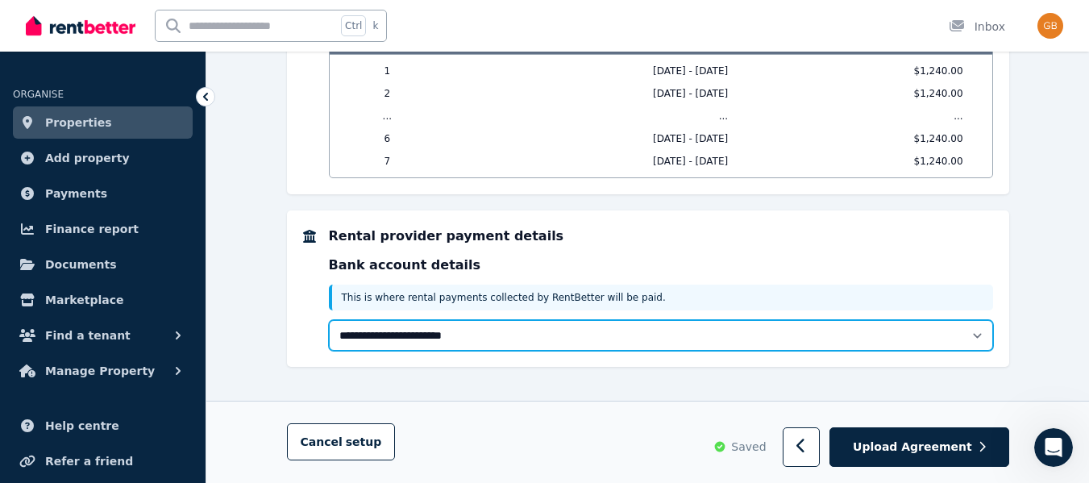
click at [498, 331] on select "**********" at bounding box center [661, 335] width 664 height 31
click at [329, 320] on select "**********" at bounding box center [661, 335] width 664 height 31
select select "**********"
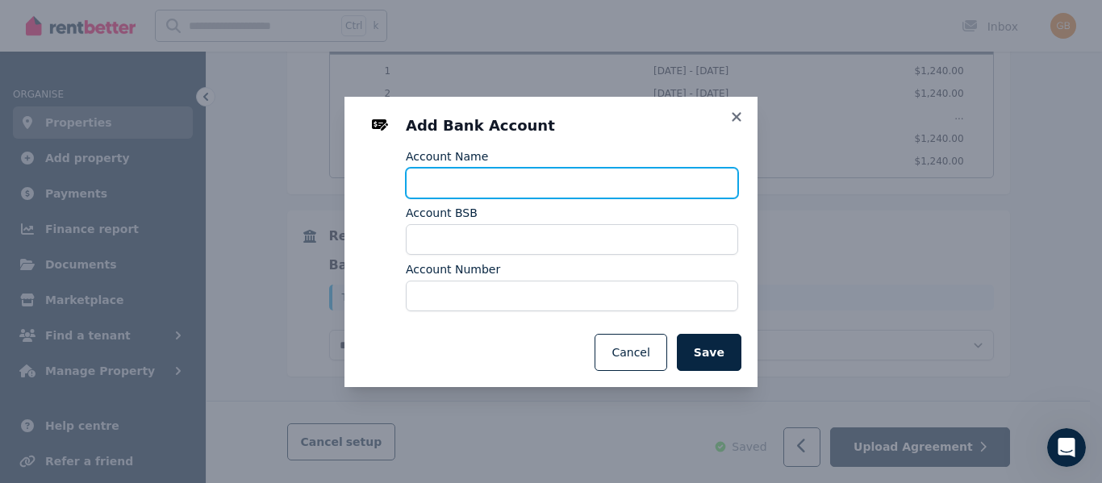
click at [525, 185] on input "Account Name" at bounding box center [572, 183] width 332 height 31
type input "**********"
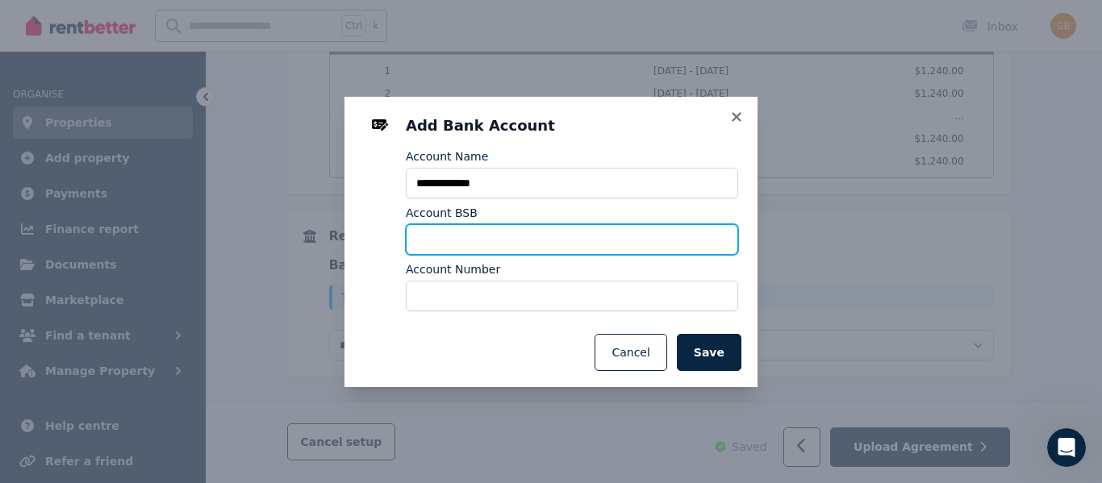
click at [484, 238] on input "Account BSB" at bounding box center [572, 239] width 332 height 31
type input "******"
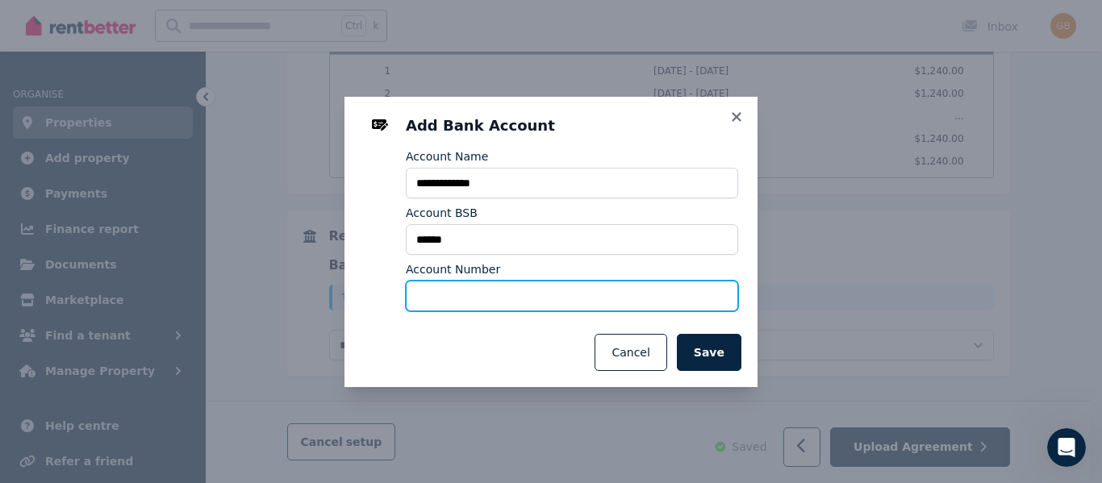
click at [475, 294] on input "Account Number" at bounding box center [572, 296] width 332 height 31
type input "*********"
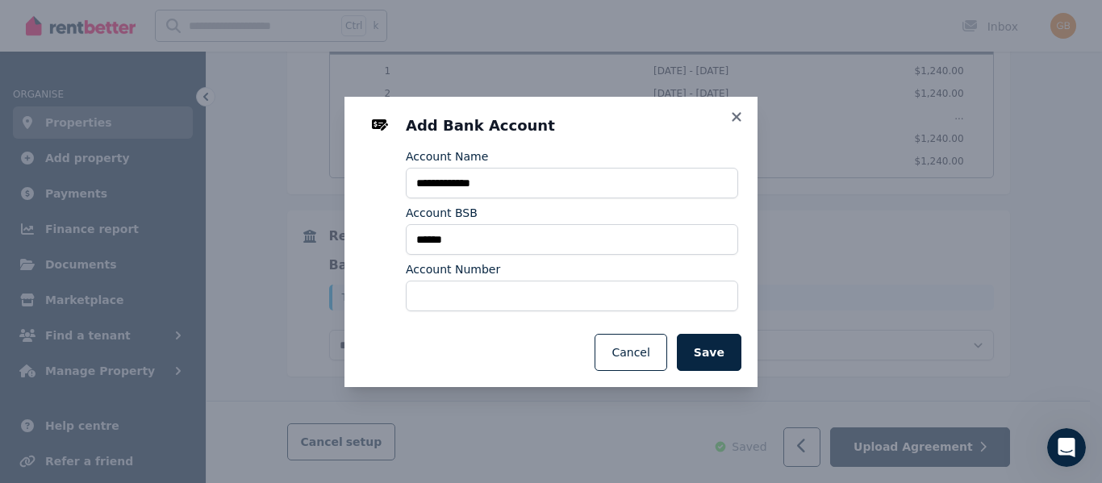
click at [702, 354] on button "Save" at bounding box center [709, 352] width 65 height 37
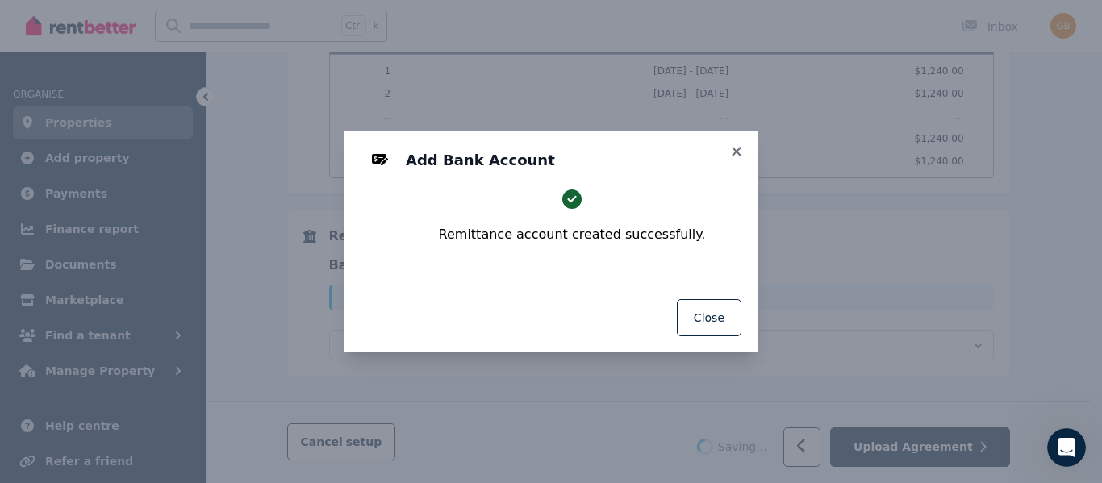
select select "**********"
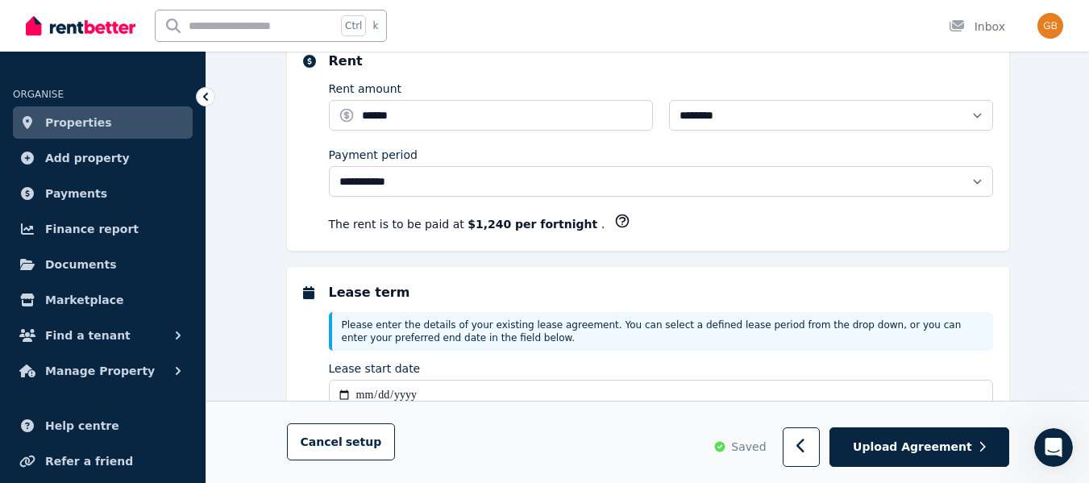
scroll to position [227, 0]
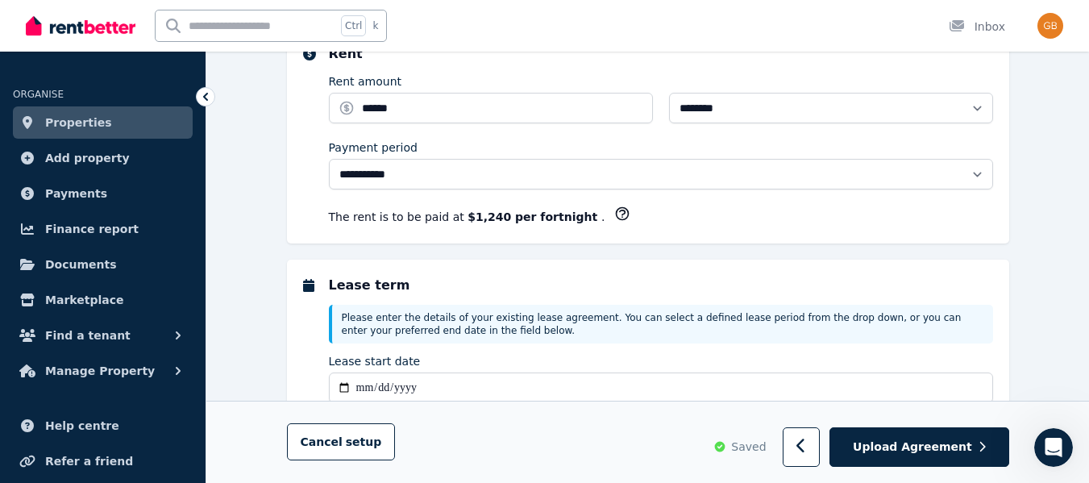
click at [943, 464] on button "Upload Agreement" at bounding box center [919, 448] width 179 height 40
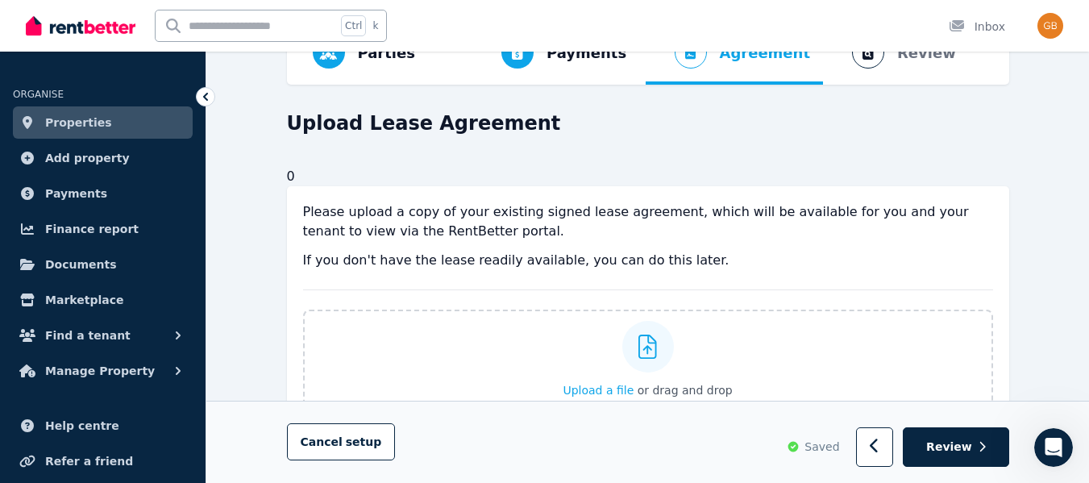
scroll to position [103, 0]
click at [939, 437] on button "Review" at bounding box center [956, 448] width 106 height 40
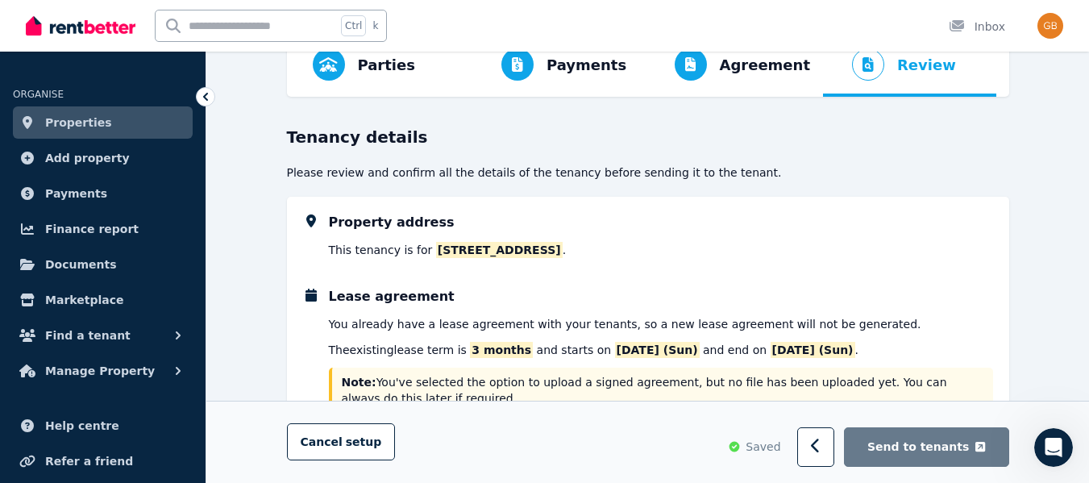
scroll to position [94, 0]
